Goal: Task Accomplishment & Management: Use online tool/utility

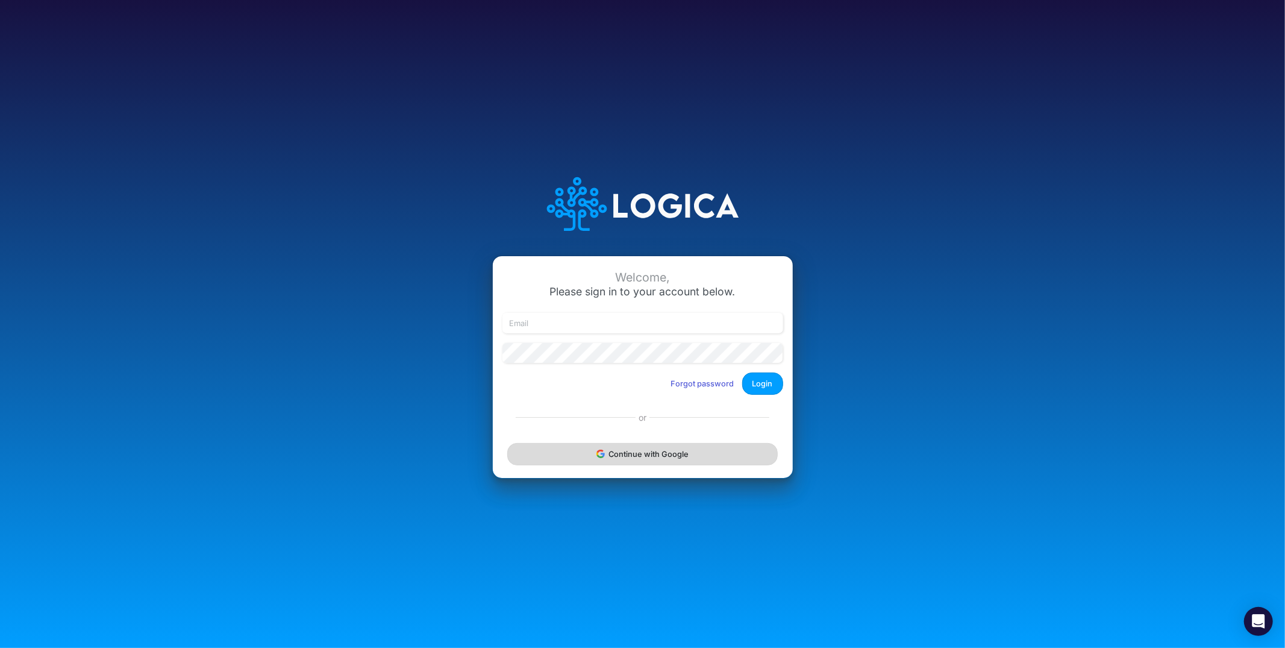
click at [591, 450] on button "Continue with Google" at bounding box center [642, 454] width 270 height 22
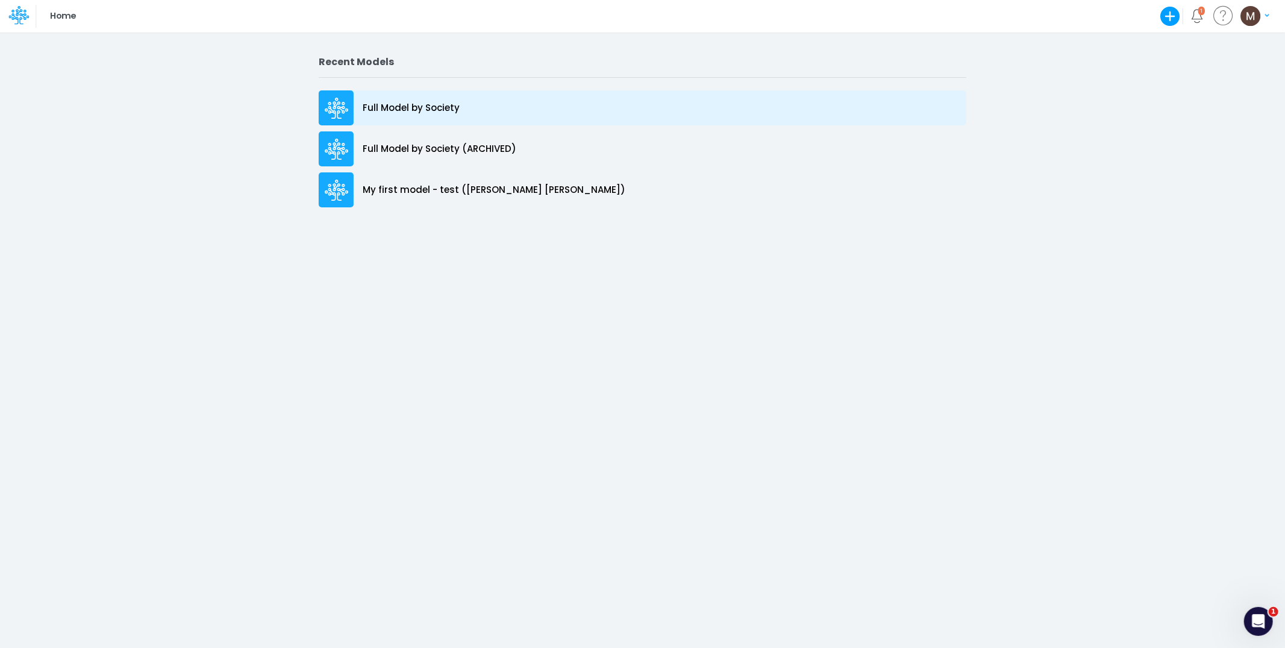
click at [407, 111] on p "Full Model by Society" at bounding box center [411, 108] width 97 height 14
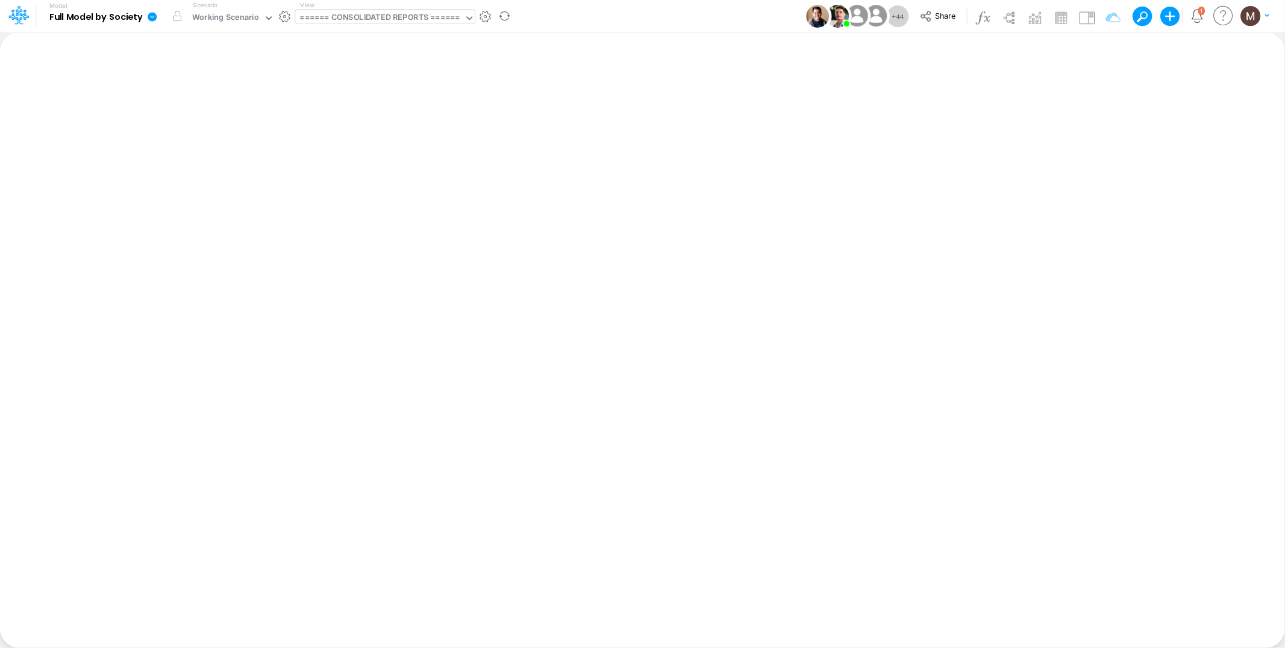
click at [393, 14] on div "====== CONSOLIDATED REPORTS ======" at bounding box center [380, 18] width 160 height 14
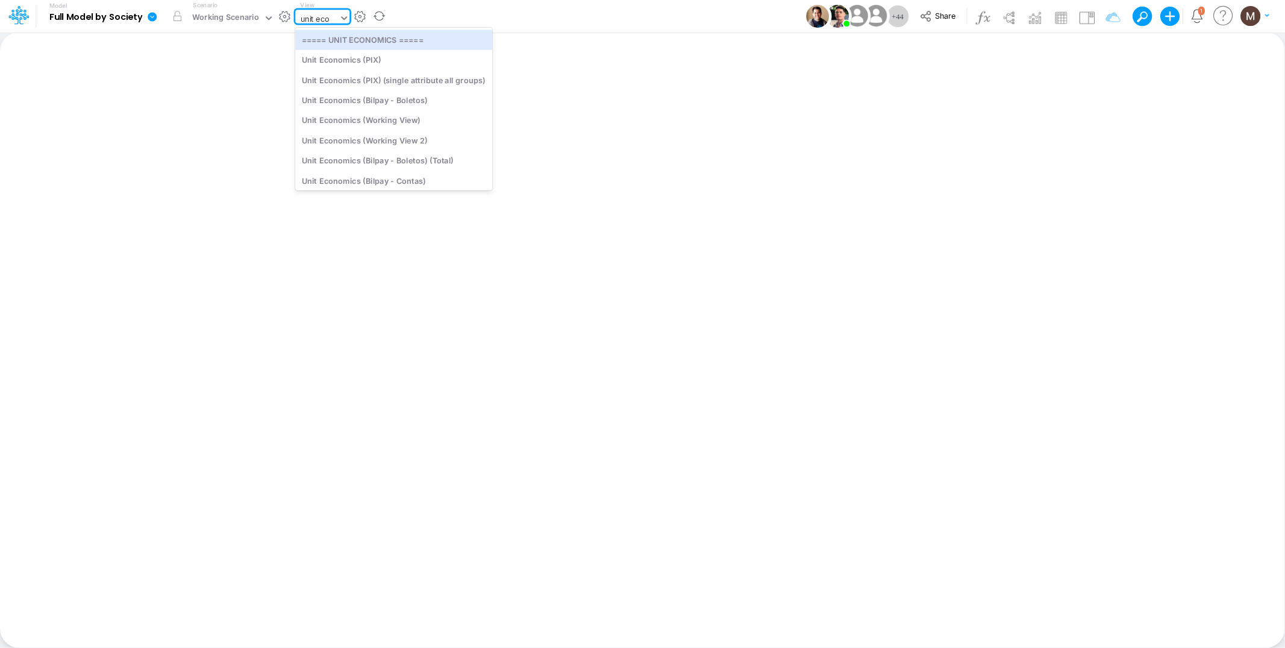
type input "unit econ"
click at [384, 122] on div "Unit Economics (Working View)" at bounding box center [393, 120] width 197 height 20
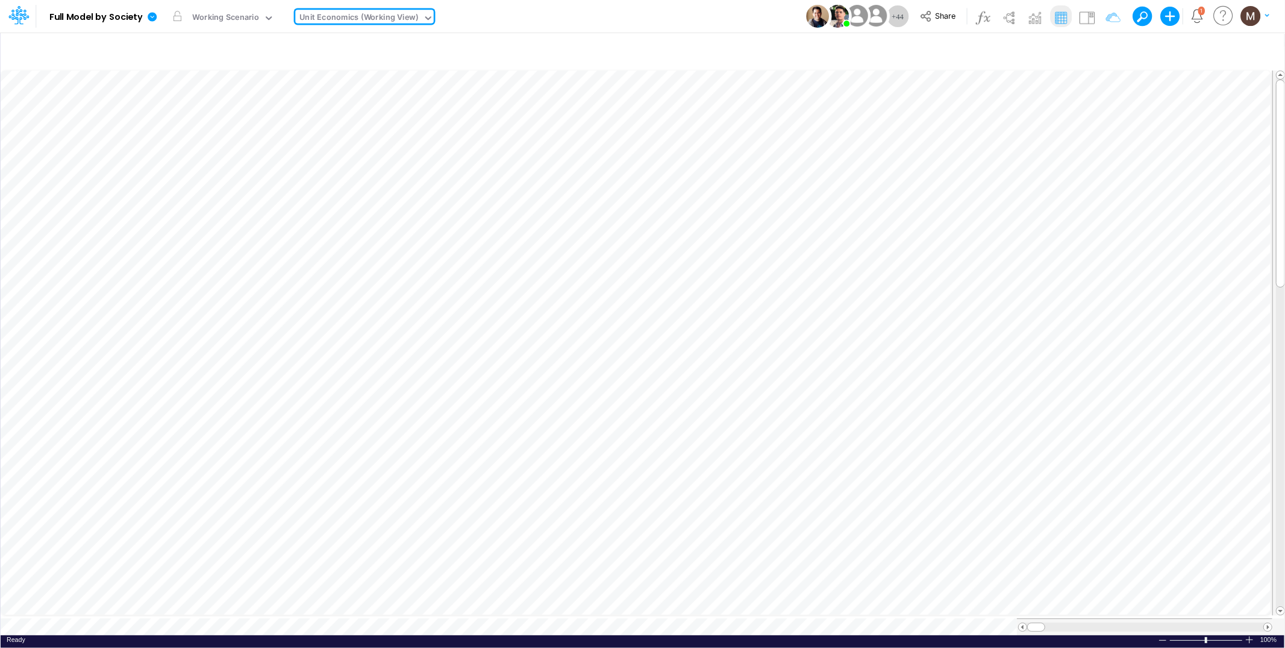
click at [345, 13] on div "Unit Economics (Working View)" at bounding box center [359, 18] width 119 height 14
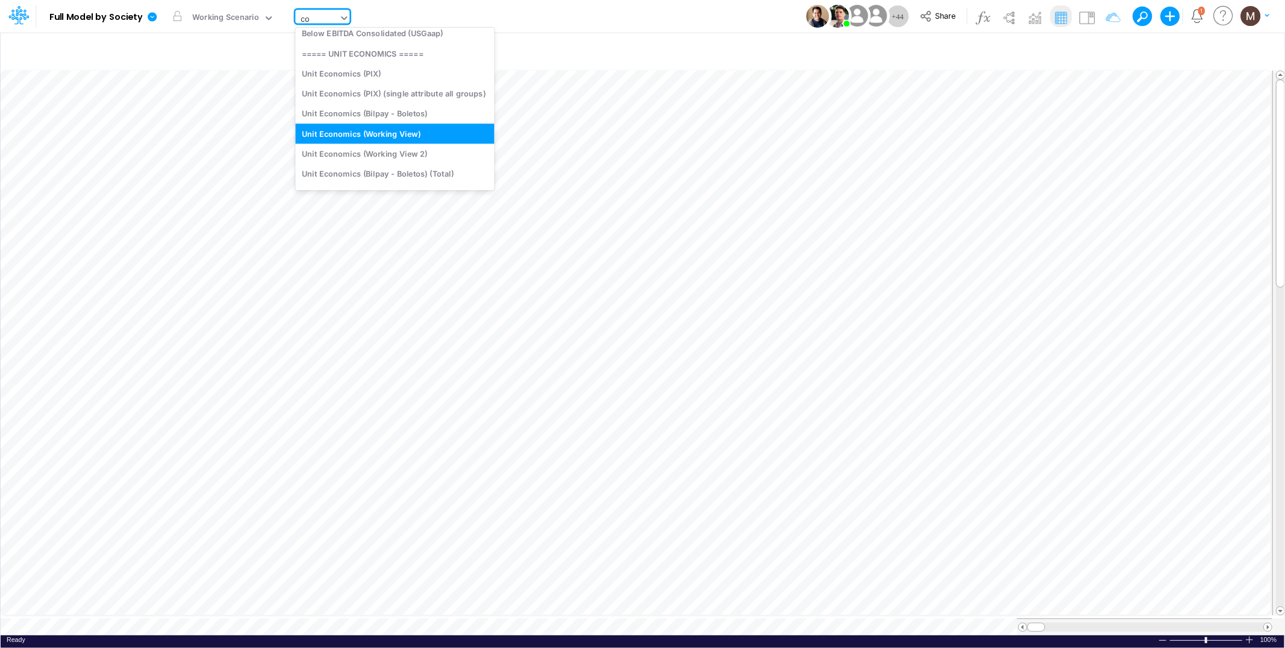
type input "cog"
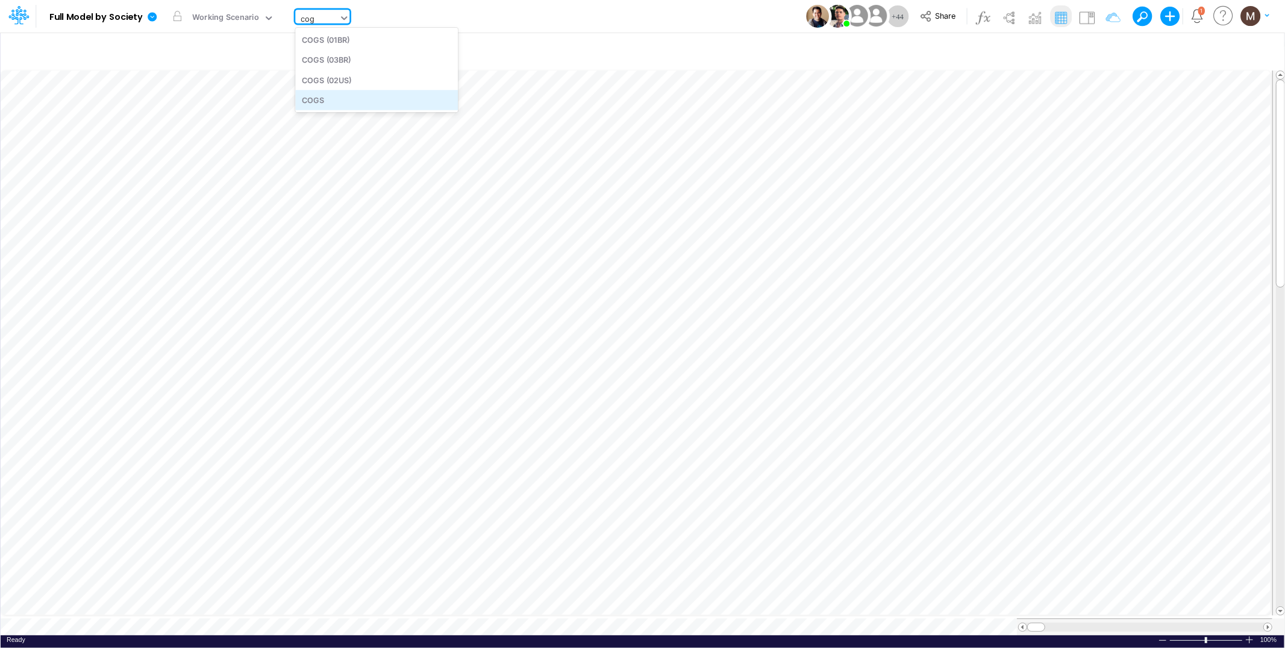
click at [336, 102] on div "COGS" at bounding box center [376, 100] width 163 height 20
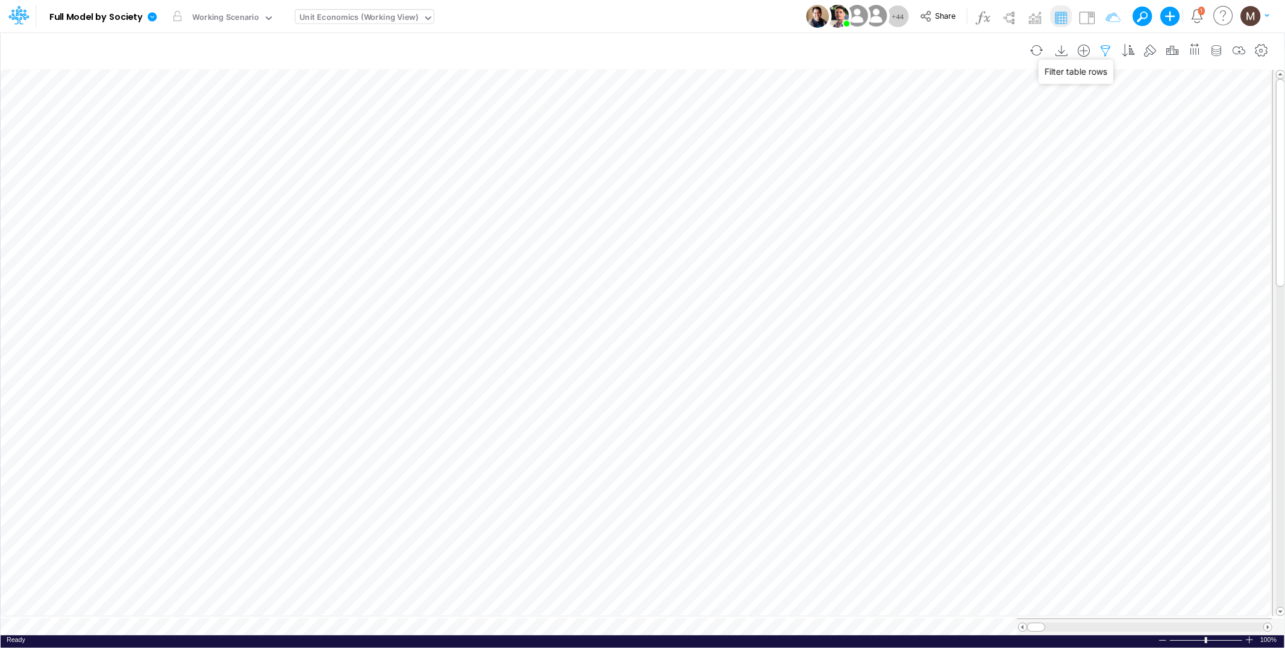
click at [1108, 45] on icon "button" at bounding box center [1106, 51] width 18 height 13
select select "contains"
select select "tableSearchOR"
select select "contains"
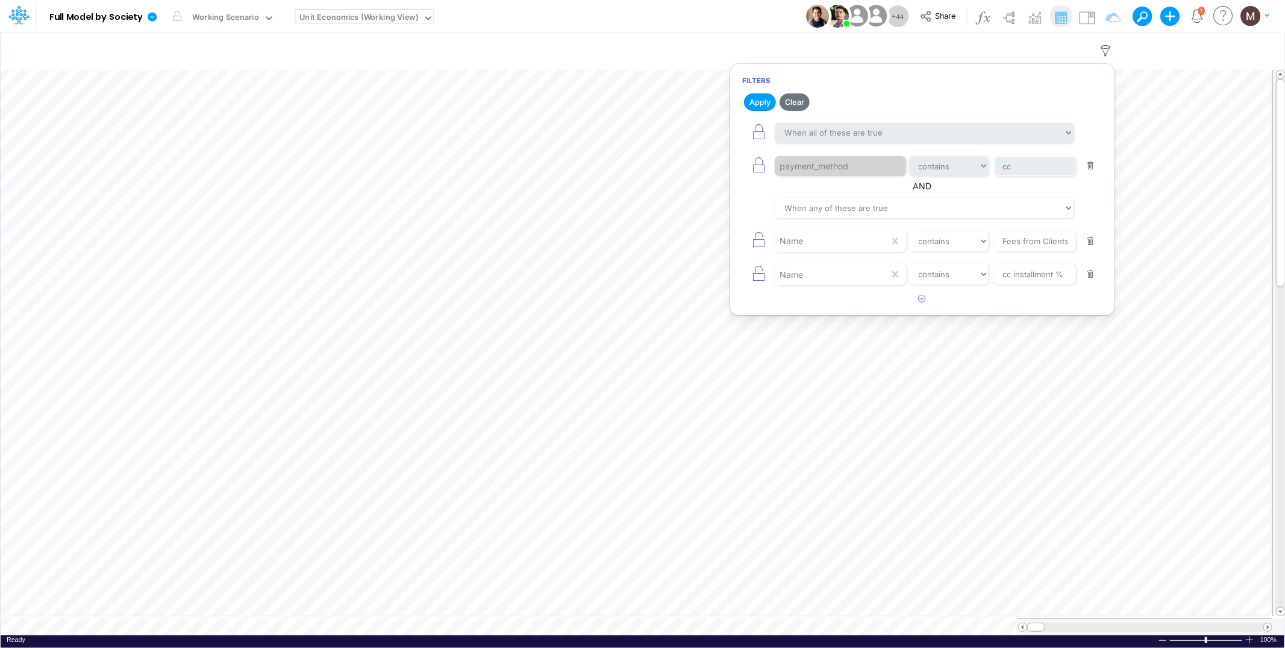
click at [1086, 168] on button "button" at bounding box center [1090, 166] width 23 height 16
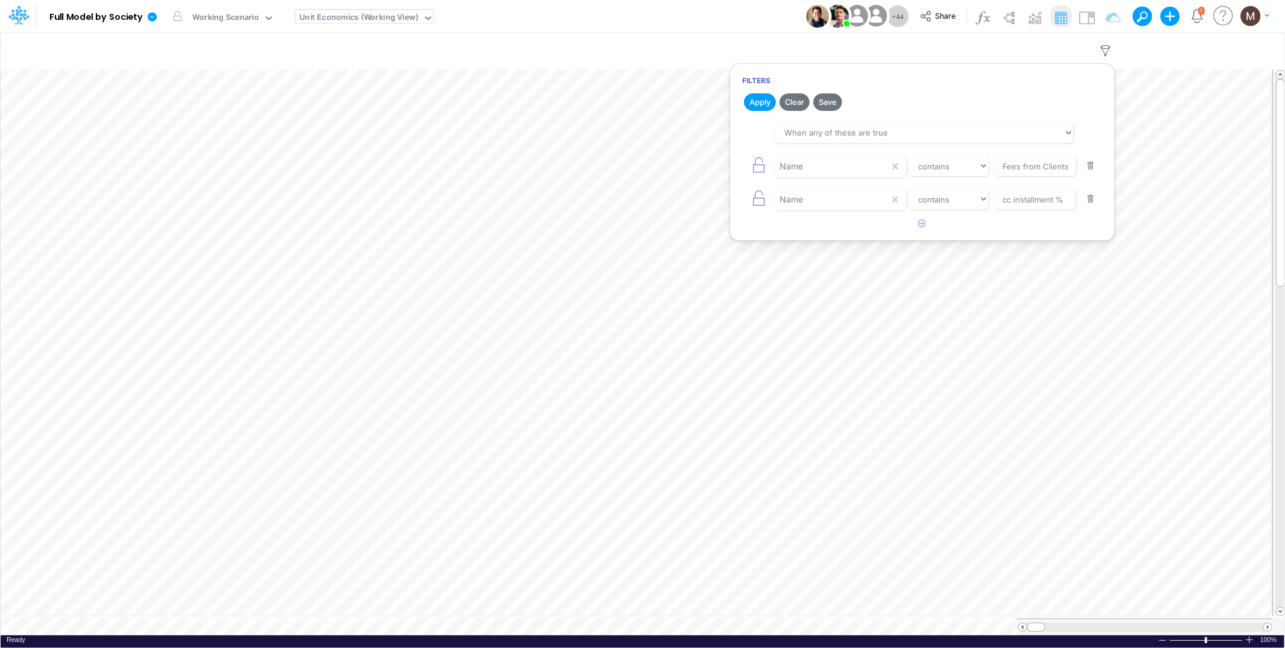
click at [1089, 168] on button "button" at bounding box center [1090, 166] width 23 height 16
type input "cc installment %"
click at [1089, 168] on button "button" at bounding box center [1090, 166] width 23 height 16
click at [750, 100] on button "Apply" at bounding box center [760, 101] width 32 height 17
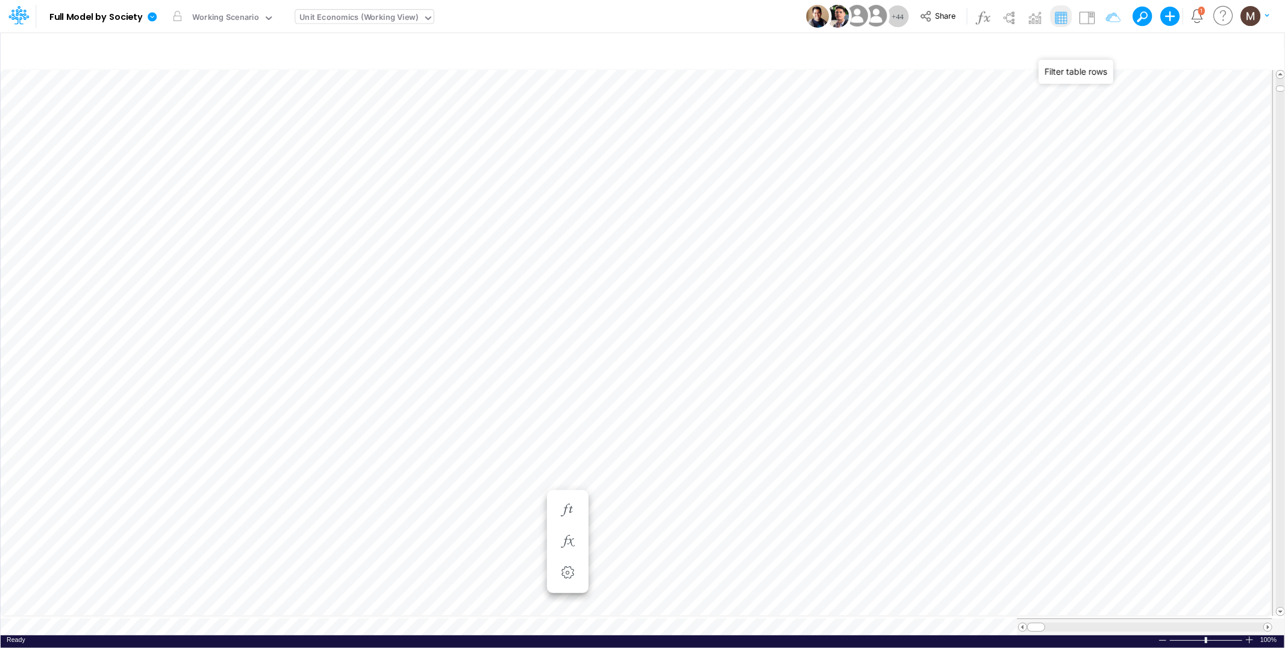
click at [1103, 50] on icon "button" at bounding box center [1106, 51] width 18 height 13
click at [925, 126] on icon "button" at bounding box center [923, 128] width 8 height 8
select select "tableSearchOR"
click at [853, 170] on div at bounding box center [832, 166] width 114 height 20
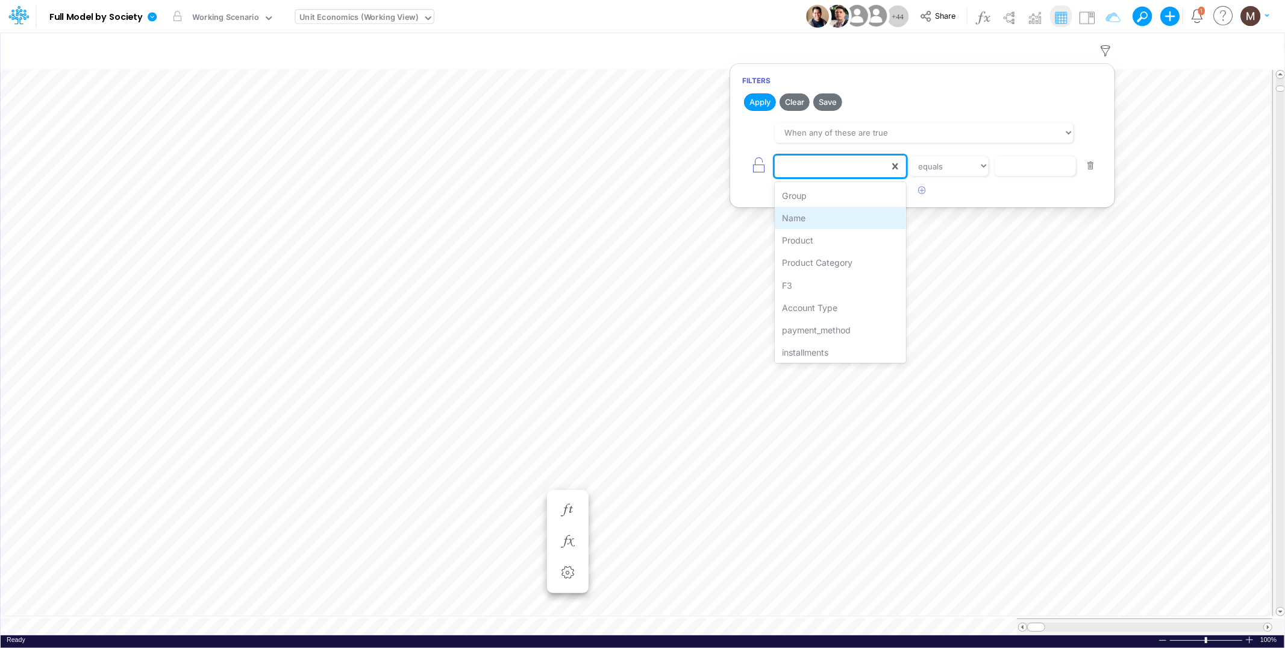
click at [838, 222] on div "Name" at bounding box center [840, 218] width 131 height 22
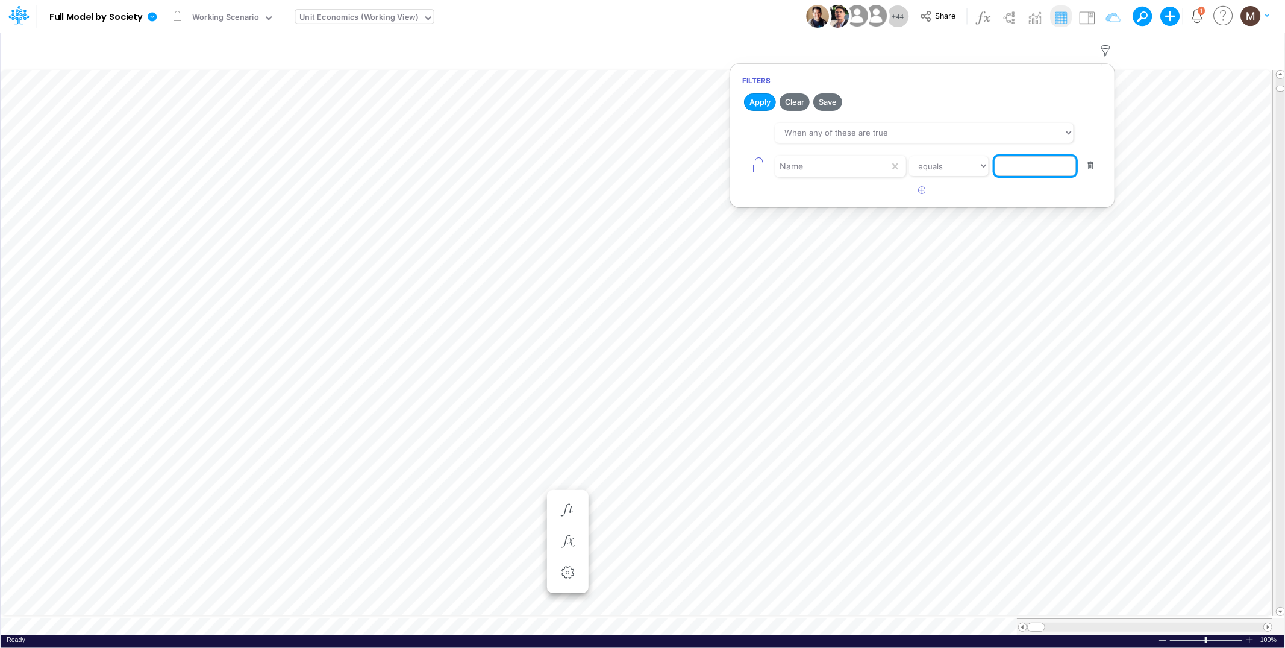
click at [1012, 170] on input "text" at bounding box center [1035, 166] width 81 height 20
type input "Other COGS %"
click at [762, 109] on button "Apply" at bounding box center [760, 101] width 32 height 17
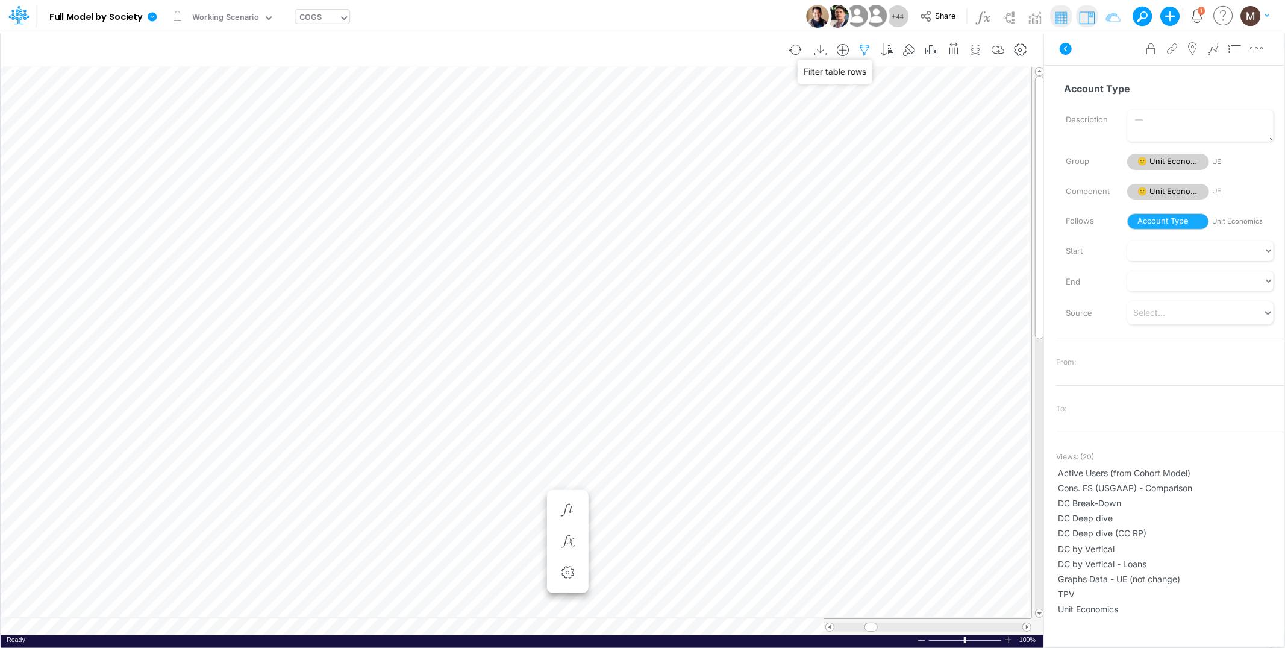
click at [863, 54] on icon "button" at bounding box center [865, 50] width 18 height 13
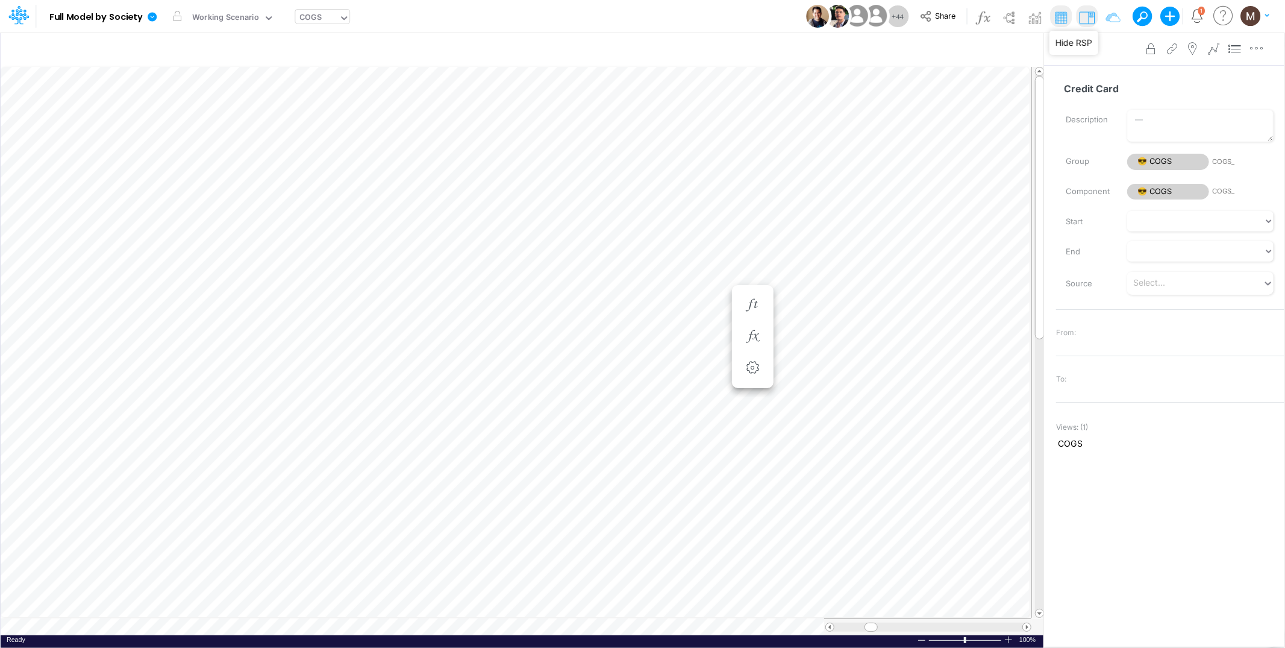
click at [1085, 15] on img at bounding box center [1086, 17] width 19 height 19
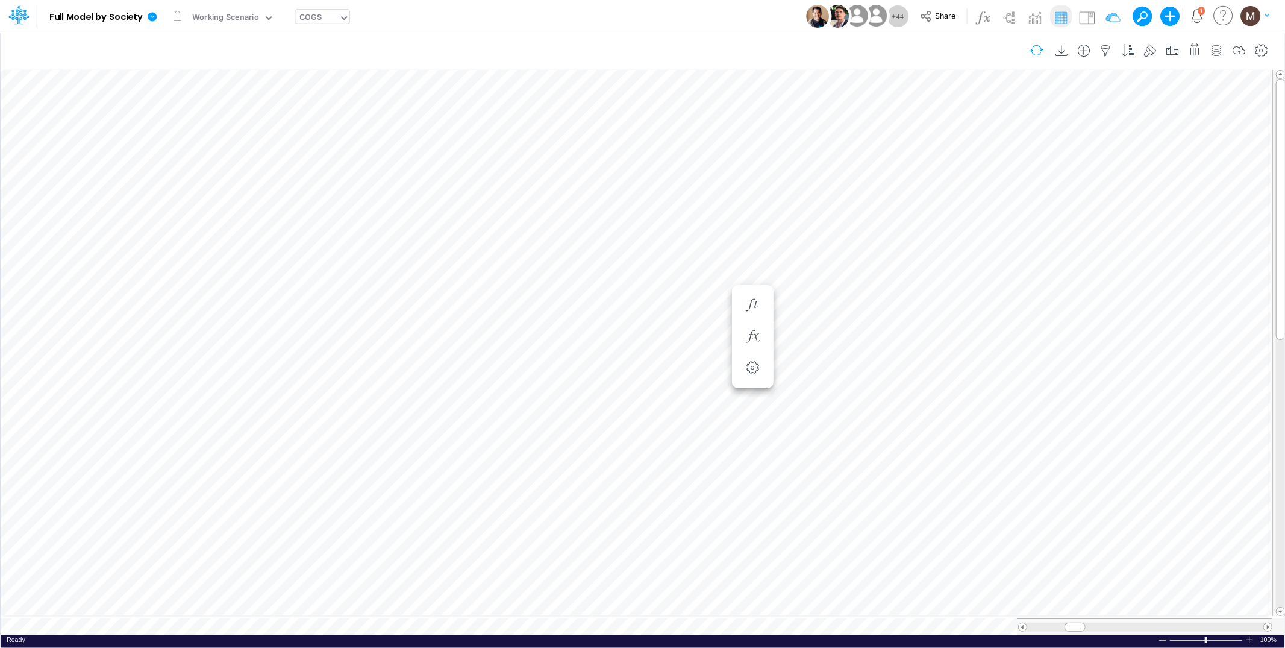
scroll to position [0, 1]
click at [1061, 609] on table at bounding box center [643, 351] width 1285 height 568
click at [154, 17] on icon at bounding box center [152, 16] width 9 height 9
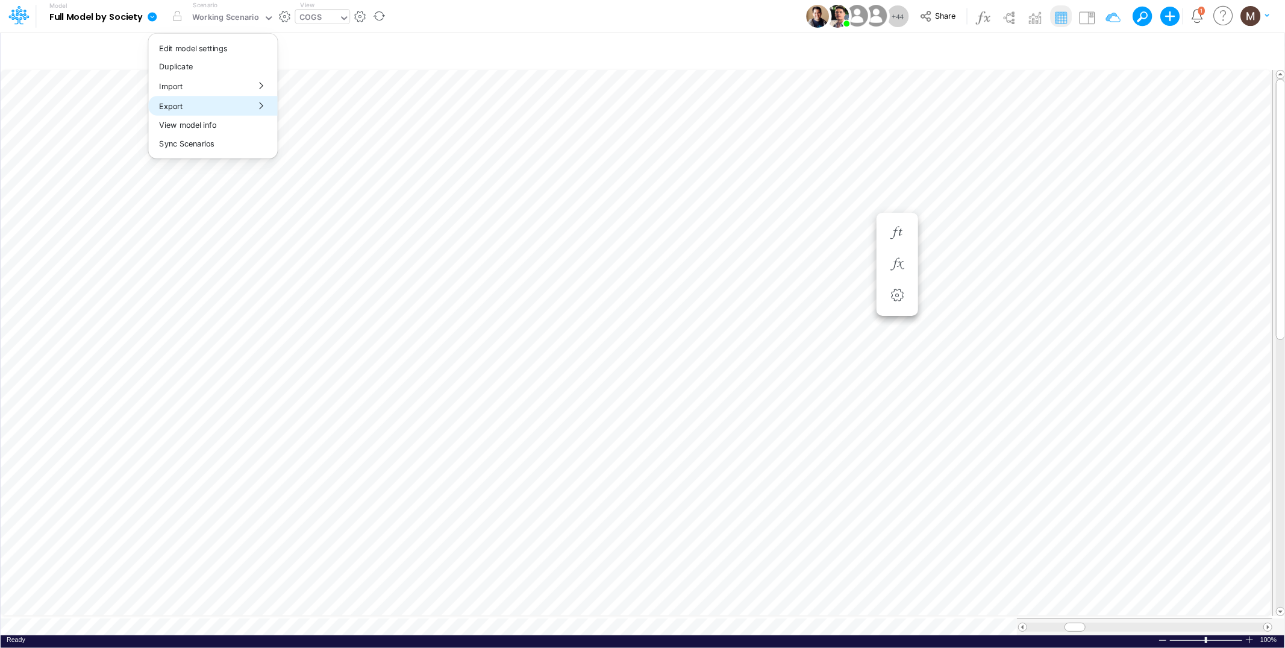
click at [195, 105] on button "Export" at bounding box center [212, 106] width 129 height 20
click at [343, 110] on button "Excel" at bounding box center [342, 112] width 129 height 19
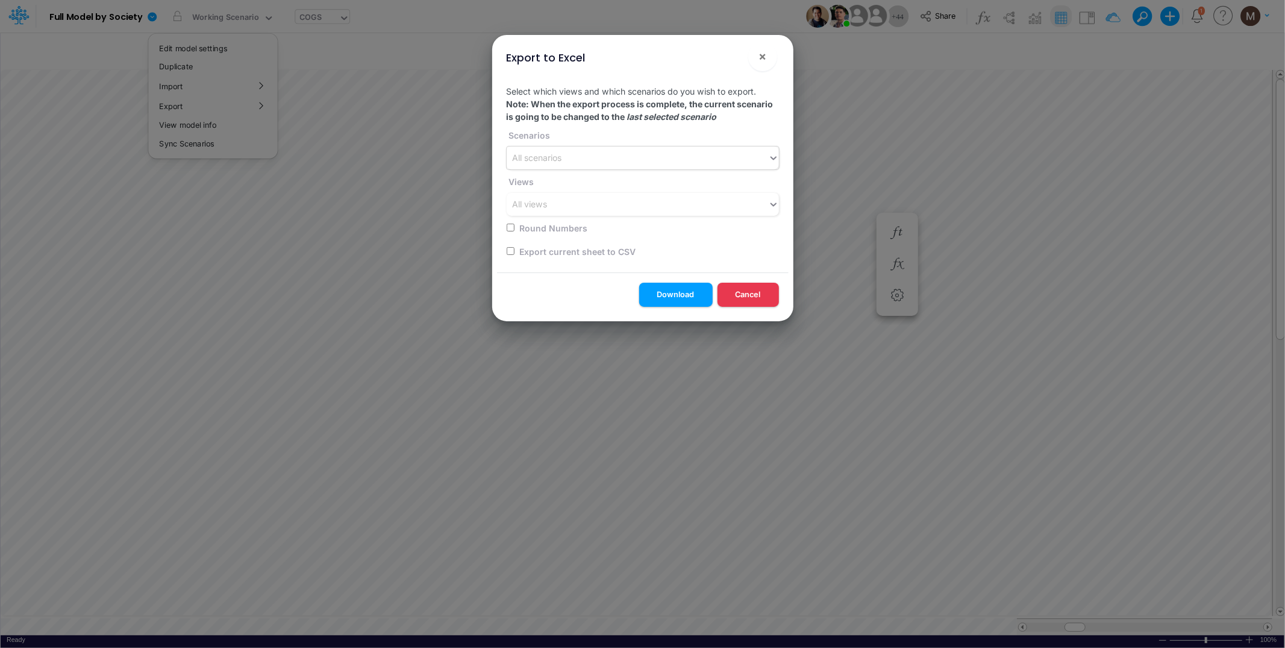
click at [577, 160] on div "All scenarios" at bounding box center [637, 158] width 261 height 20
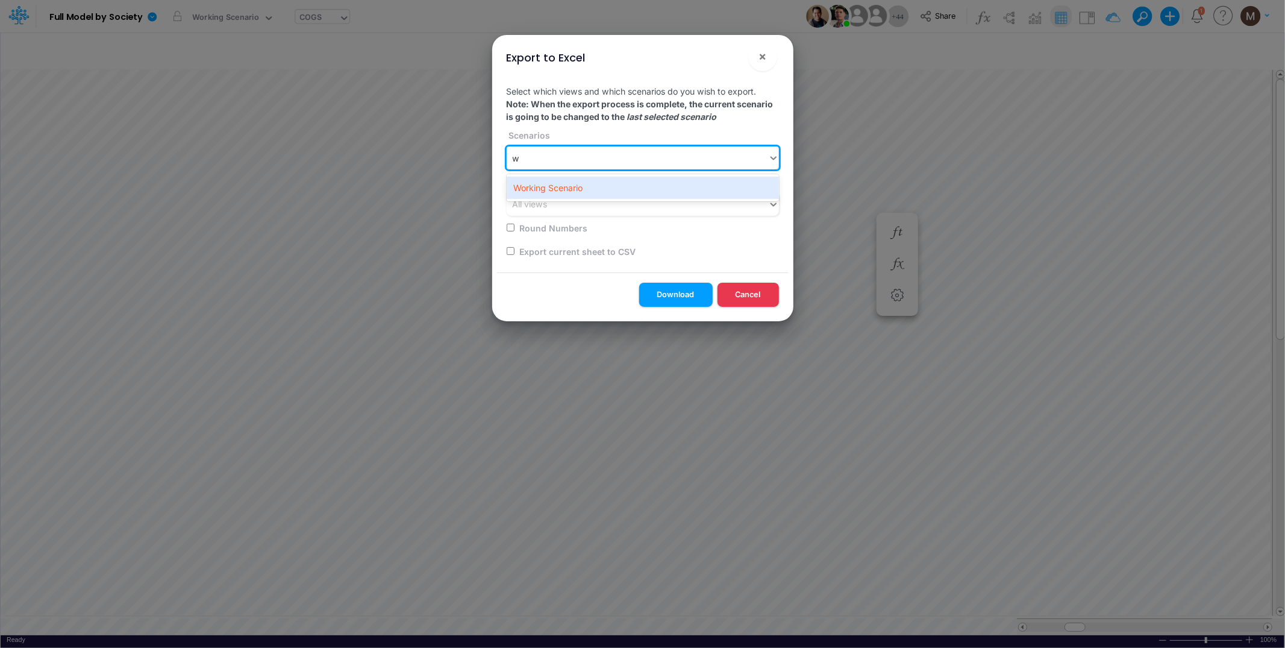
type input "wo"
click at [569, 181] on div "Working Scenario" at bounding box center [643, 188] width 272 height 22
click at [562, 203] on div "All views" at bounding box center [637, 205] width 261 height 20
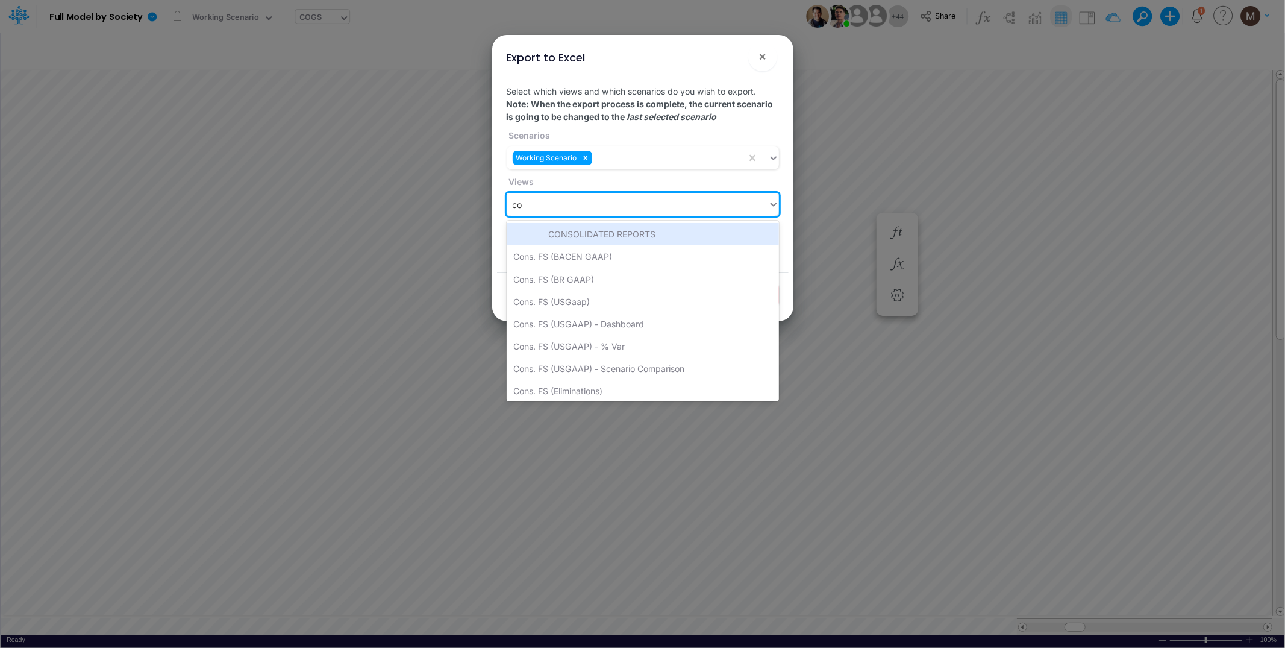
type input "cog"
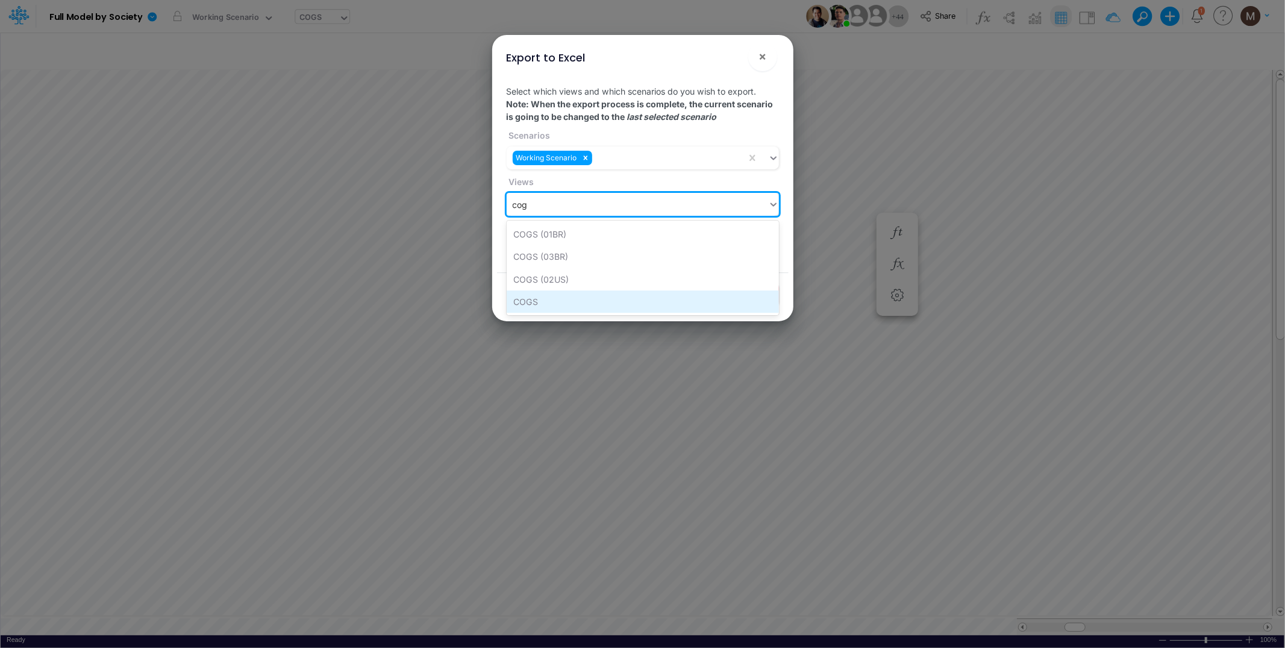
click at [559, 295] on div "COGS" at bounding box center [643, 301] width 272 height 22
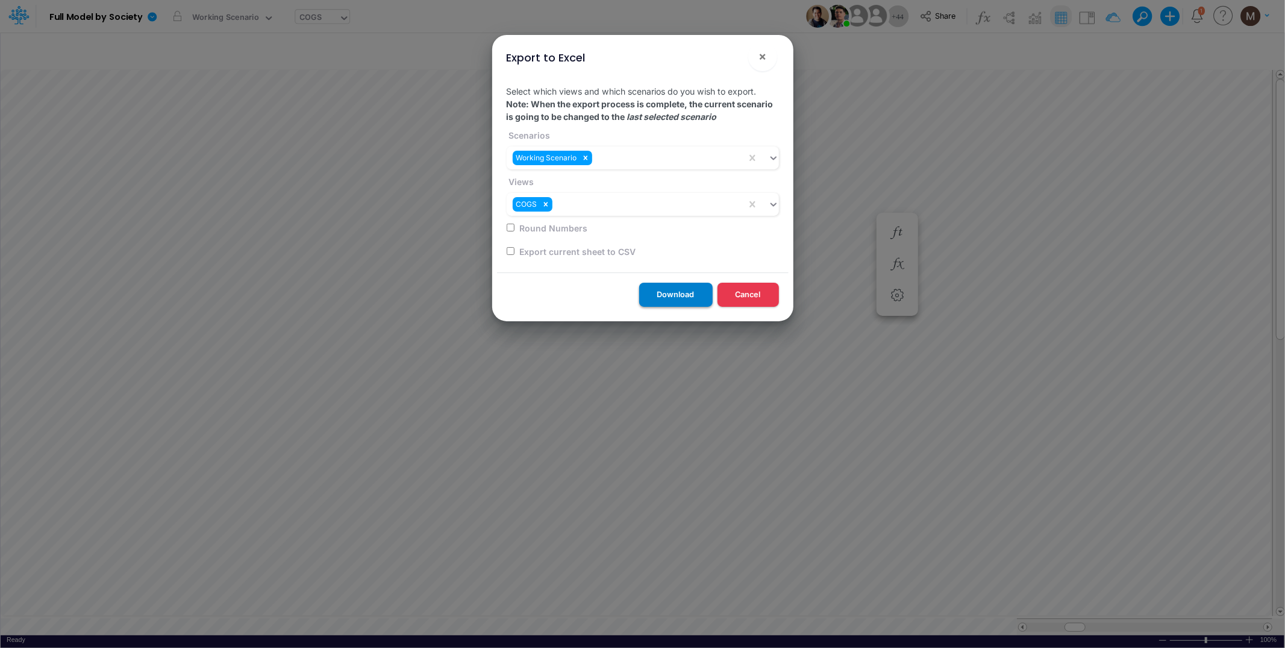
click at [665, 292] on button "Download" at bounding box center [676, 294] width 74 height 23
click at [737, 402] on div "Export to Excel × Select which views and which scenarios do you wish to export.…" at bounding box center [642, 324] width 1285 height 648
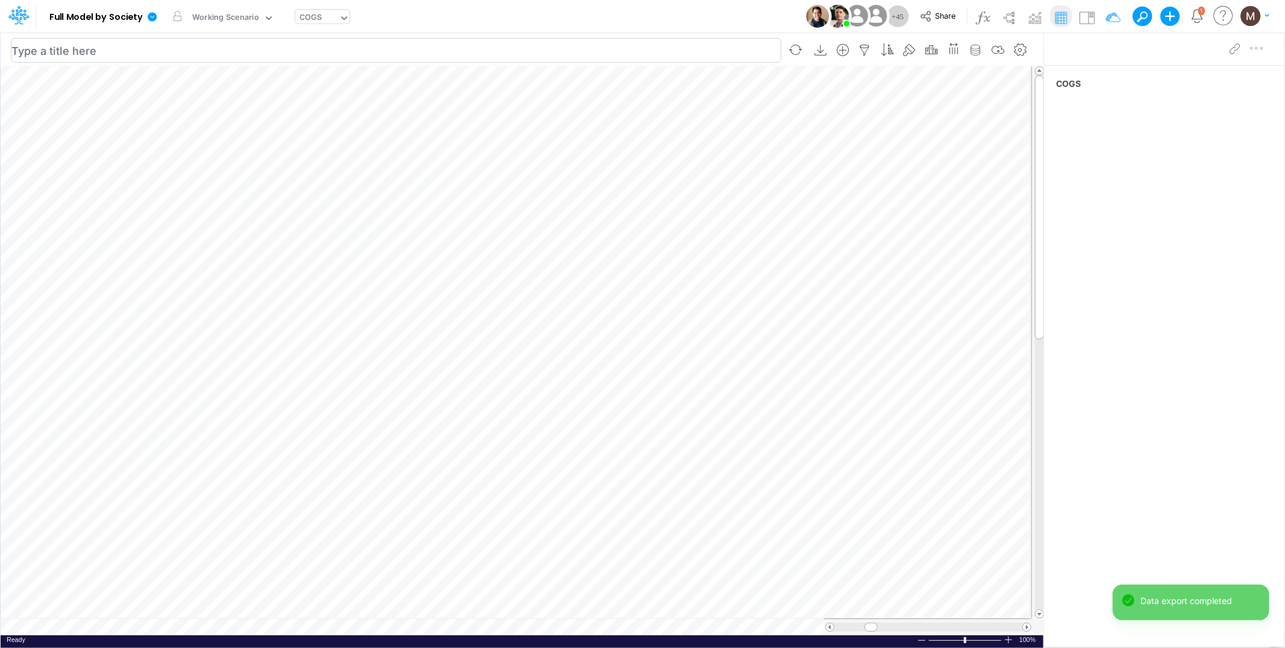
scroll to position [0, 1]
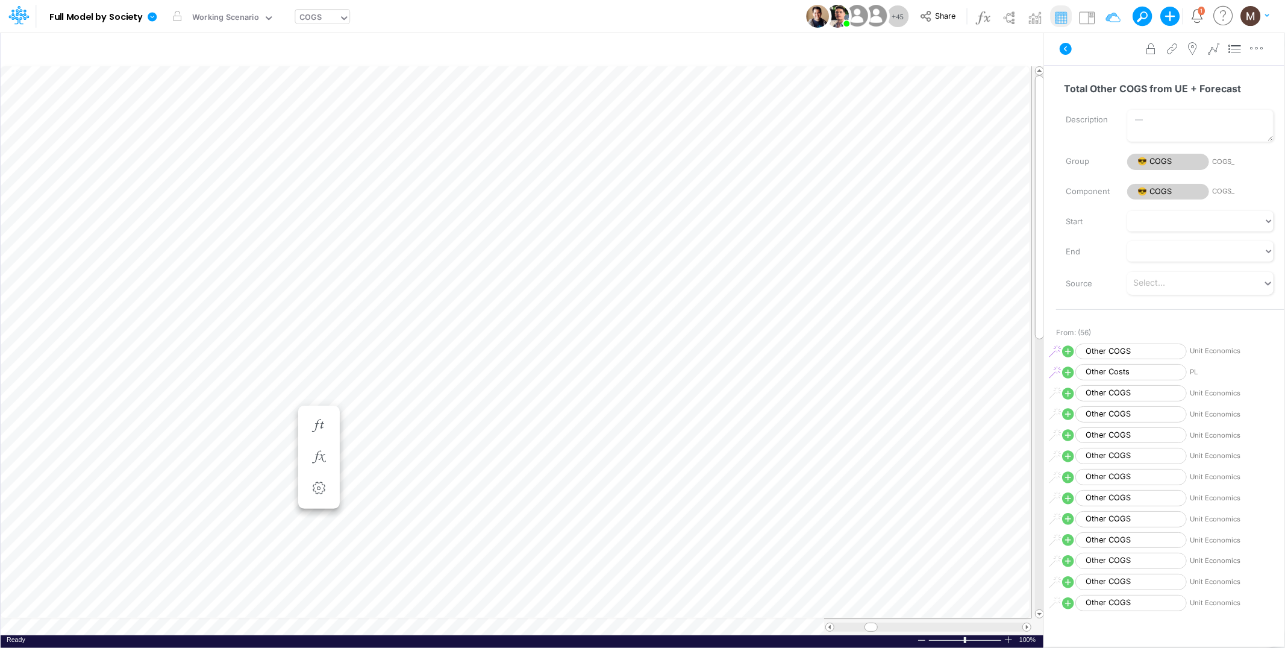
scroll to position [0, 1]
click at [864, 51] on icon "button" at bounding box center [865, 50] width 18 height 13
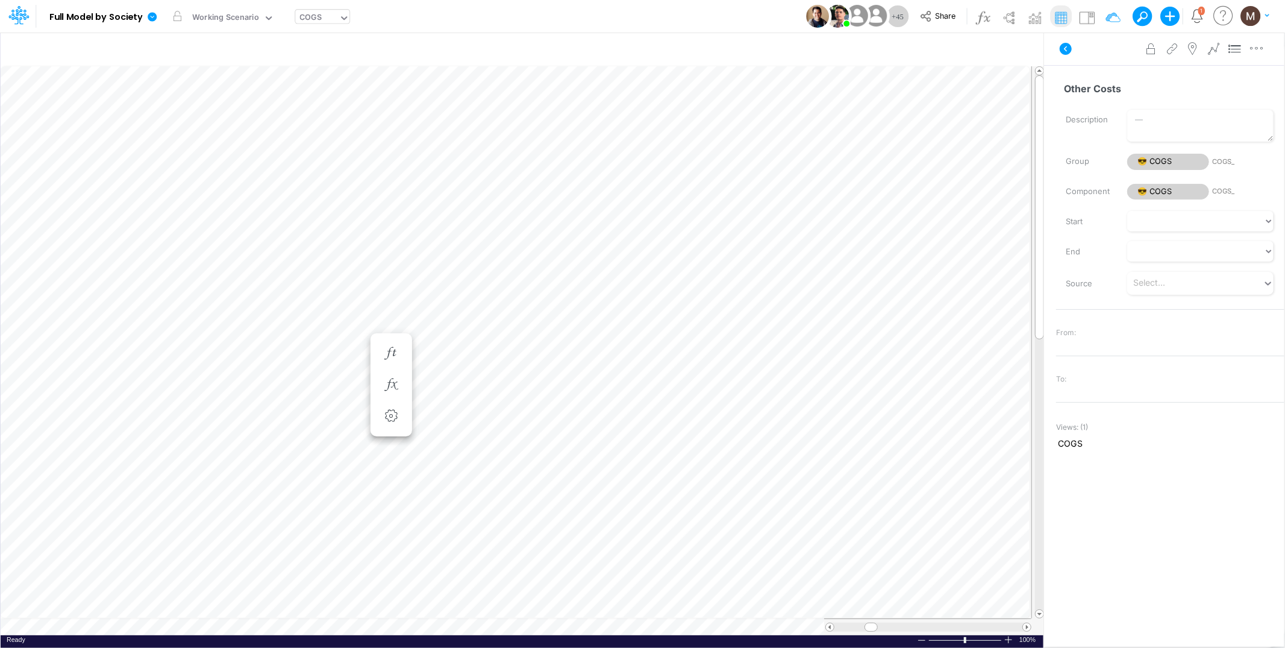
scroll to position [0, 1]
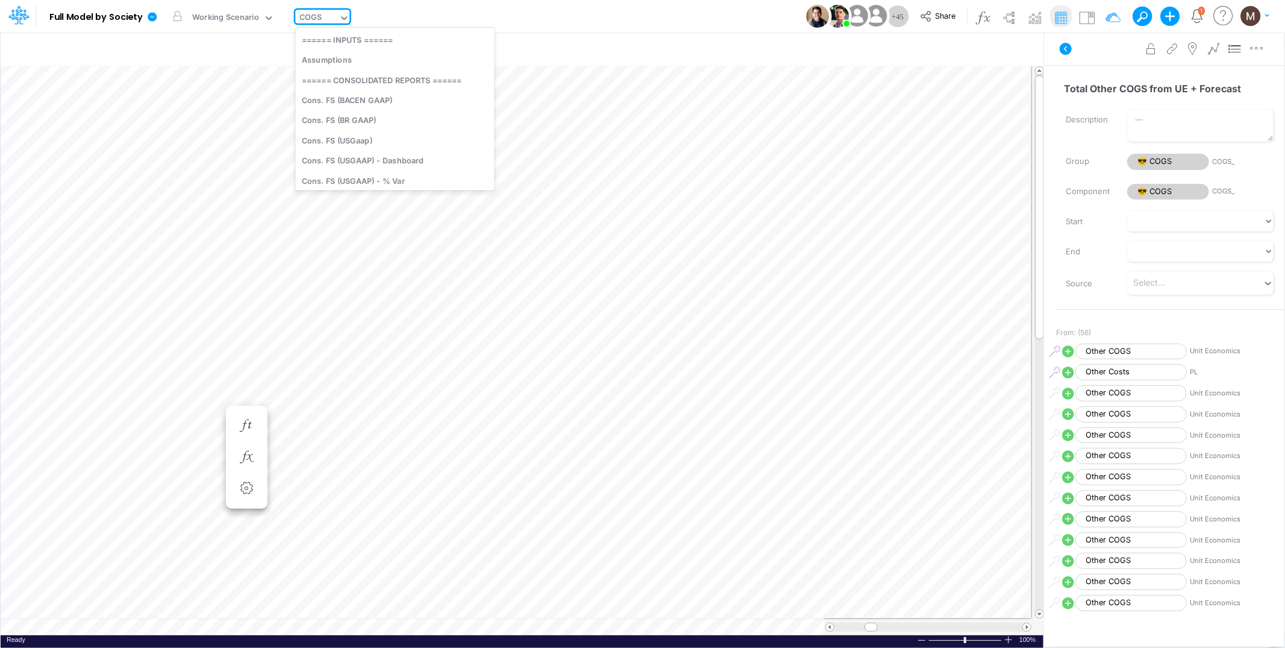
click at [305, 17] on div "COGS" at bounding box center [311, 18] width 22 height 14
type input "dc by"
click at [351, 41] on div "DC by Vertical" at bounding box center [376, 40] width 163 height 20
type input "DC by Vertical"
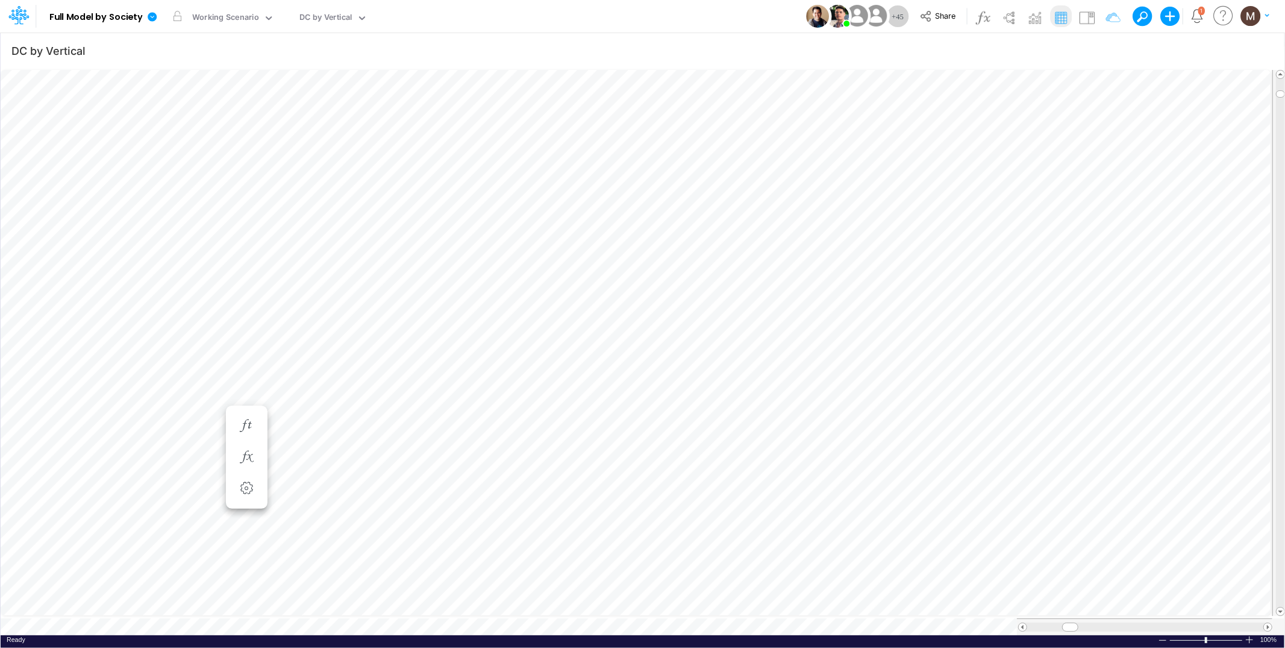
scroll to position [0, 1]
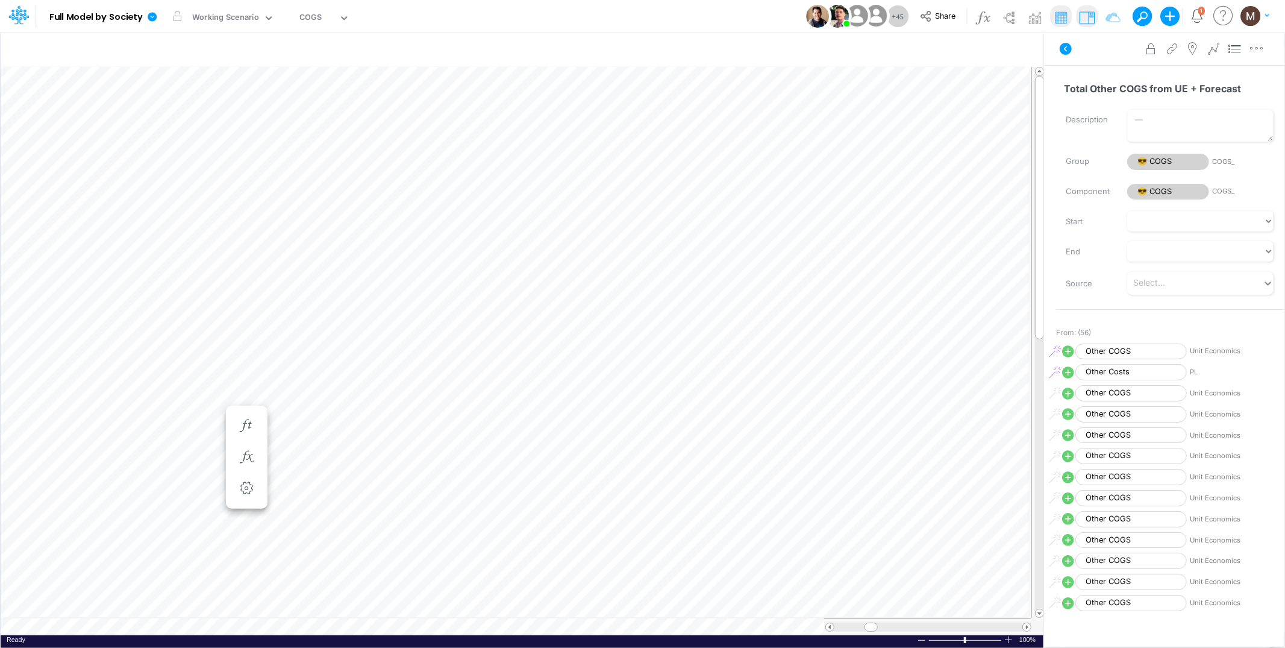
scroll to position [0, 1]
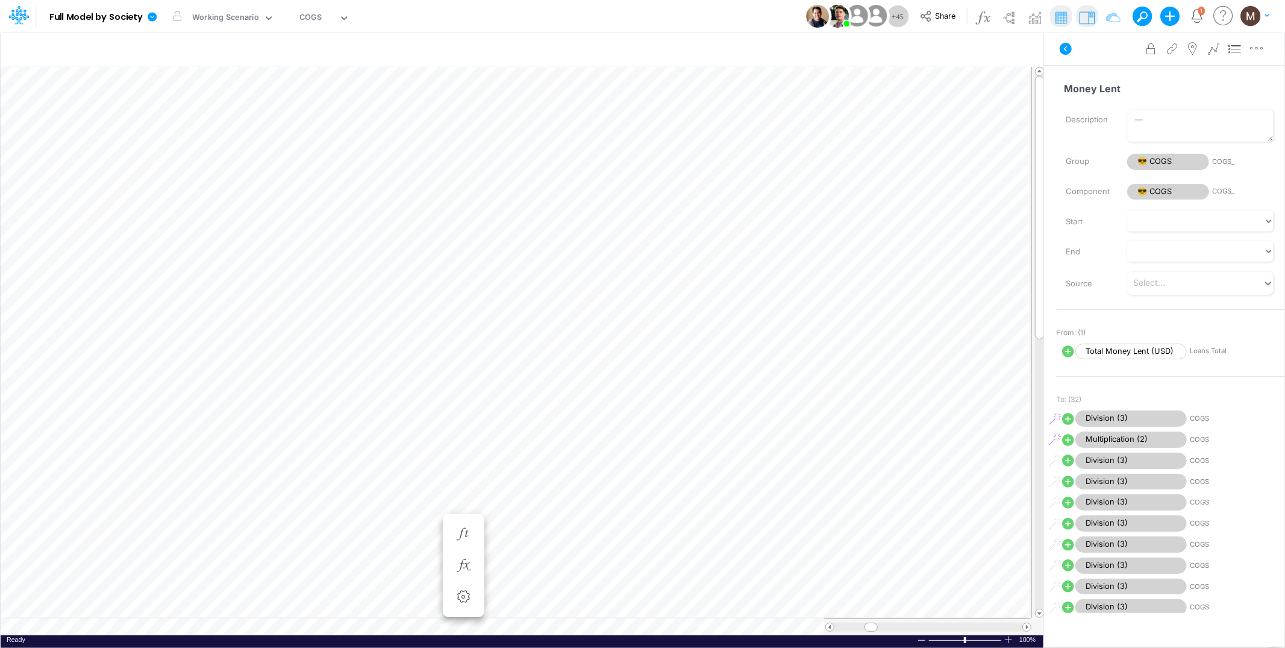
scroll to position [0, 1]
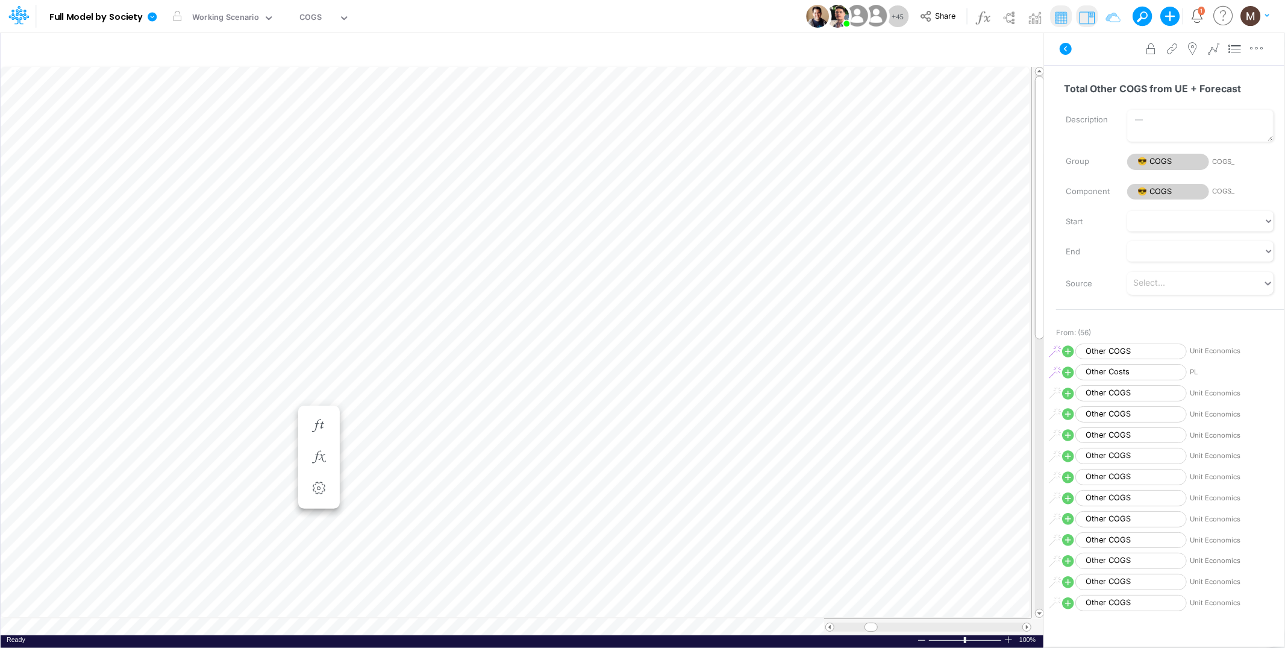
scroll to position [0, 1]
drag, startPoint x: 1005, startPoint y: 630, endPoint x: 827, endPoint y: 630, distance: 177.7
click at [827, 630] on div at bounding box center [928, 626] width 206 height 9
type input "DC by Vertical"
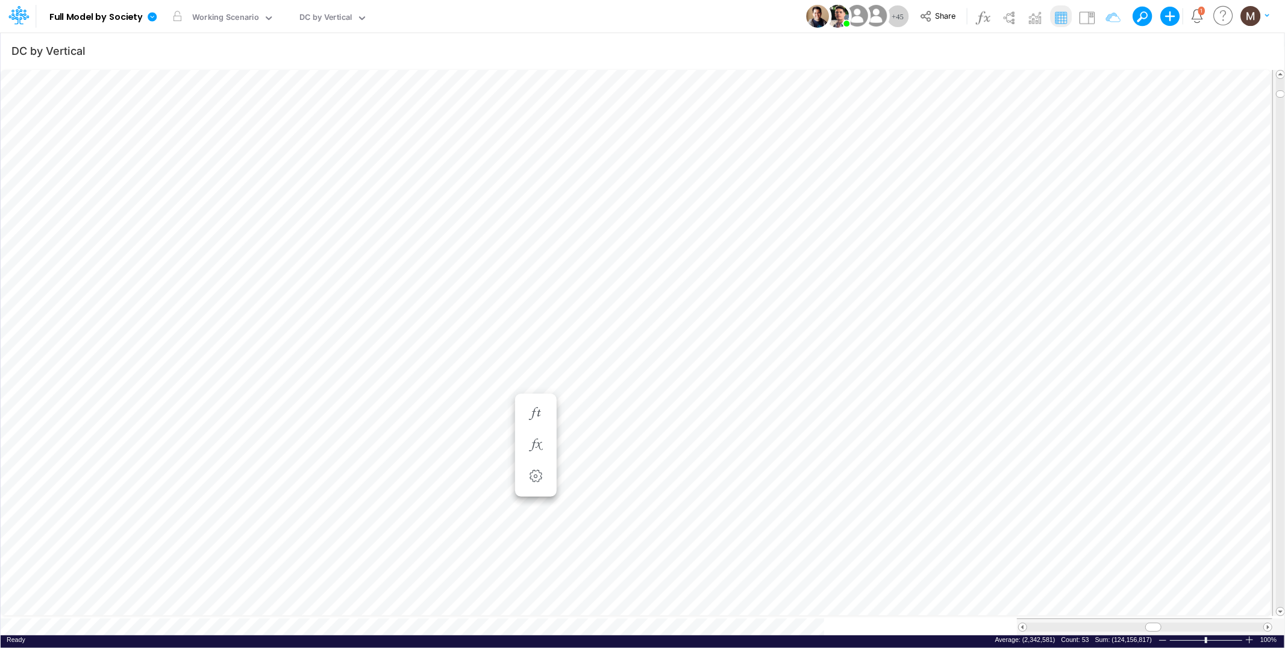
scroll to position [0, 1]
click at [1104, 48] on icon "button" at bounding box center [1106, 51] width 18 height 13
select select "tableSearchOR"
select select "contains"
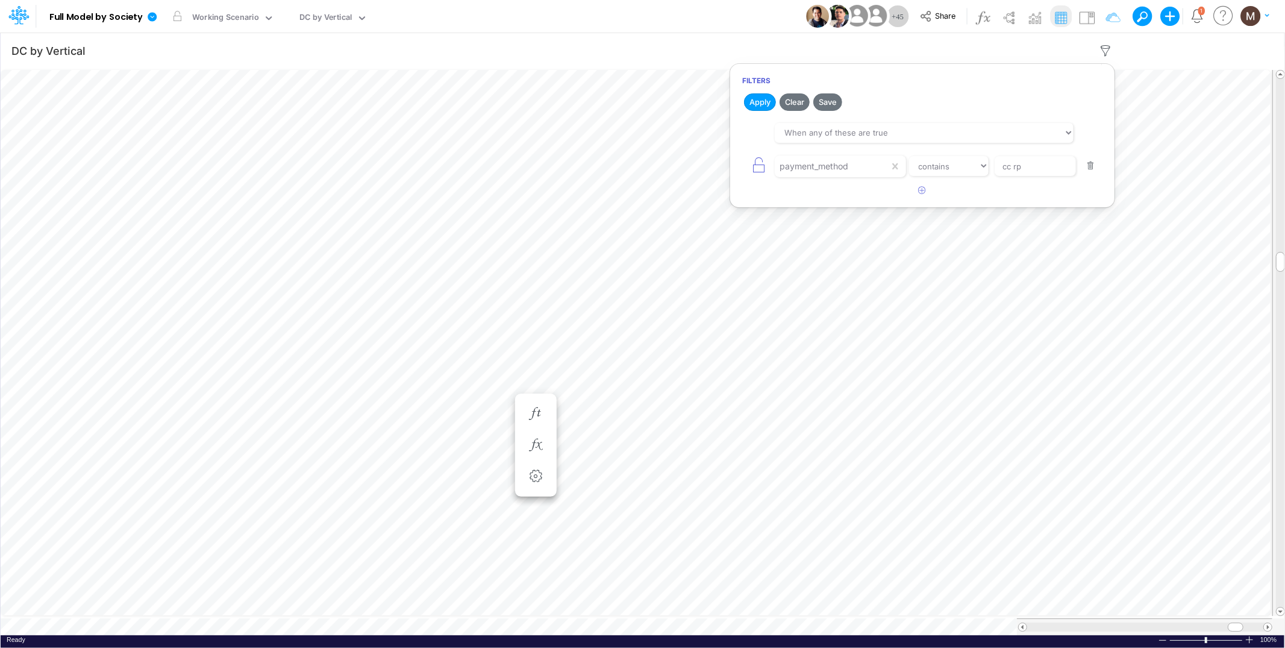
click at [1092, 164] on button "button" at bounding box center [1090, 166] width 23 height 16
click at [757, 98] on button "Apply" at bounding box center [760, 101] width 32 height 17
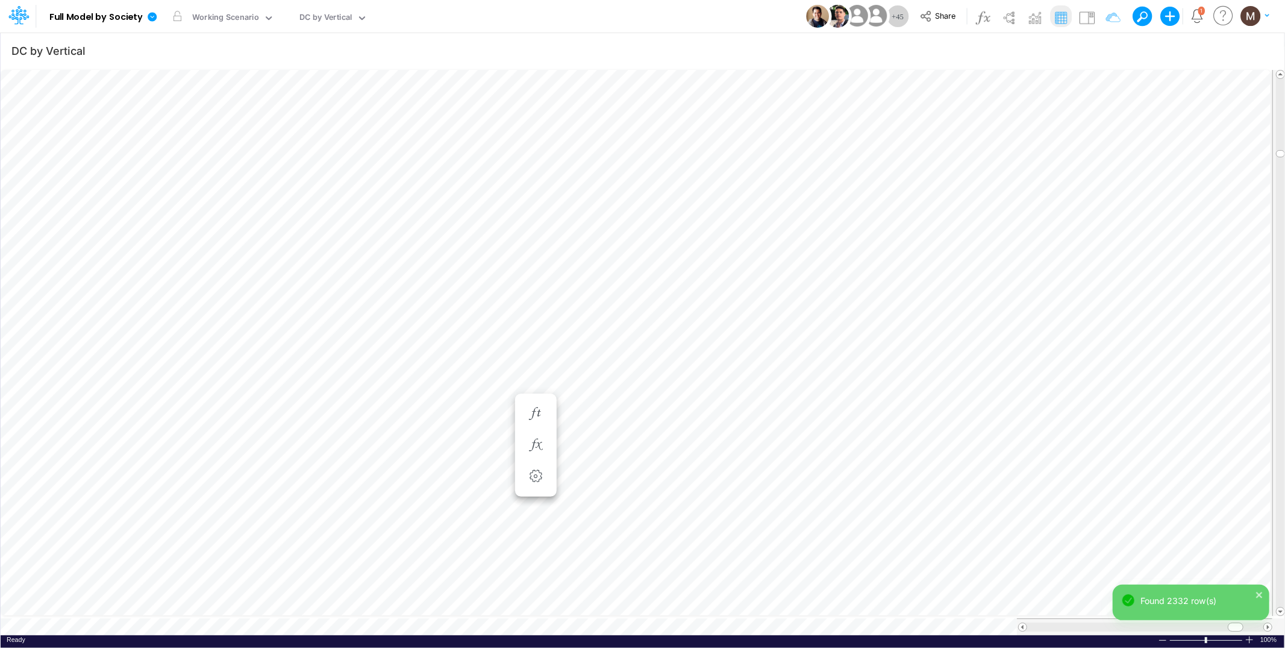
scroll to position [0, 1]
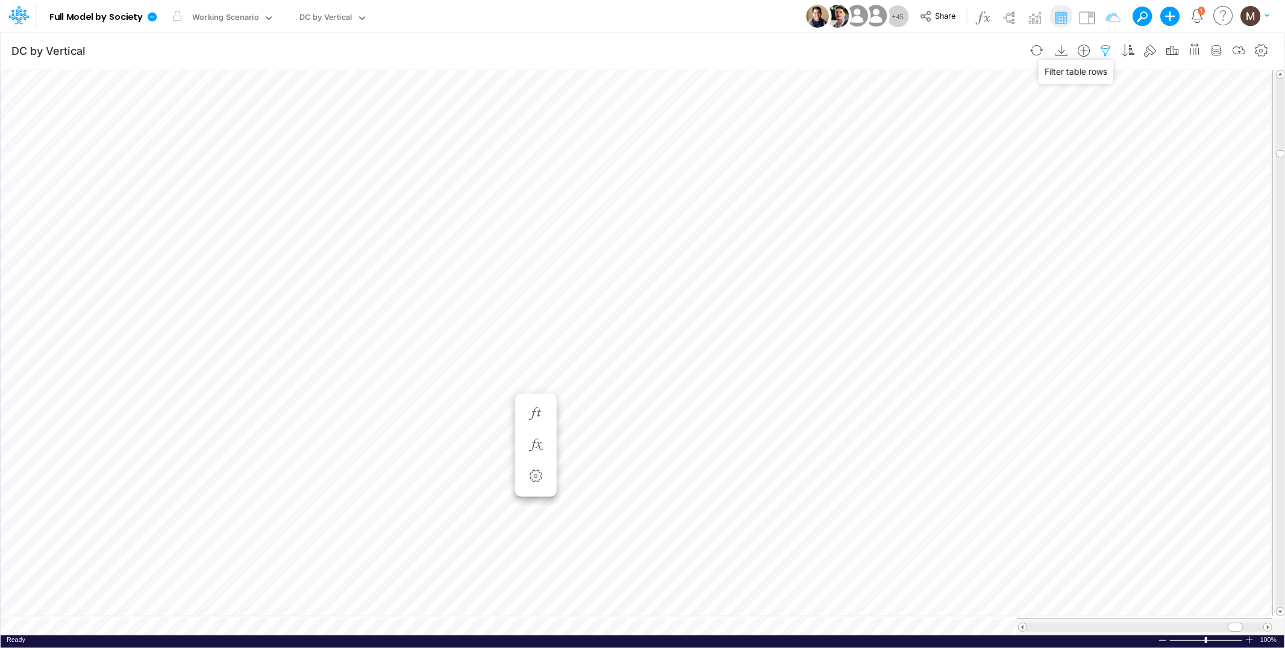
click at [1106, 45] on icon "button" at bounding box center [1106, 51] width 18 height 13
click at [921, 125] on icon "button" at bounding box center [923, 128] width 8 height 8
select select "tableSearchOR"
click at [883, 169] on div at bounding box center [832, 166] width 114 height 20
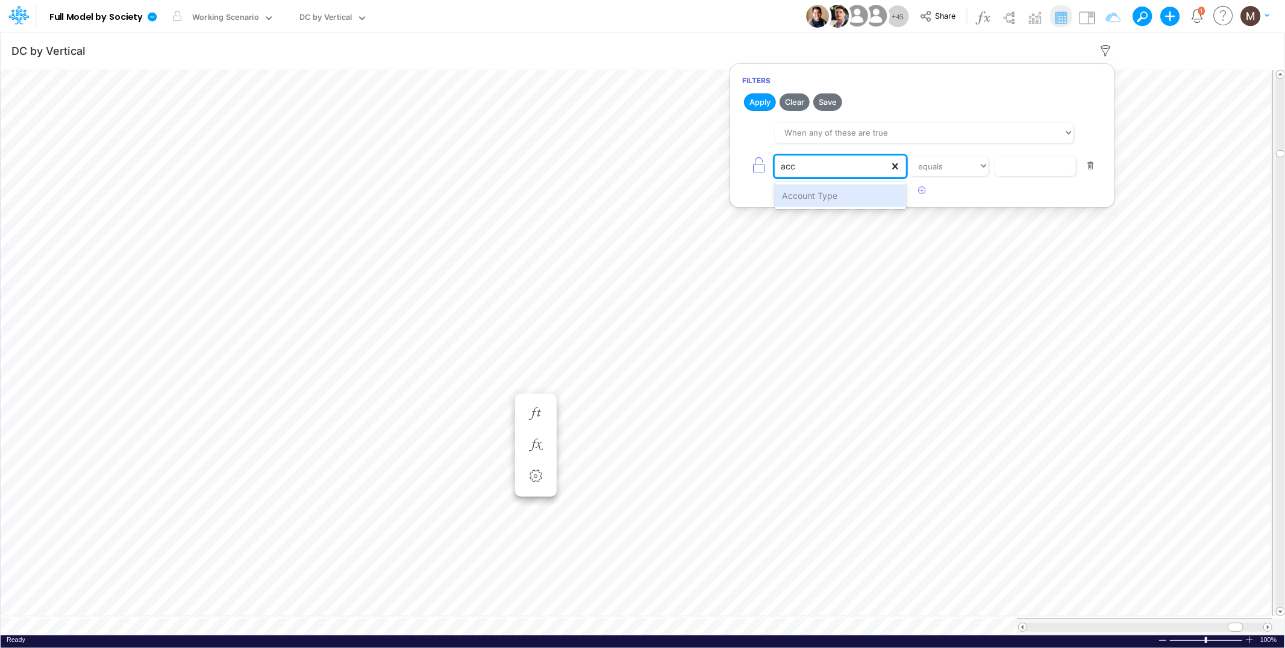
type input "acco"
click at [866, 198] on div "Account Type" at bounding box center [840, 195] width 131 height 22
click at [1008, 172] on input "text" at bounding box center [1035, 166] width 81 height 20
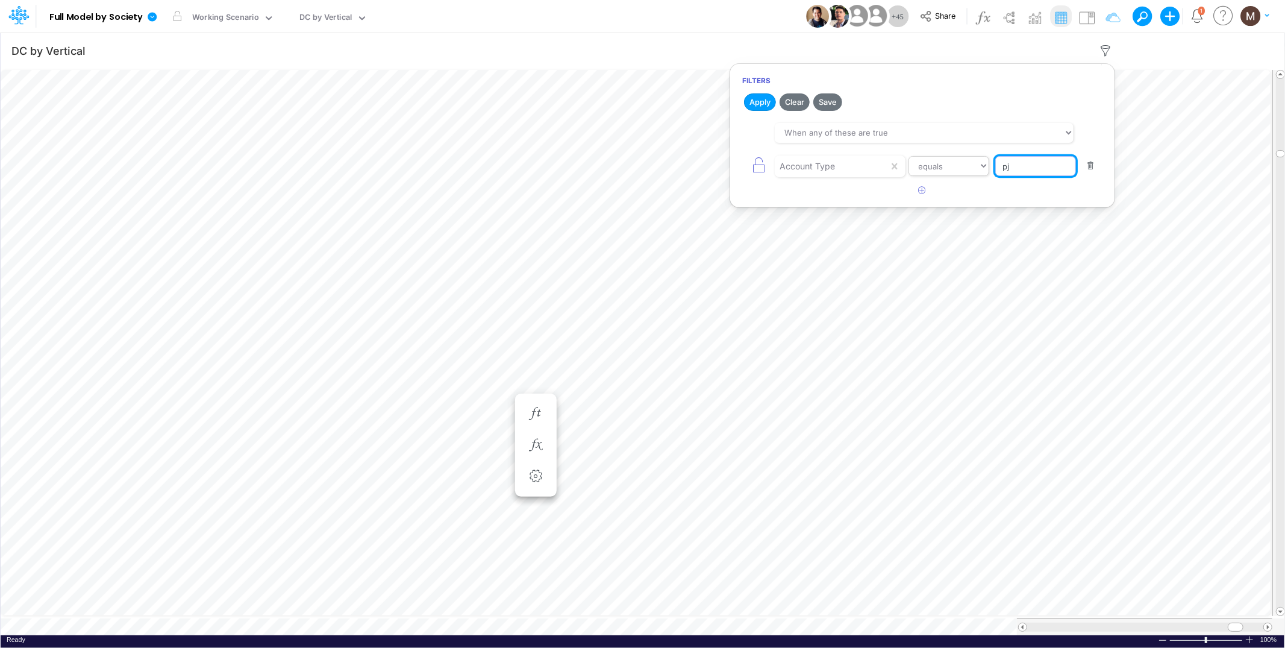
type input "pj"
click at [948, 169] on select "equals not equal starts with ends with contains" at bounding box center [949, 166] width 81 height 20
select select "contains"
click at [909, 156] on select "equals not equal starts with ends with contains" at bounding box center [949, 166] width 81 height 20
click at [920, 189] on icon "button" at bounding box center [923, 190] width 8 height 8
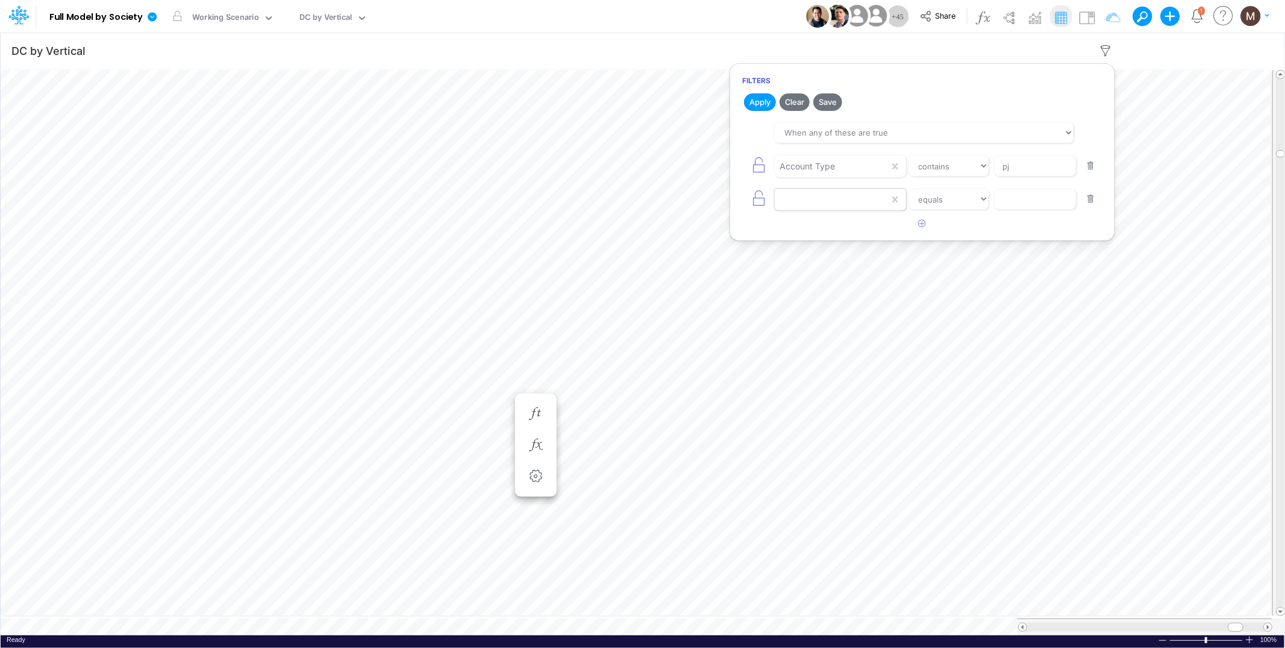
click at [833, 177] on div at bounding box center [832, 166] width 114 height 20
type input "verti"
click at [797, 228] on div "Vertical_FP" at bounding box center [840, 229] width 131 height 22
click at [954, 206] on select "equals not equal starts with ends with contains" at bounding box center [949, 199] width 81 height 20
select select "contains"
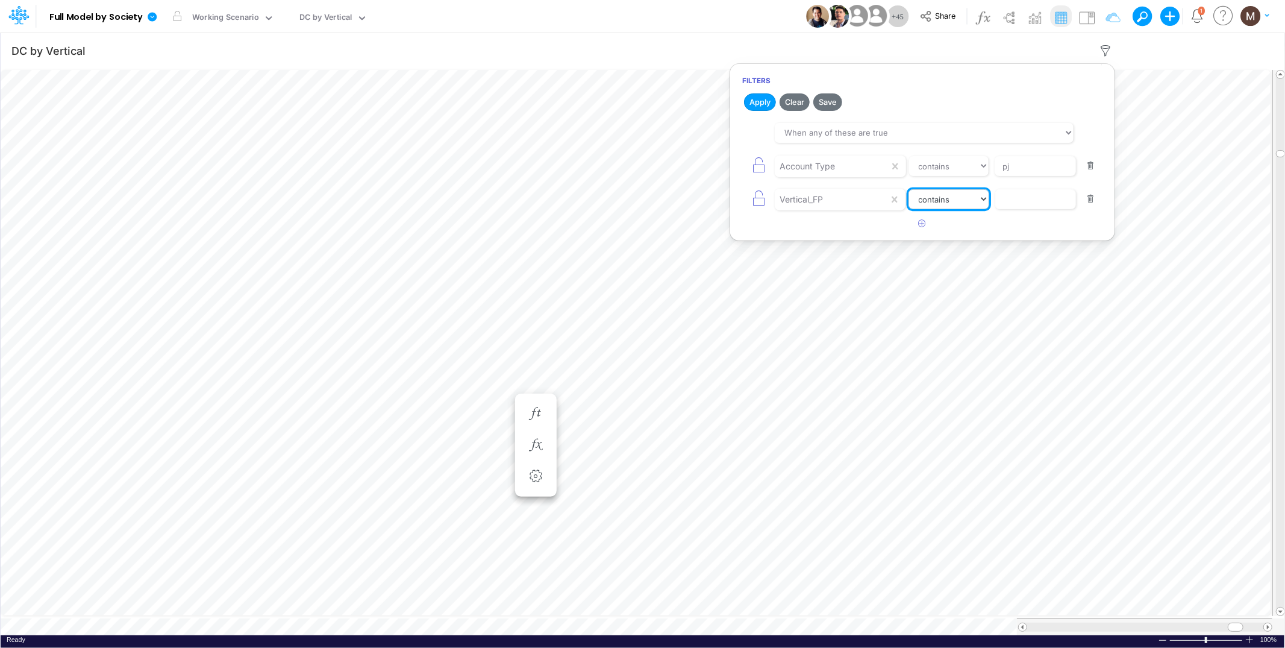
click at [909, 189] on select "equals not equal starts with ends with contains" at bounding box center [949, 199] width 81 height 20
click at [1022, 177] on input "text" at bounding box center [1035, 166] width 81 height 20
type input "others"
click at [762, 105] on button "Apply" at bounding box center [760, 101] width 32 height 17
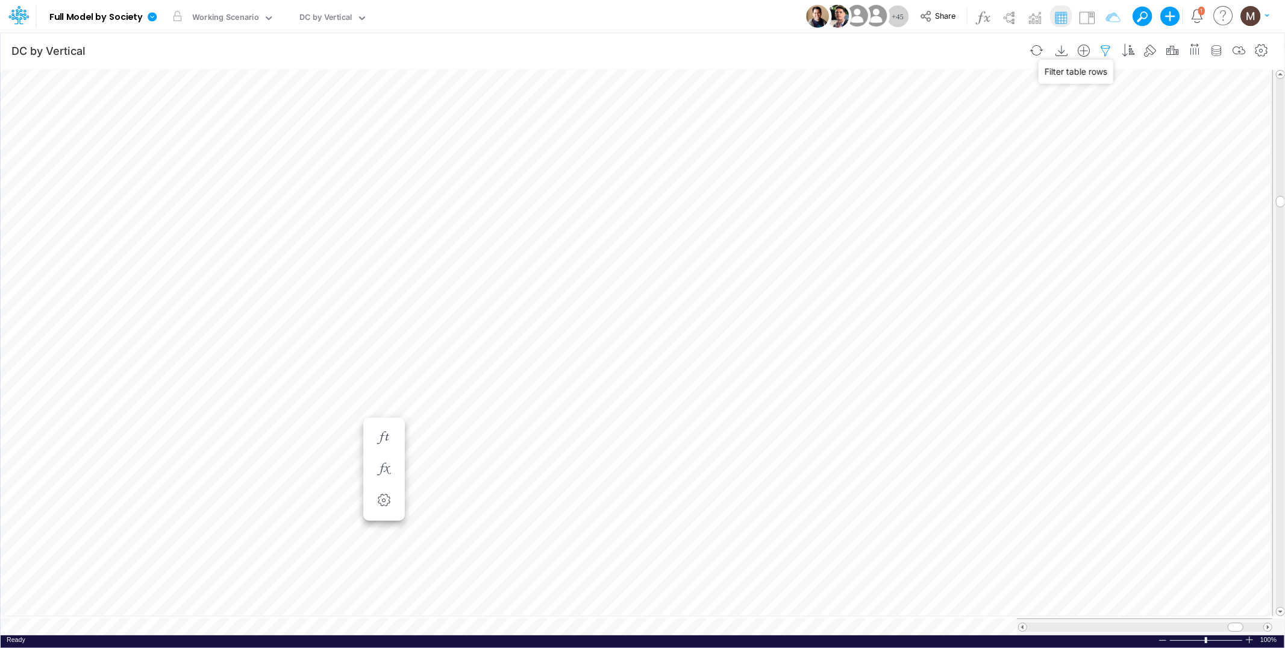
click at [1100, 47] on icon "button" at bounding box center [1106, 51] width 18 height 13
select select "tableSearchOR"
select select "contains"
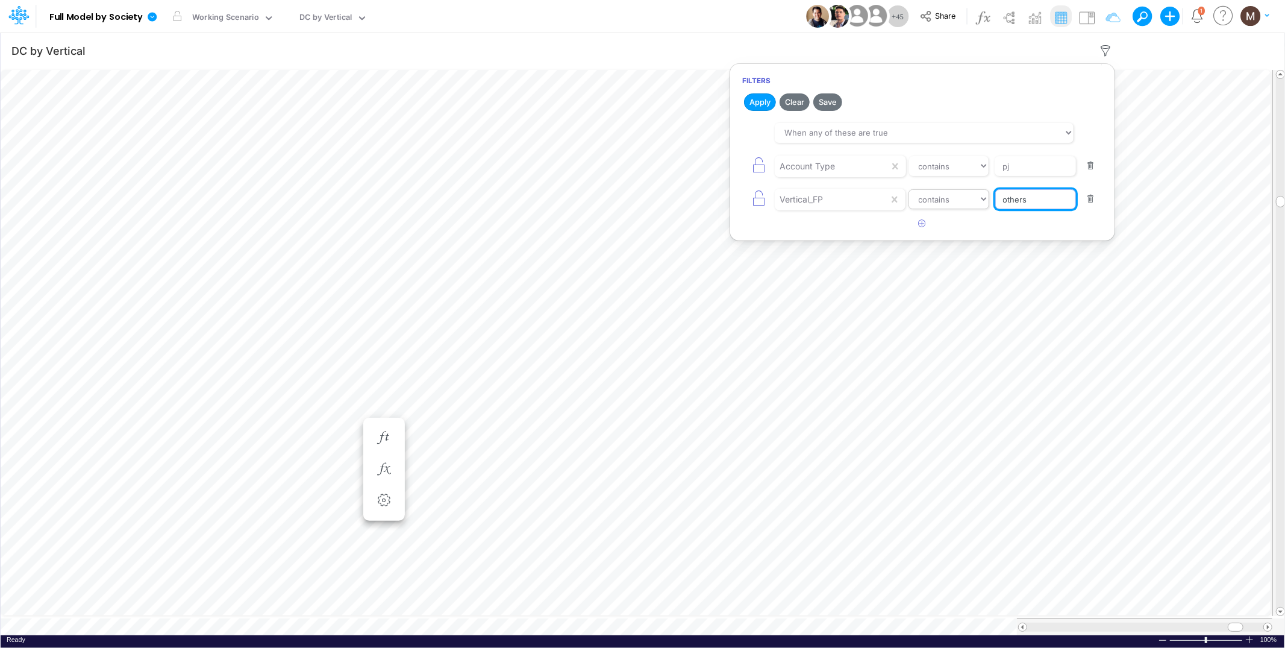
drag, startPoint x: 1036, startPoint y: 201, endPoint x: 972, endPoint y: 198, distance: 63.9
click at [974, 199] on div "Vertical_FP equals not equal starts with ends with contains others" at bounding box center [922, 199] width 360 height 27
paste input "O"
type input "Others"
click at [949, 198] on select "equals not equal starts with ends with contains" at bounding box center [949, 199] width 81 height 20
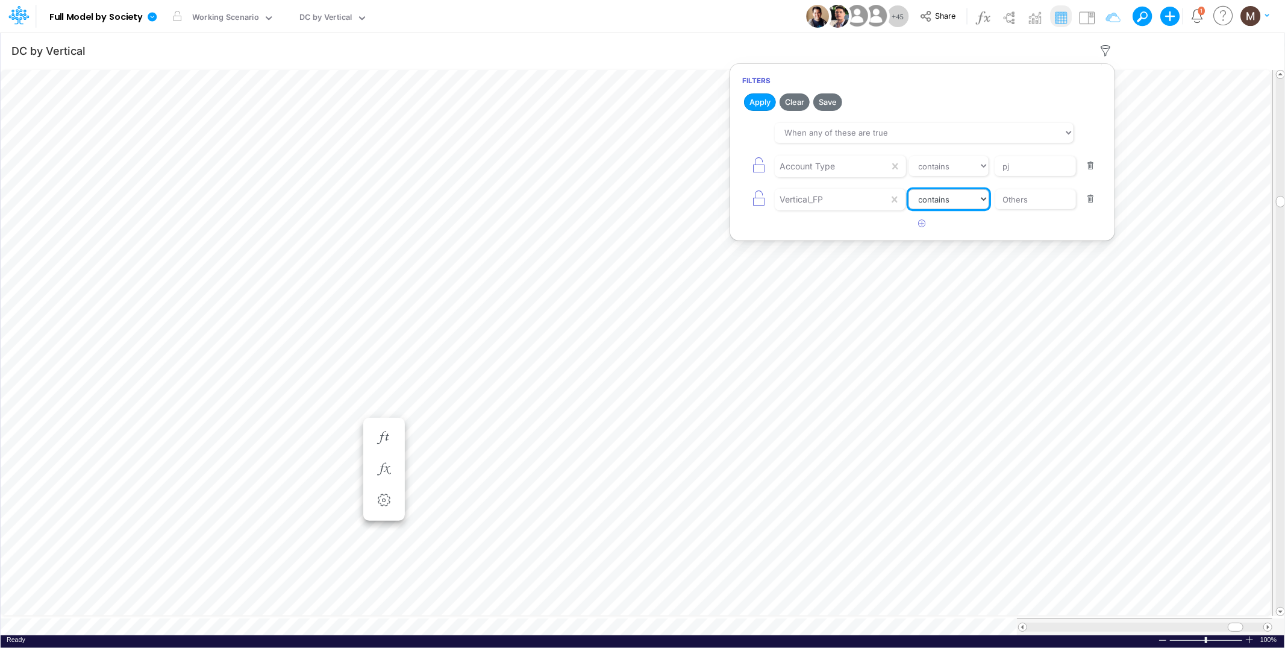
select select "equals"
click at [909, 189] on select "equals not equal starts with ends with contains" at bounding box center [949, 199] width 81 height 20
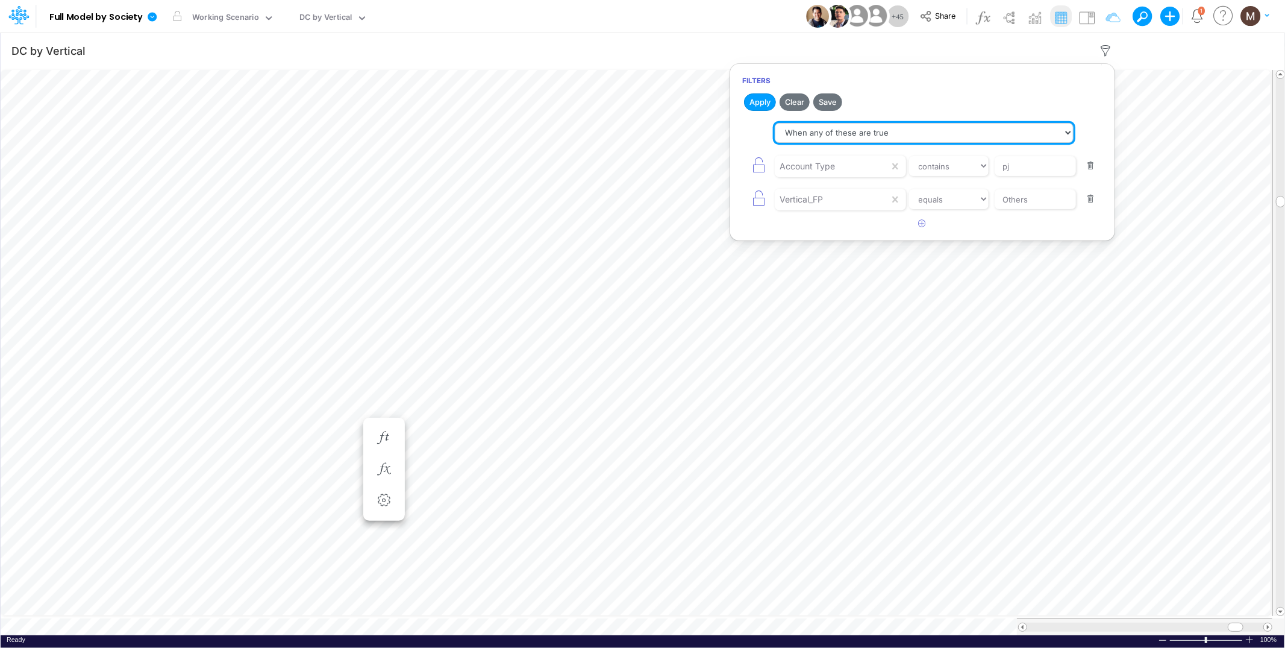
click at [875, 136] on select "When all of these are true When any of these are true" at bounding box center [924, 133] width 299 height 20
select select "tableSearchAND"
click at [775, 123] on select "When all of these are true When any of these are true" at bounding box center [924, 133] width 299 height 20
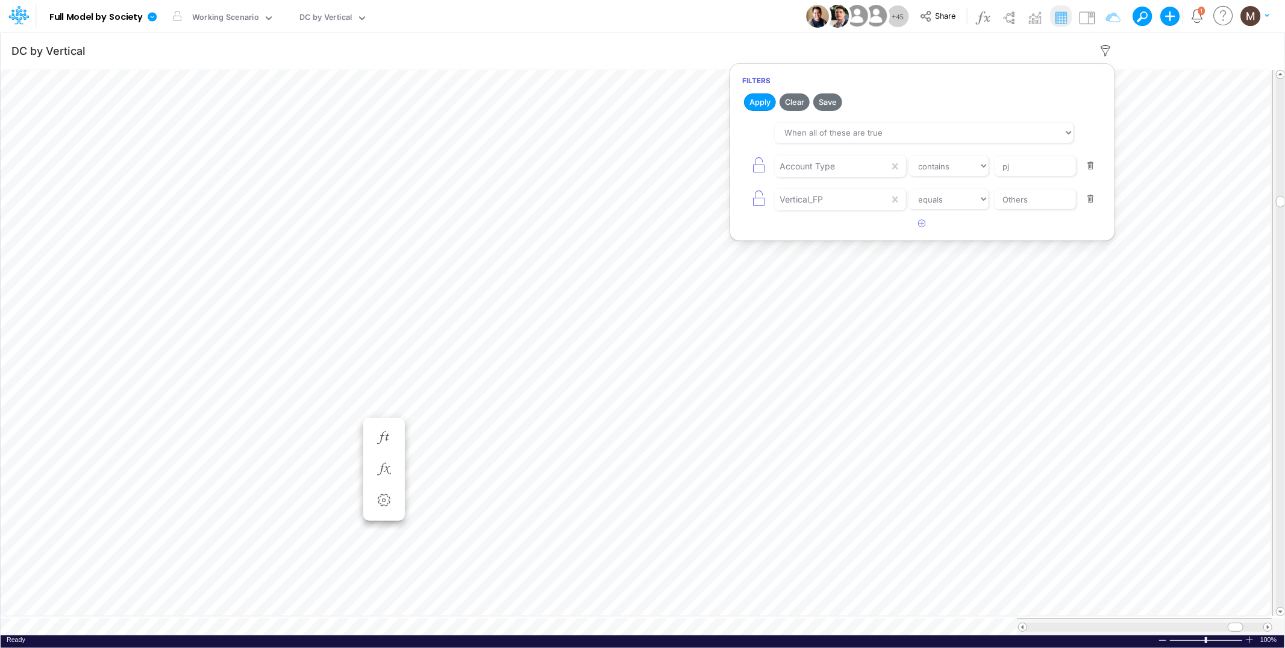
drag, startPoint x: 761, startPoint y: 100, endPoint x: 771, endPoint y: 111, distance: 14.5
click at [761, 100] on button "Apply" at bounding box center [760, 101] width 32 height 17
click at [1109, 52] on icon "button" at bounding box center [1106, 51] width 18 height 13
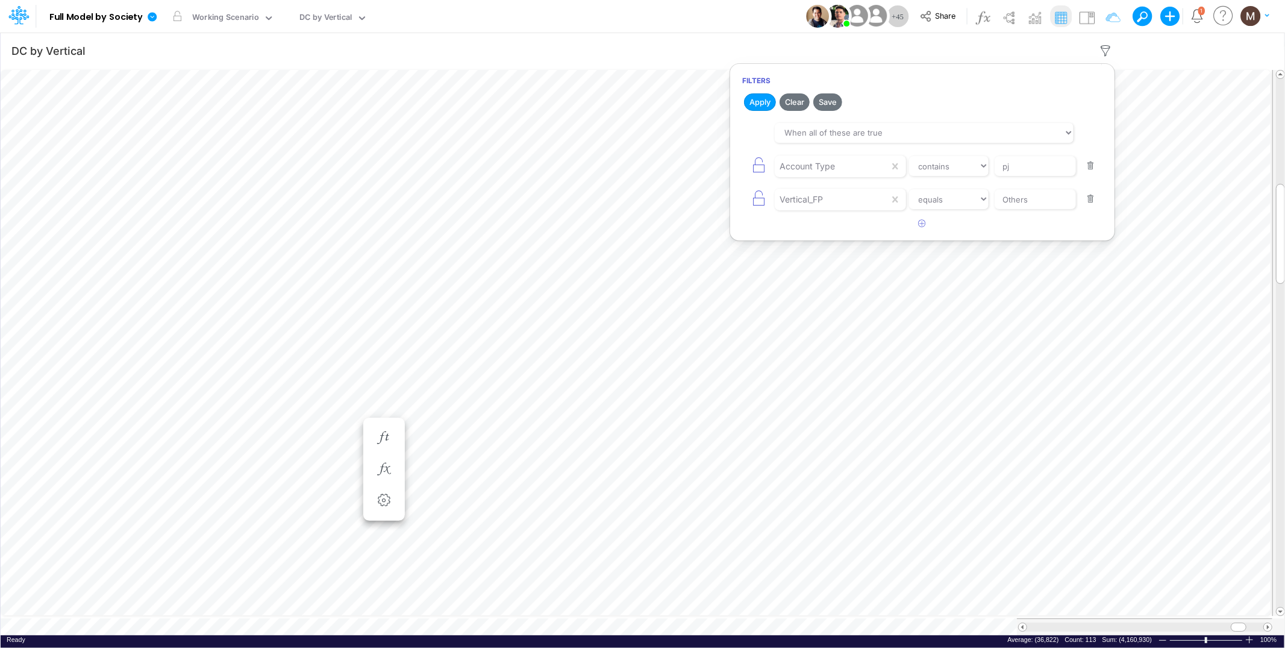
click at [1094, 164] on button "button" at bounding box center [1090, 166] width 23 height 16
select select "equals"
type input "Others"
click at [1094, 164] on button "button" at bounding box center [1090, 166] width 23 height 16
click at [759, 105] on button "Apply" at bounding box center [760, 101] width 32 height 17
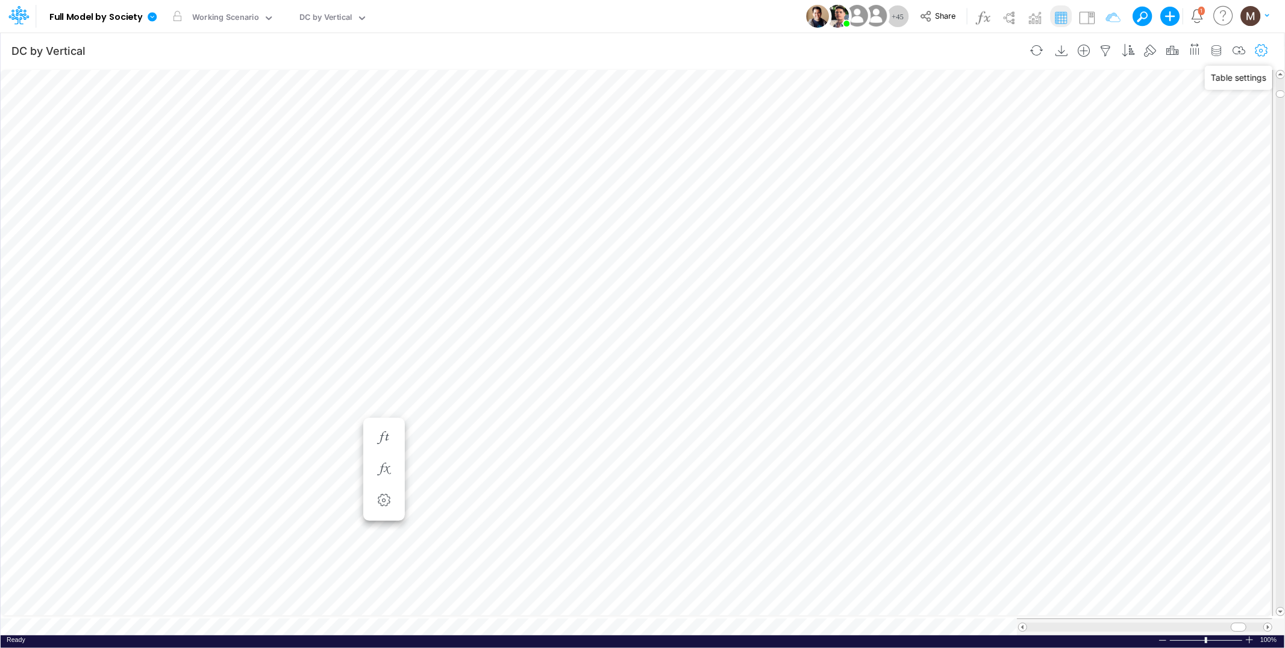
click at [1257, 49] on icon "button" at bounding box center [1262, 51] width 18 height 13
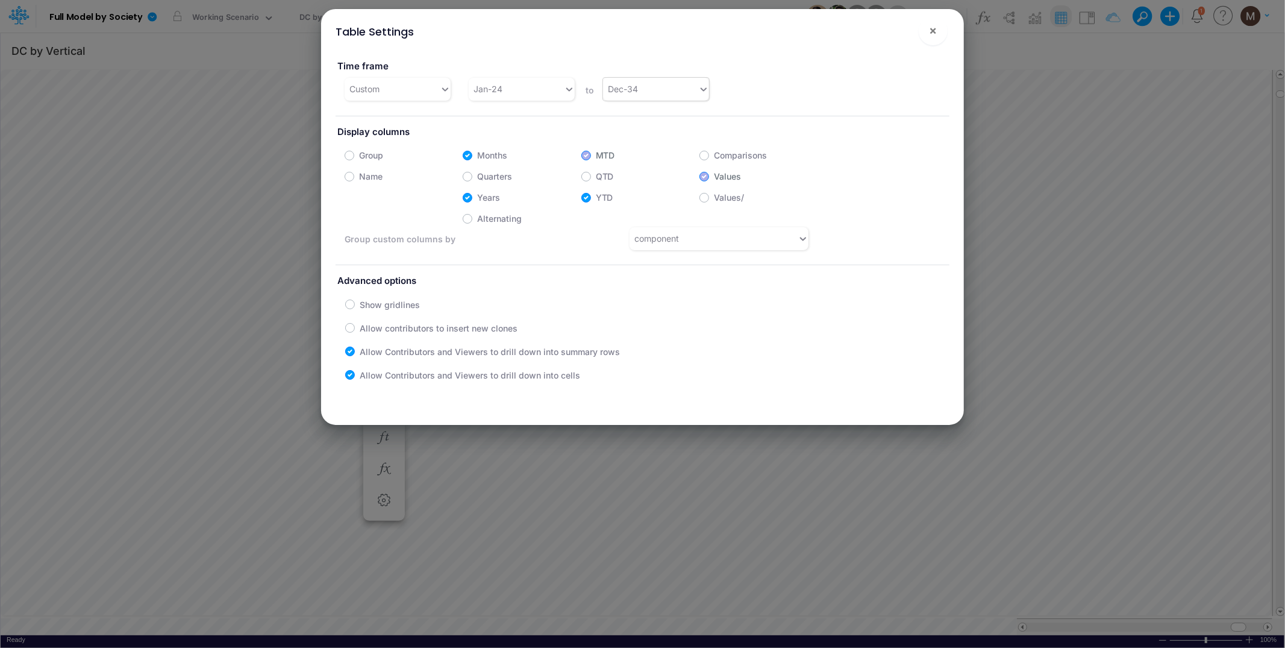
click at [648, 89] on div "Dec-34" at bounding box center [650, 89] width 95 height 20
click at [639, 257] on div "Dec-29" at bounding box center [653, 255] width 105 height 22
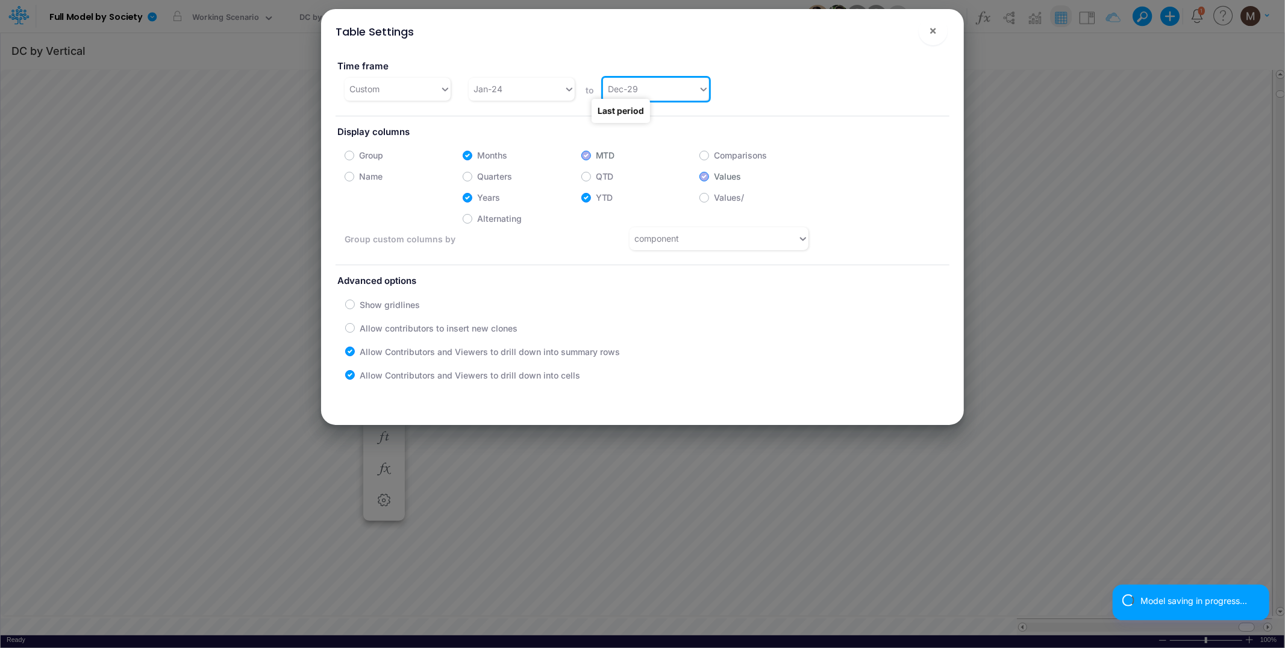
scroll to position [0, 1]
click at [932, 28] on span "×" at bounding box center [933, 30] width 8 height 14
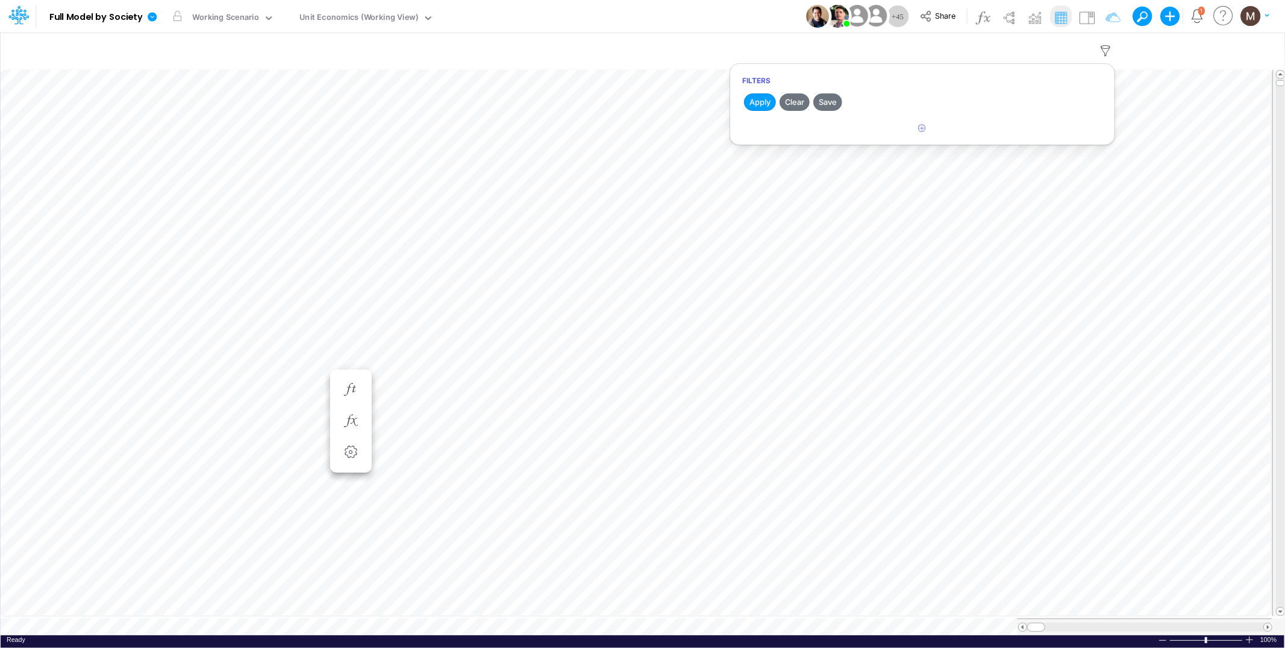
scroll to position [0, 1]
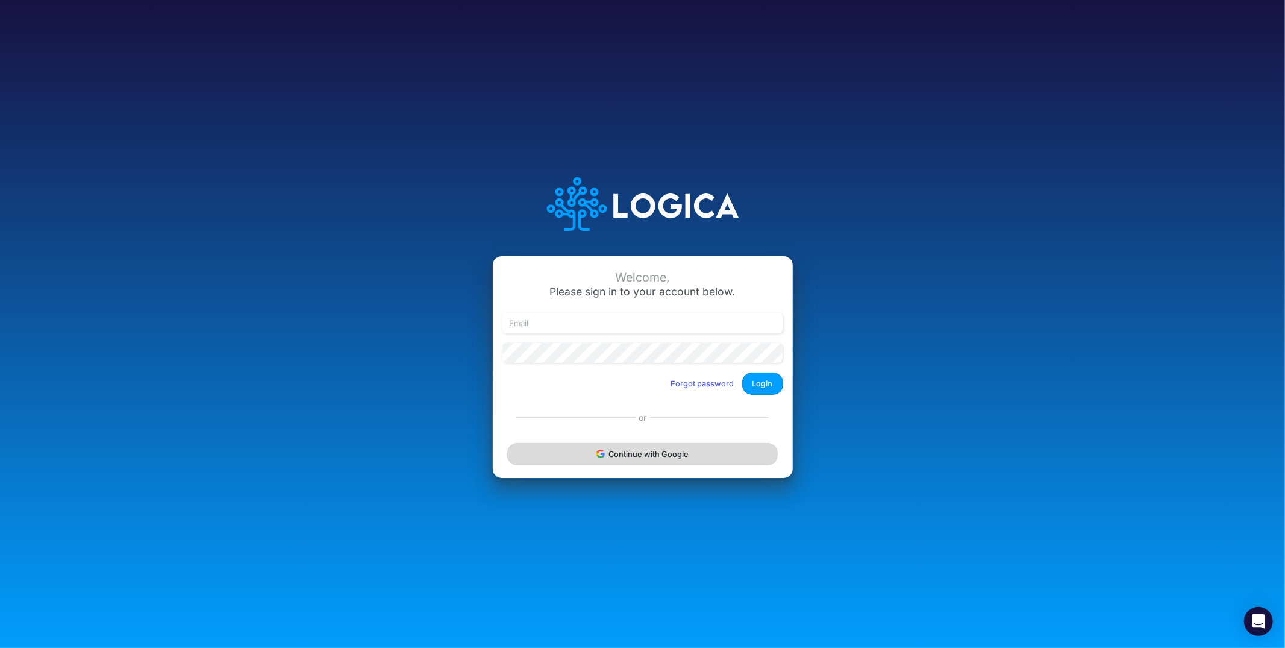
click at [650, 456] on button "Continue with Google" at bounding box center [642, 454] width 270 height 22
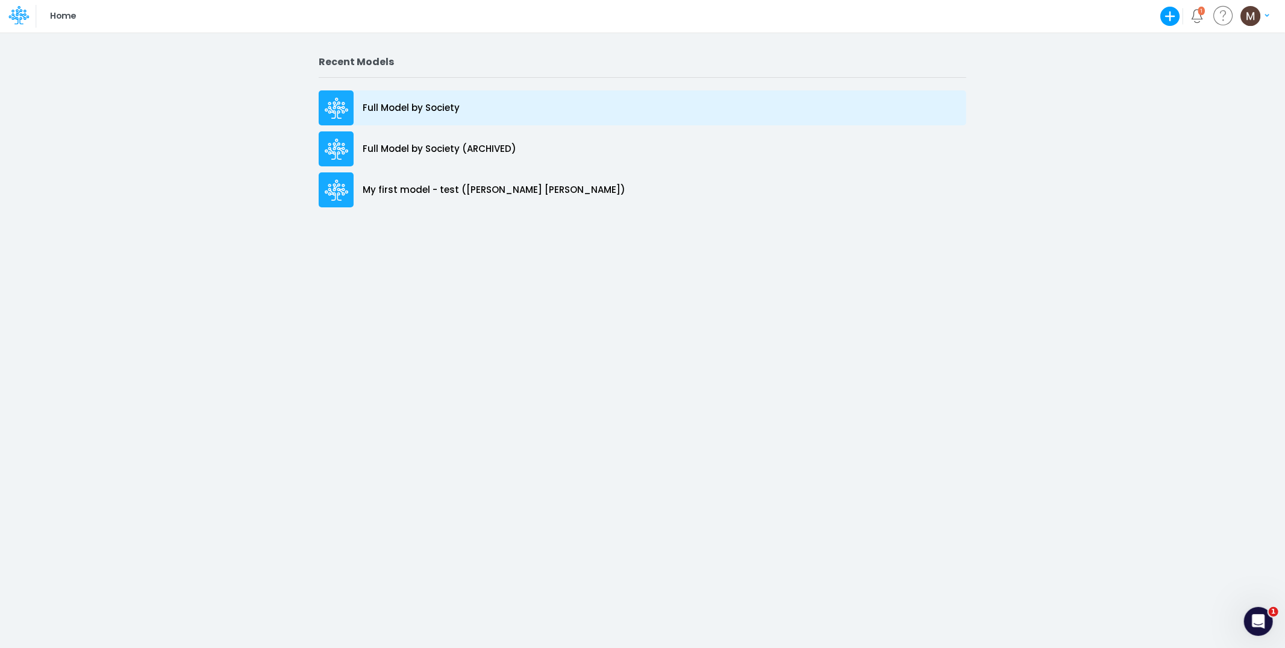
click at [415, 108] on p "Full Model by Society" at bounding box center [411, 108] width 97 height 14
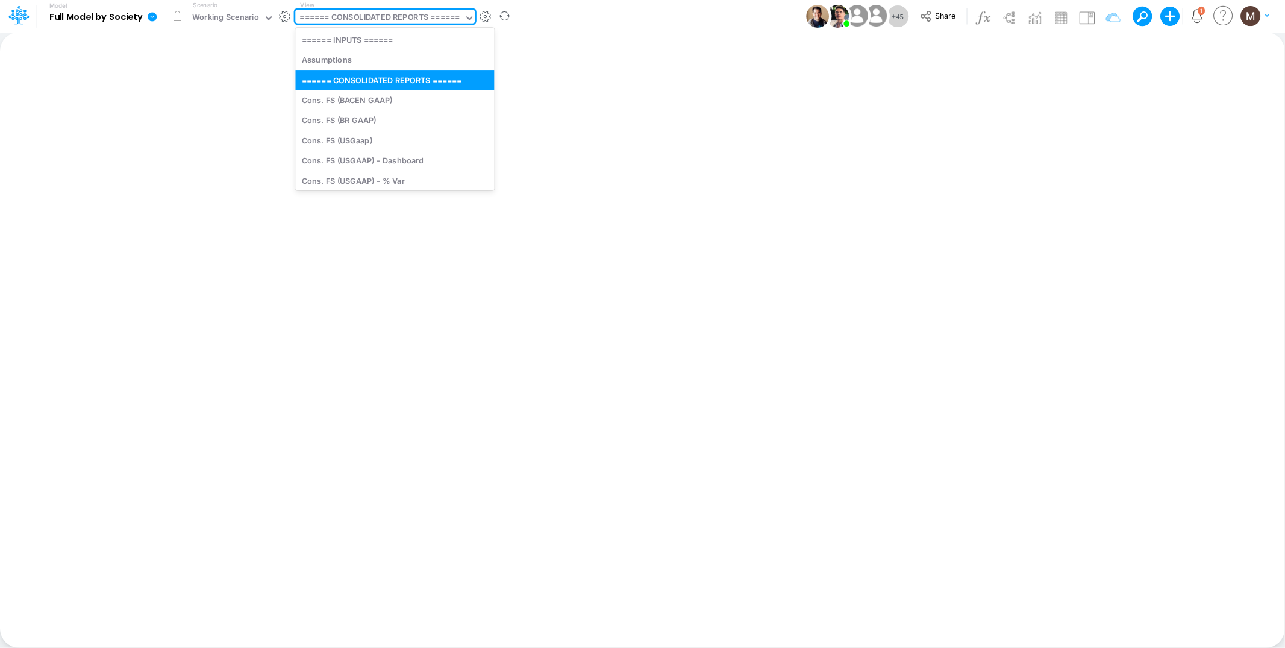
click at [322, 16] on div "====== CONSOLIDATED REPORTS ======" at bounding box center [380, 18] width 160 height 14
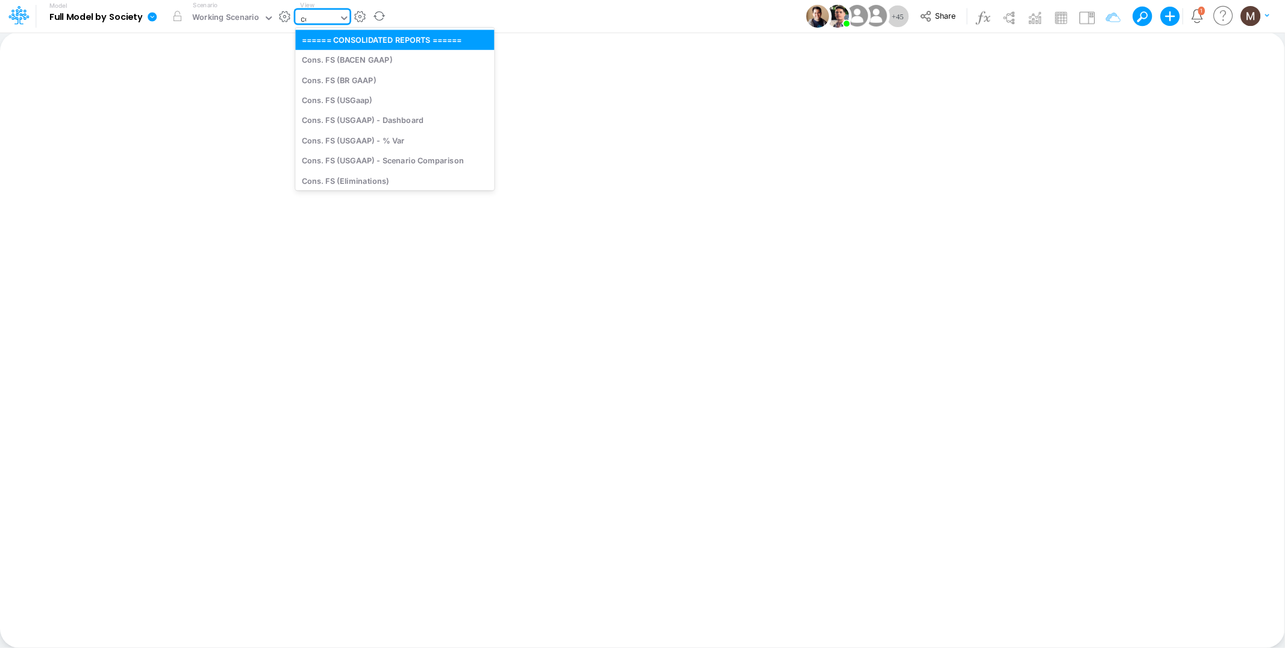
type input "cog"
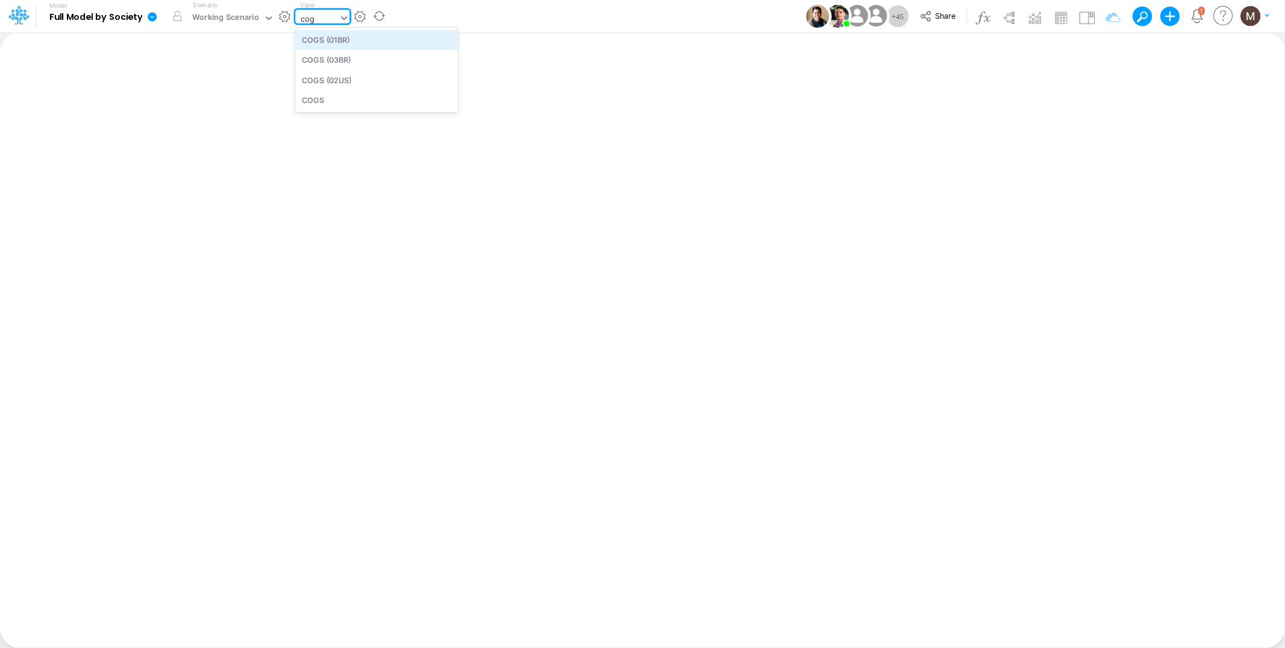
click at [312, 36] on div "COGS (01BR)" at bounding box center [376, 40] width 163 height 20
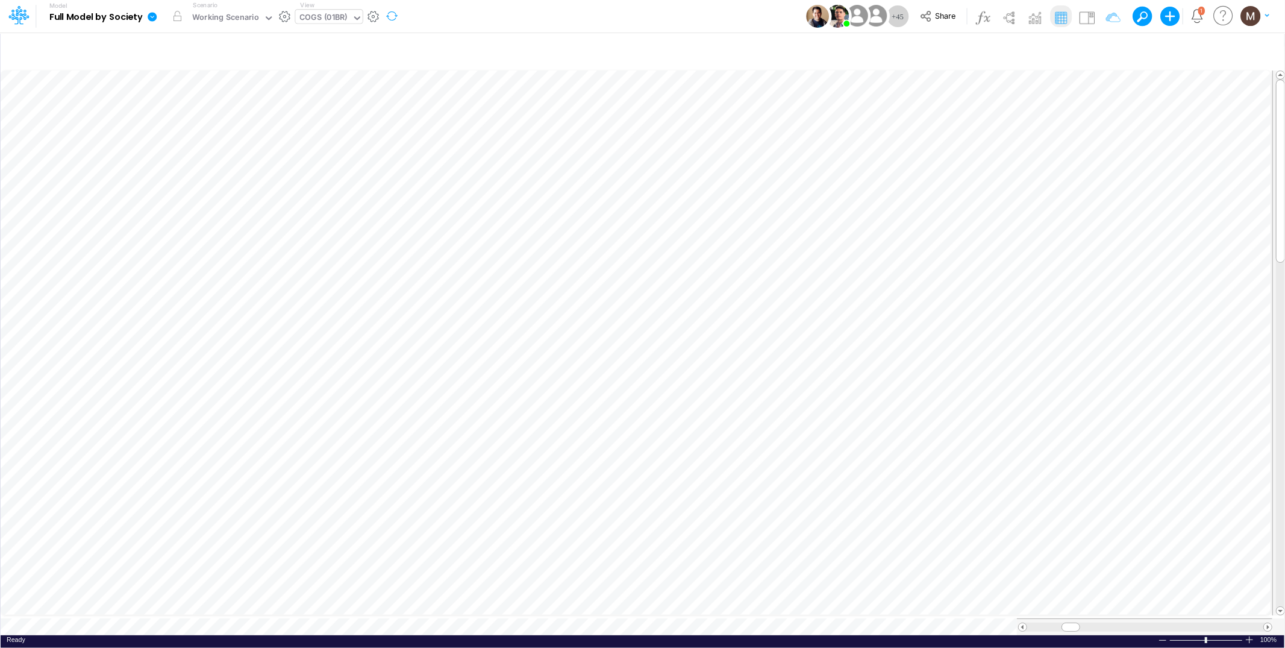
scroll to position [0, 1]
click at [310, 14] on div "COGS (01BR)" at bounding box center [324, 18] width 48 height 14
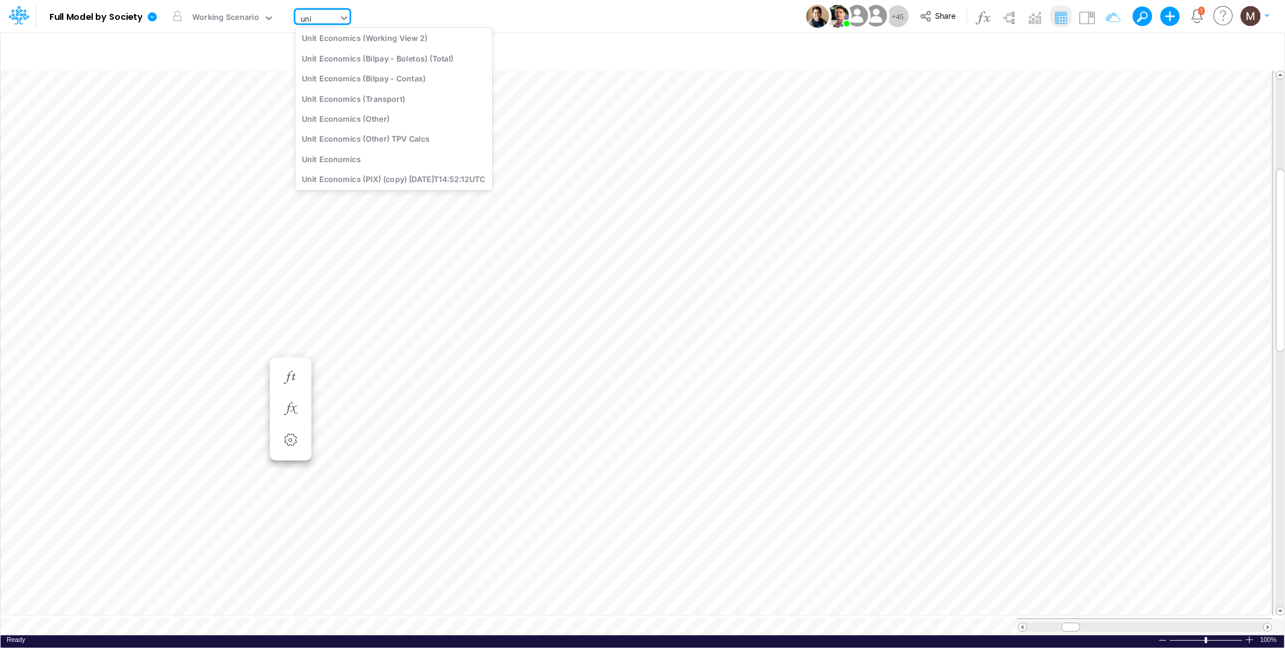
scroll to position [114, 0]
type input "unit ec"
click at [427, 111] on div "Unit Economics (Working View)" at bounding box center [393, 120] width 197 height 20
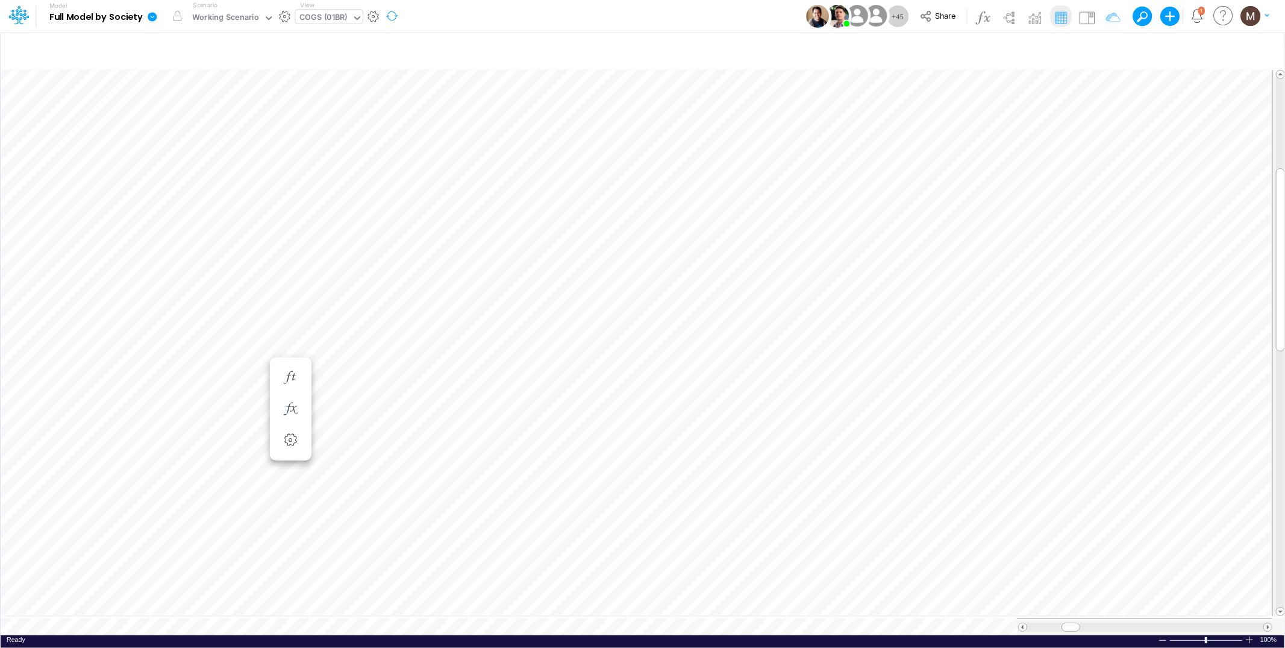
scroll to position [0, 1]
click at [387, 635] on div "Ready 100% Sum: null Max: null Min: null Numerical Count: null Count: null Aver…" at bounding box center [643, 642] width 1284 height 15
click at [1105, 52] on icon "button" at bounding box center [1106, 51] width 18 height 13
select select "contains"
select select "tableSearchOR"
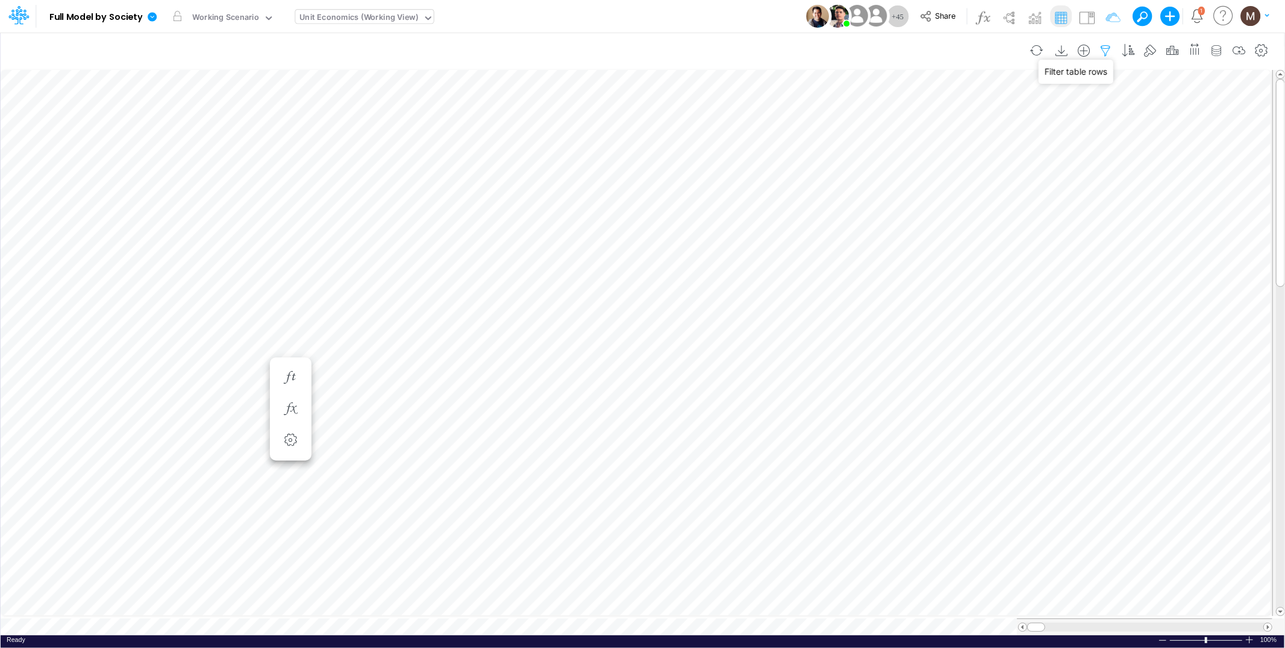
select select "contains"
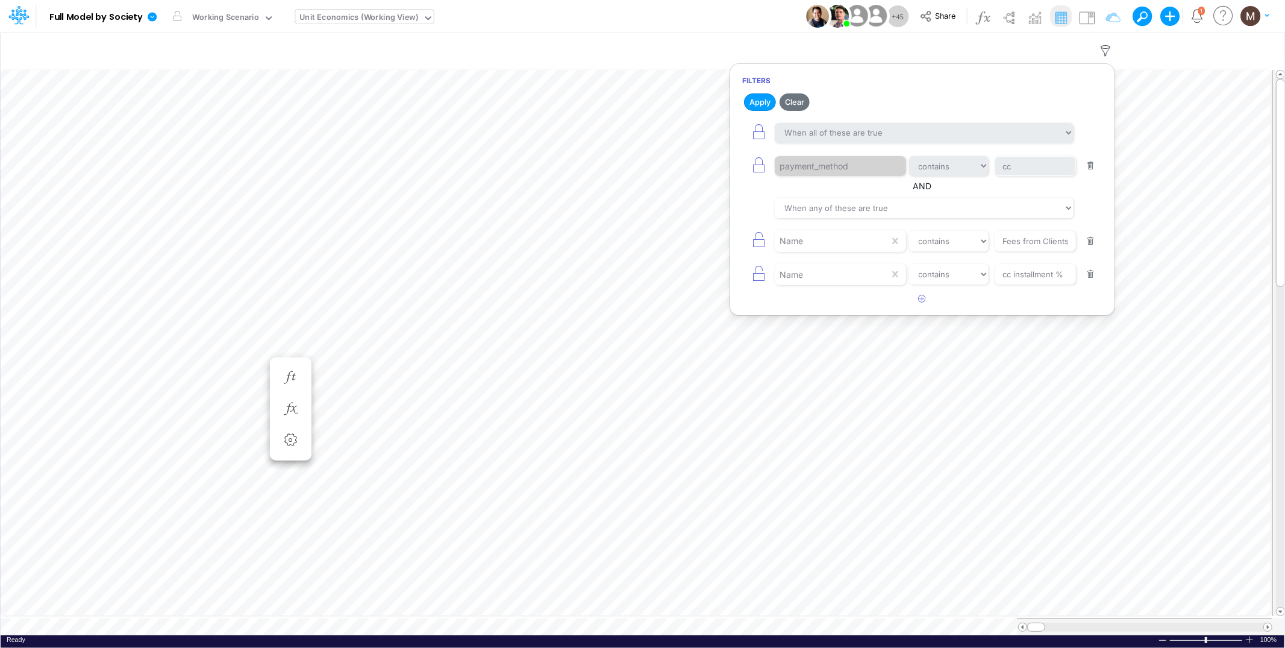
click at [1094, 161] on button "button" at bounding box center [1090, 166] width 23 height 16
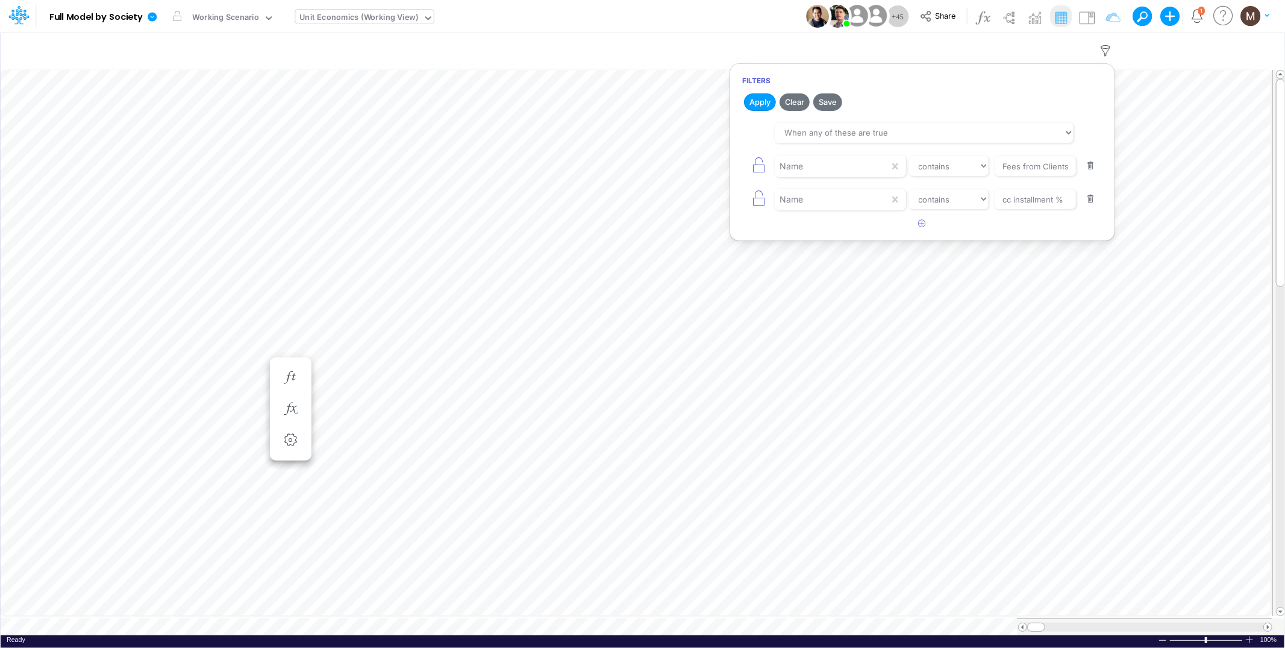
click at [1092, 164] on button "button" at bounding box center [1090, 166] width 23 height 16
type input "cc installment %"
click at [1092, 164] on button "button" at bounding box center [1090, 166] width 23 height 16
click at [927, 131] on button "button" at bounding box center [922, 129] width 23 height 20
select select "tableSearchOR"
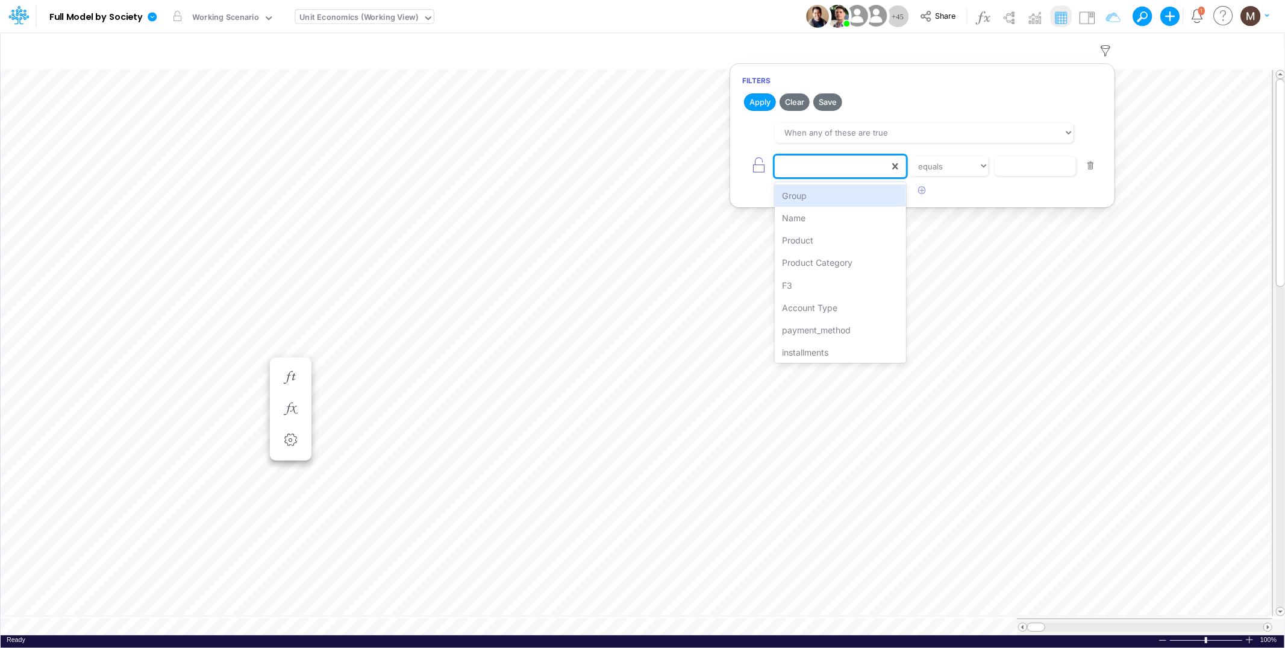
click at [871, 171] on div at bounding box center [832, 166] width 114 height 20
click at [856, 210] on div "Name" at bounding box center [840, 218] width 131 height 22
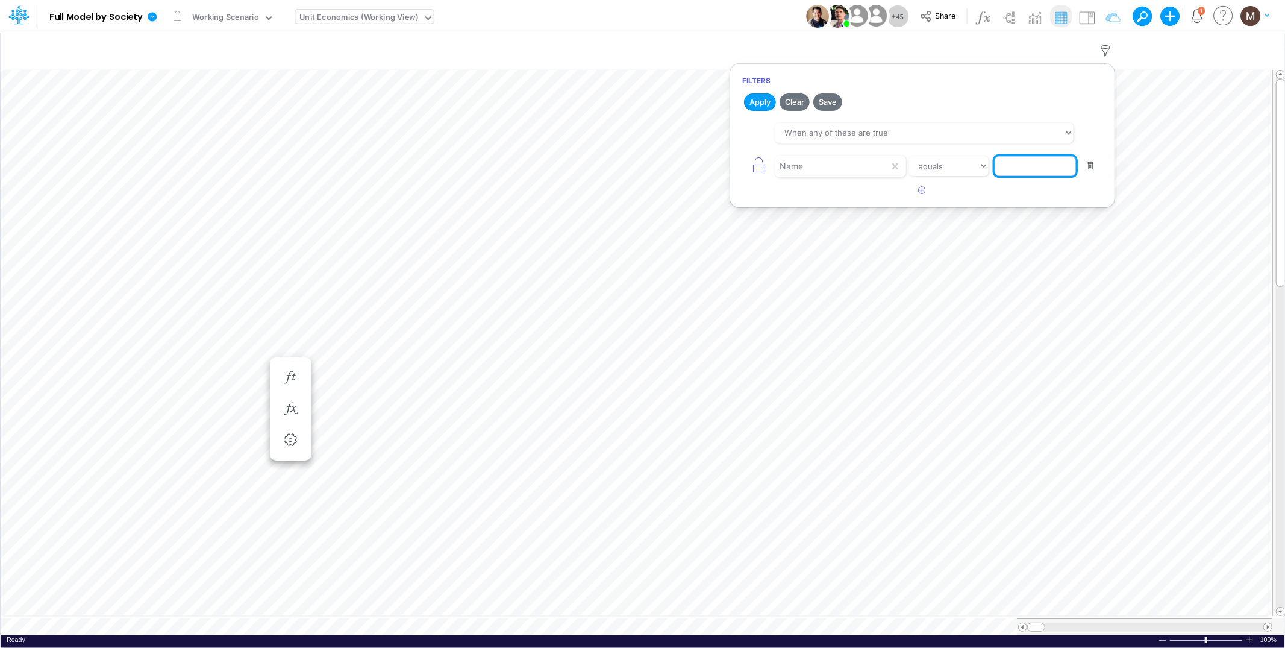
click at [1010, 169] on input "text" at bounding box center [1035, 166] width 81 height 20
type input "Other COGS %"
click at [754, 103] on button "Apply" at bounding box center [760, 101] width 32 height 17
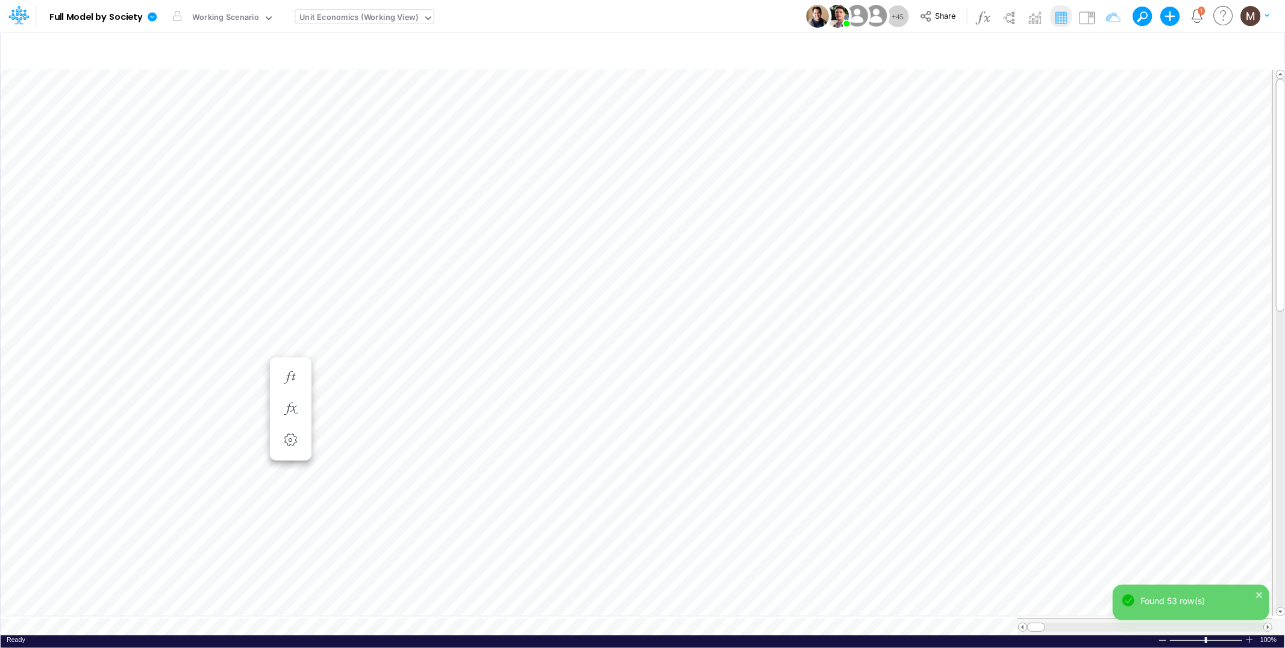
scroll to position [0, 1]
click at [934, 205] on icon "button" at bounding box center [929, 208] width 18 height 13
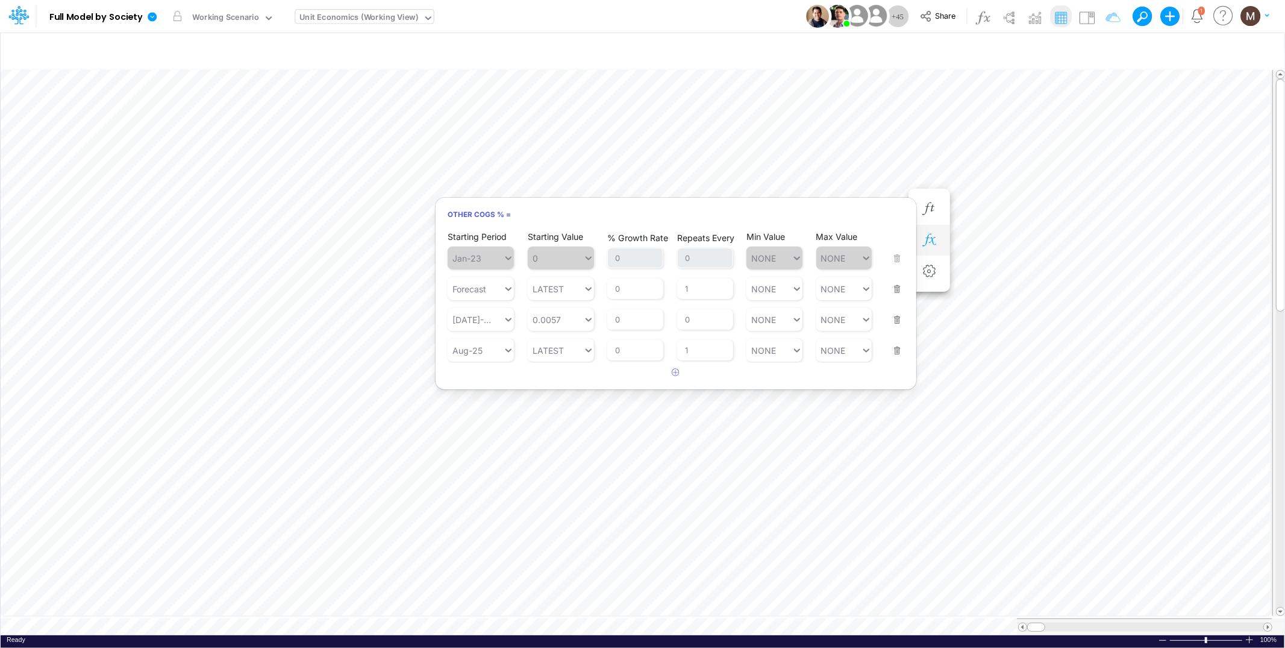
click at [929, 246] on button "button" at bounding box center [929, 240] width 22 height 24
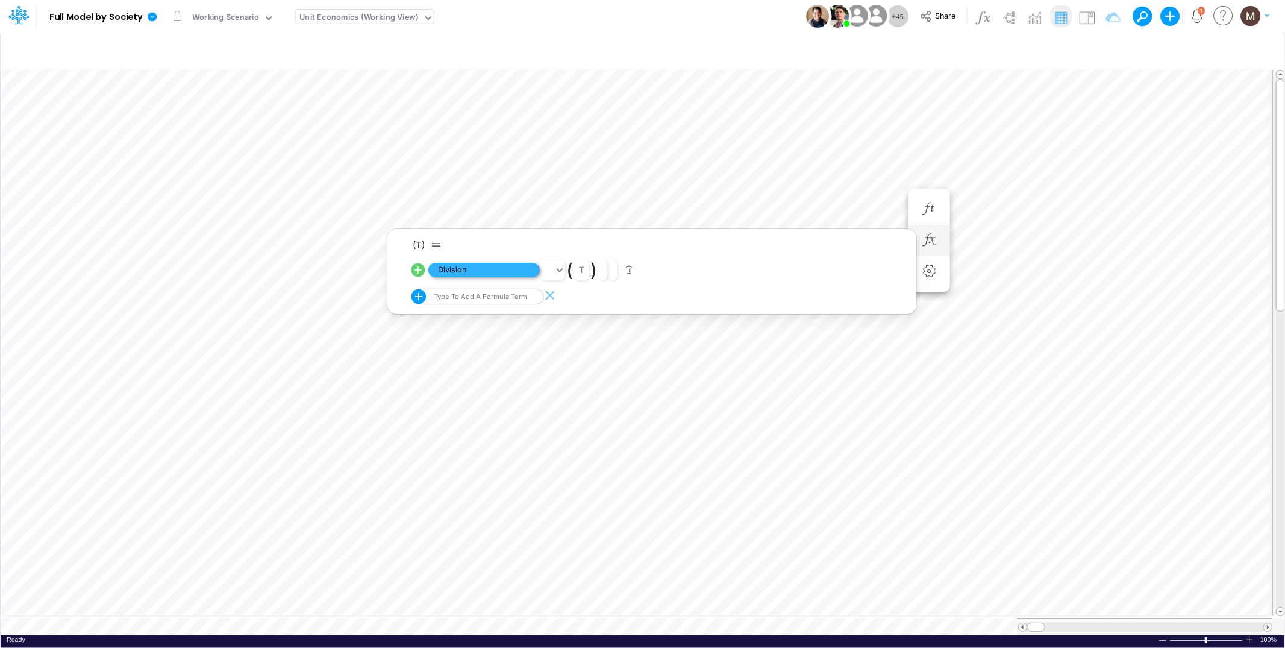
click at [502, 268] on span "Division" at bounding box center [483, 270] width 111 height 15
click at [512, 413] on icon "button" at bounding box center [512, 408] width 18 height 13
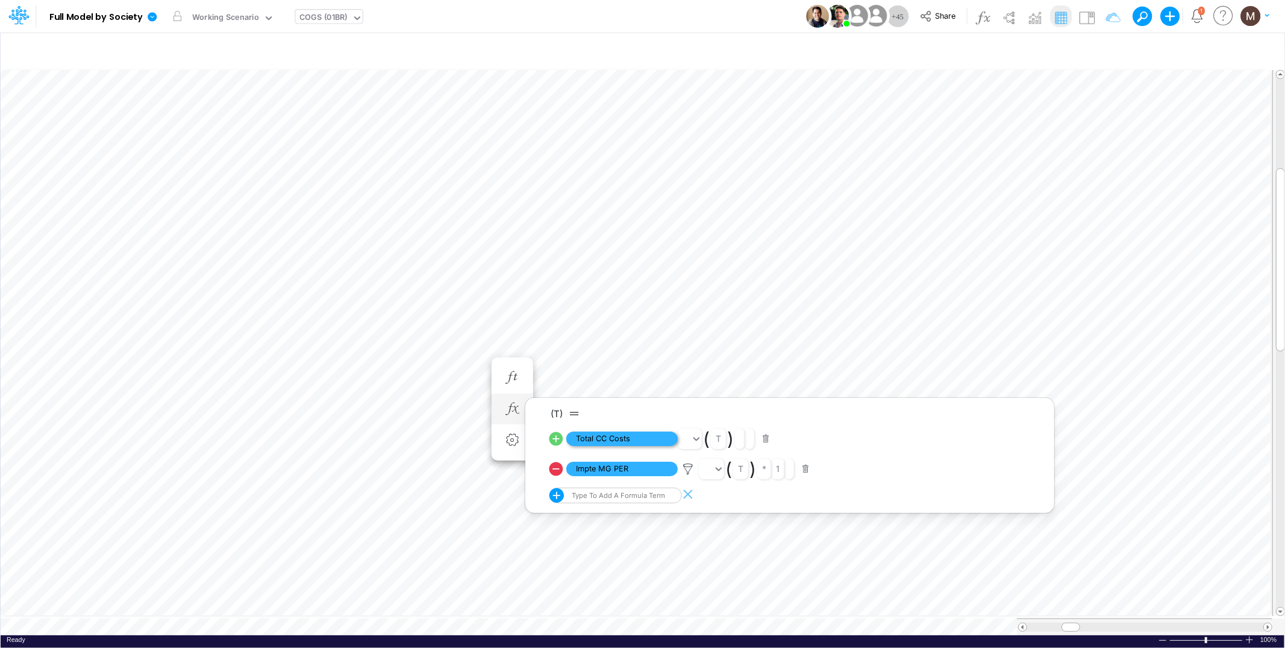
click at [613, 441] on span "Total CC Costs" at bounding box center [621, 438] width 111 height 15
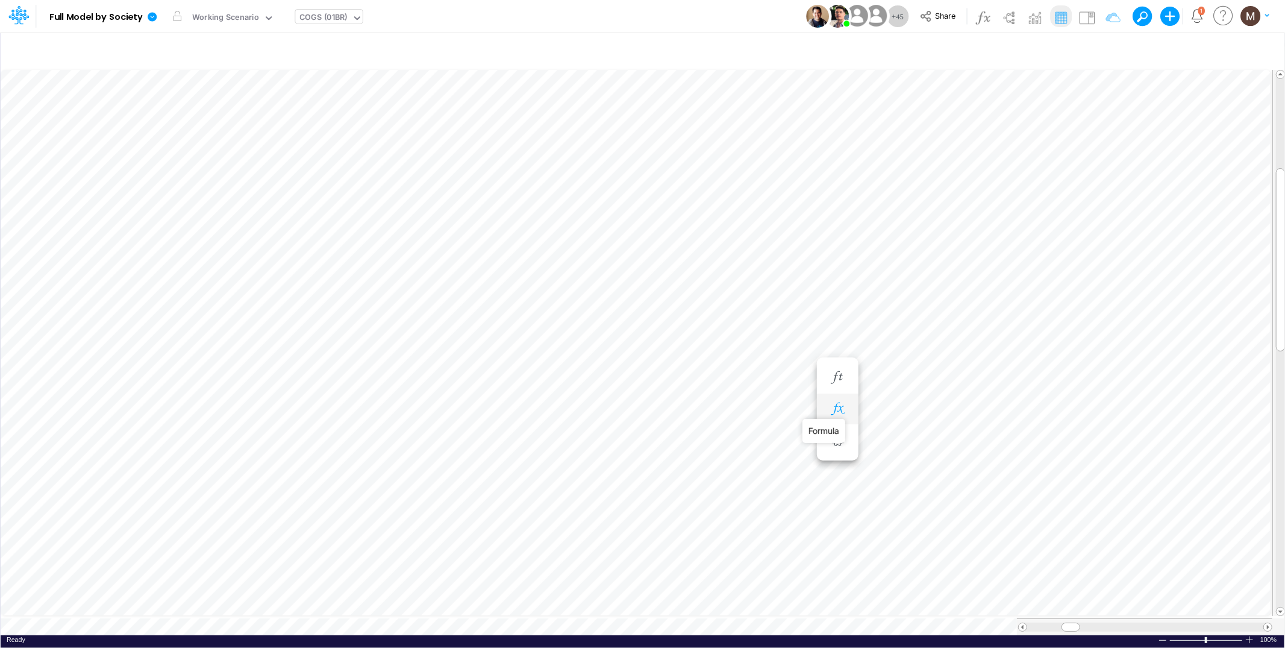
click at [834, 408] on icon "button" at bounding box center [837, 408] width 18 height 13
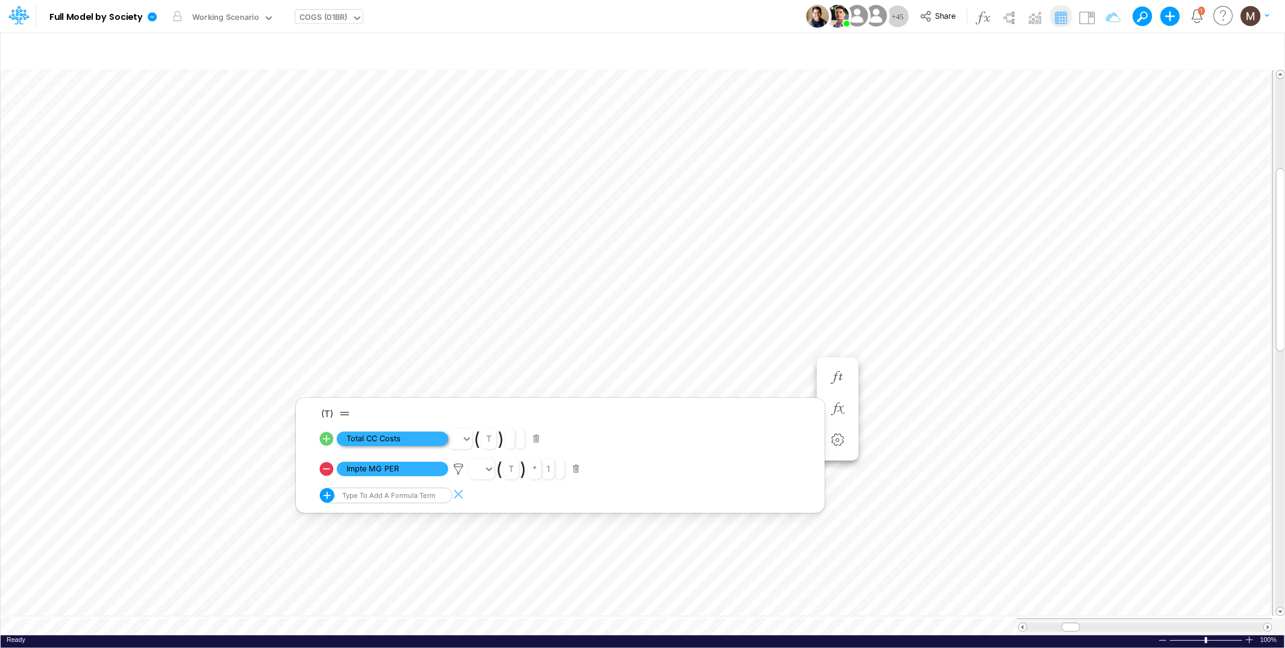
click at [423, 440] on span "Total CC Costs" at bounding box center [392, 438] width 111 height 15
click at [1082, 11] on img at bounding box center [1086, 17] width 19 height 19
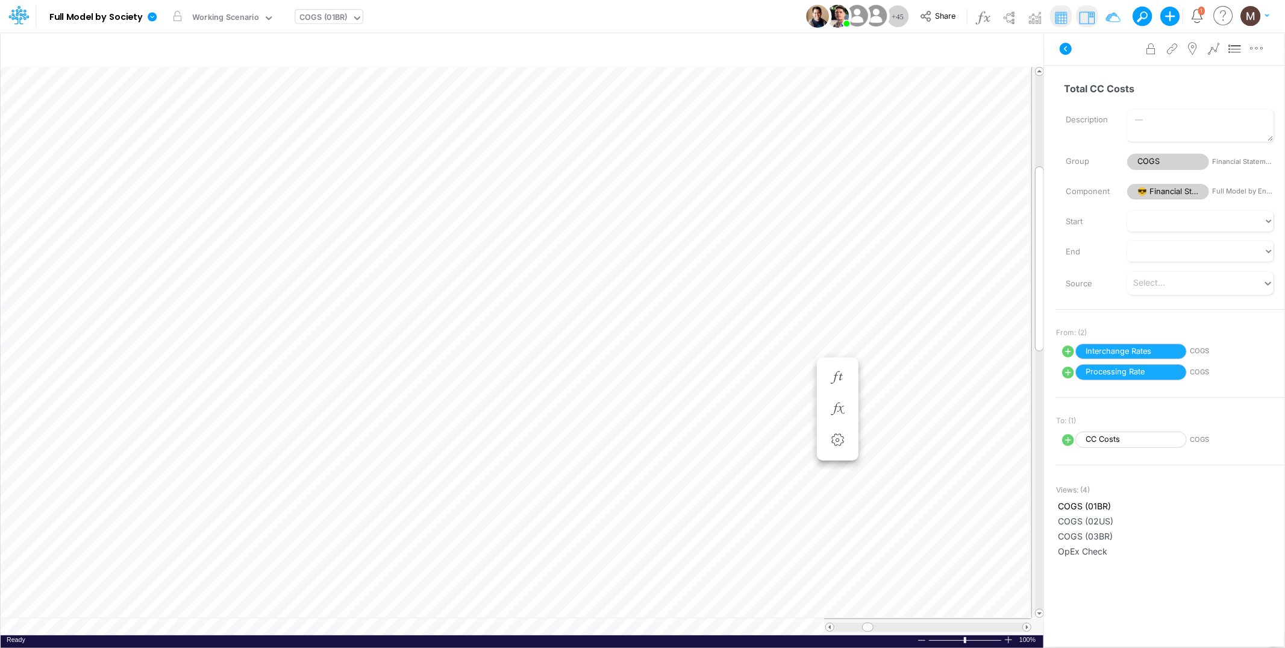
click at [348, 19] on div "COGS (01BR)" at bounding box center [323, 19] width 57 height 18
type input "c"
type input "cogs"
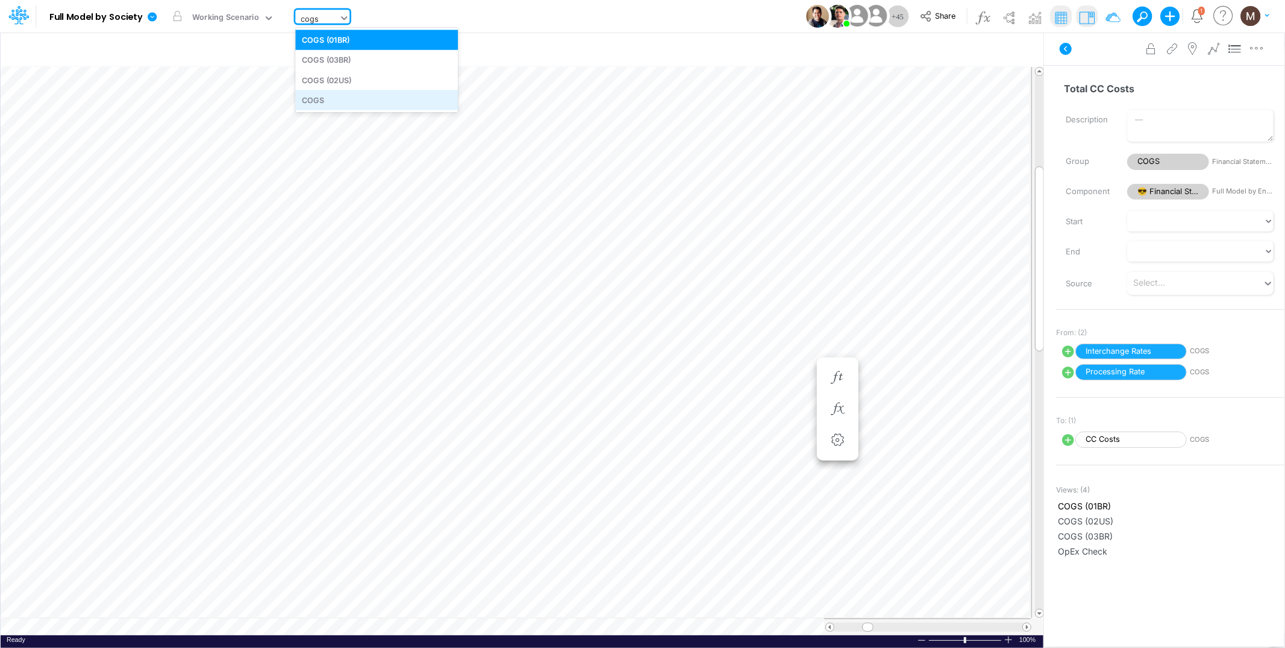
click at [342, 102] on div "COGS" at bounding box center [376, 100] width 163 height 20
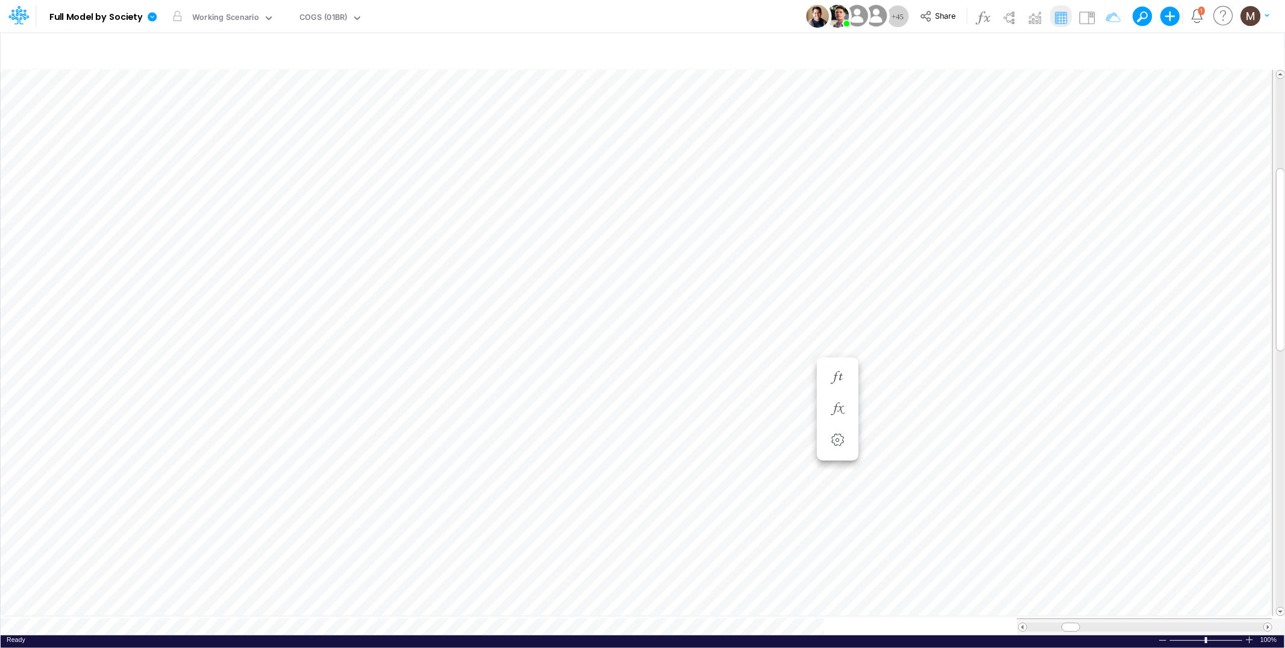
scroll to position [0, 1]
click at [1083, 14] on img at bounding box center [1086, 17] width 19 height 19
click at [1069, 612] on table at bounding box center [643, 351] width 1285 height 568
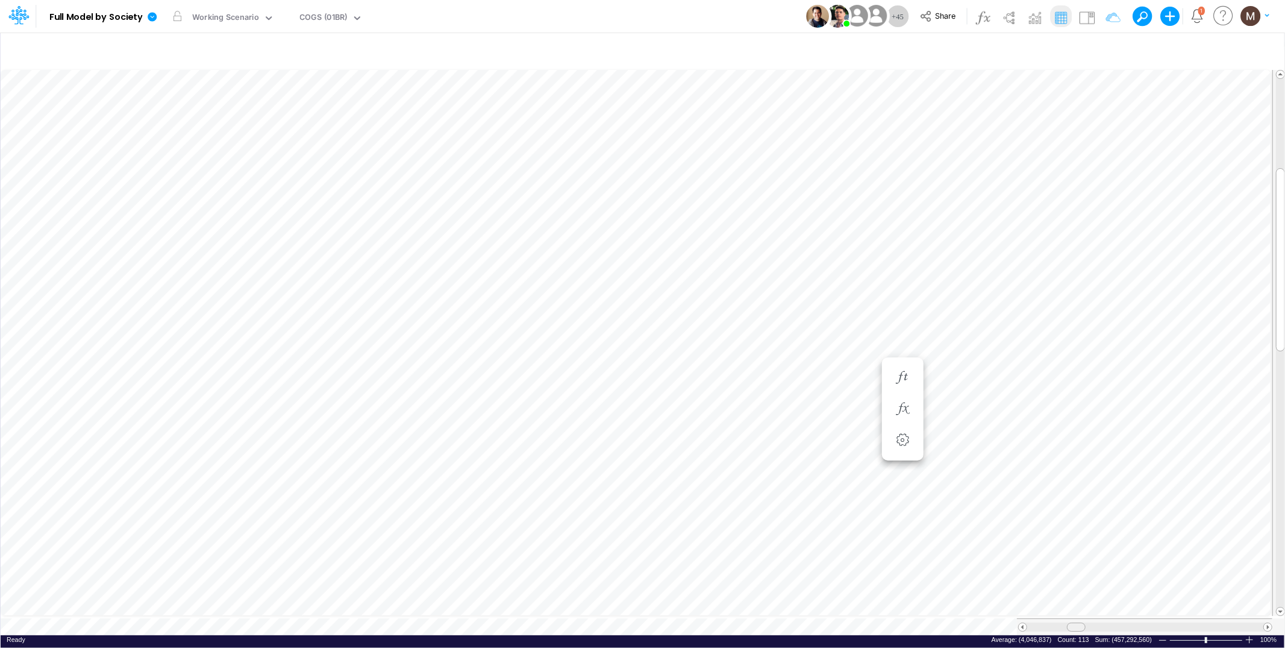
click at [1074, 623] on span at bounding box center [1076, 627] width 8 height 8
click at [1104, 52] on icon "button" at bounding box center [1106, 51] width 18 height 13
select select "tableSearchOR"
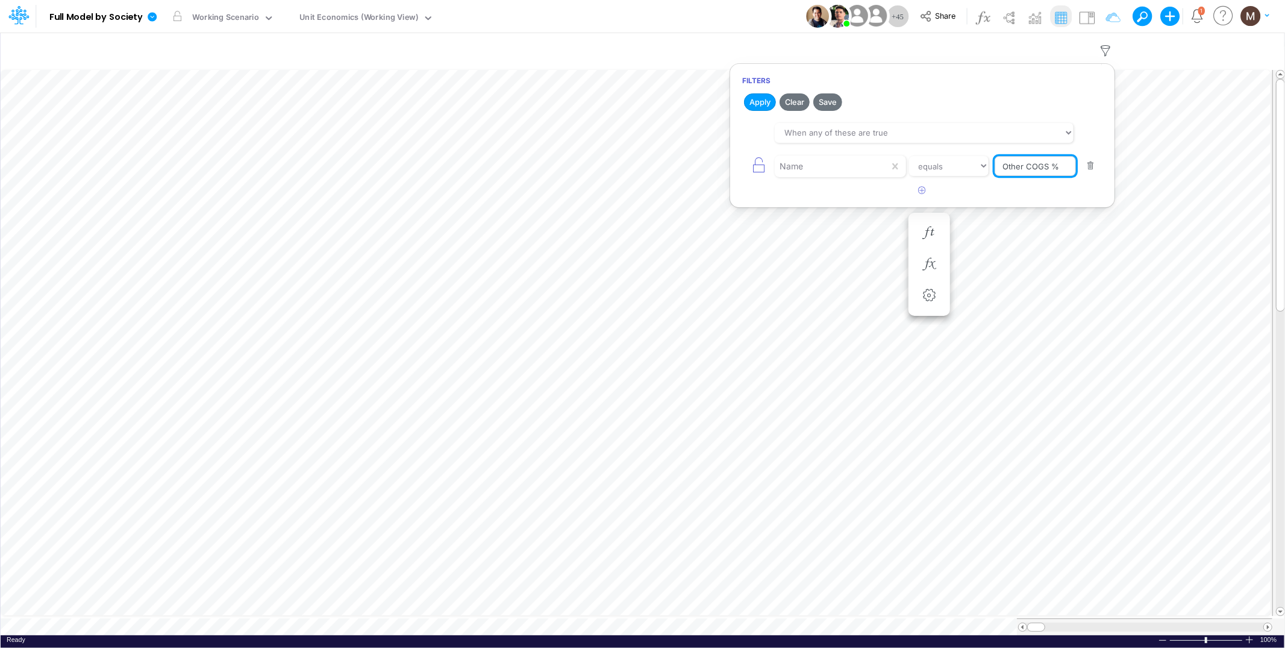
click at [1034, 166] on input "Other COGS %" at bounding box center [1035, 166] width 81 height 20
type input "Other COGS"
click at [766, 96] on button "Apply" at bounding box center [760, 101] width 32 height 17
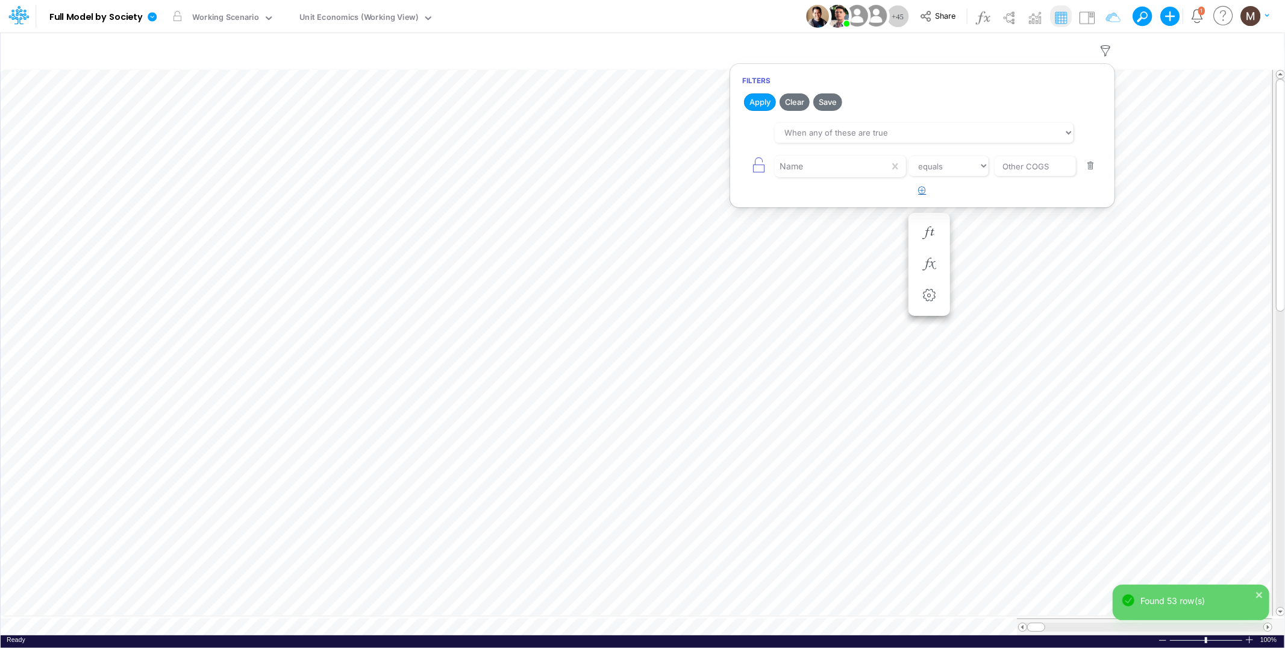
click at [919, 188] on icon "button" at bounding box center [923, 190] width 8 height 8
click at [868, 177] on div at bounding box center [832, 166] width 114 height 20
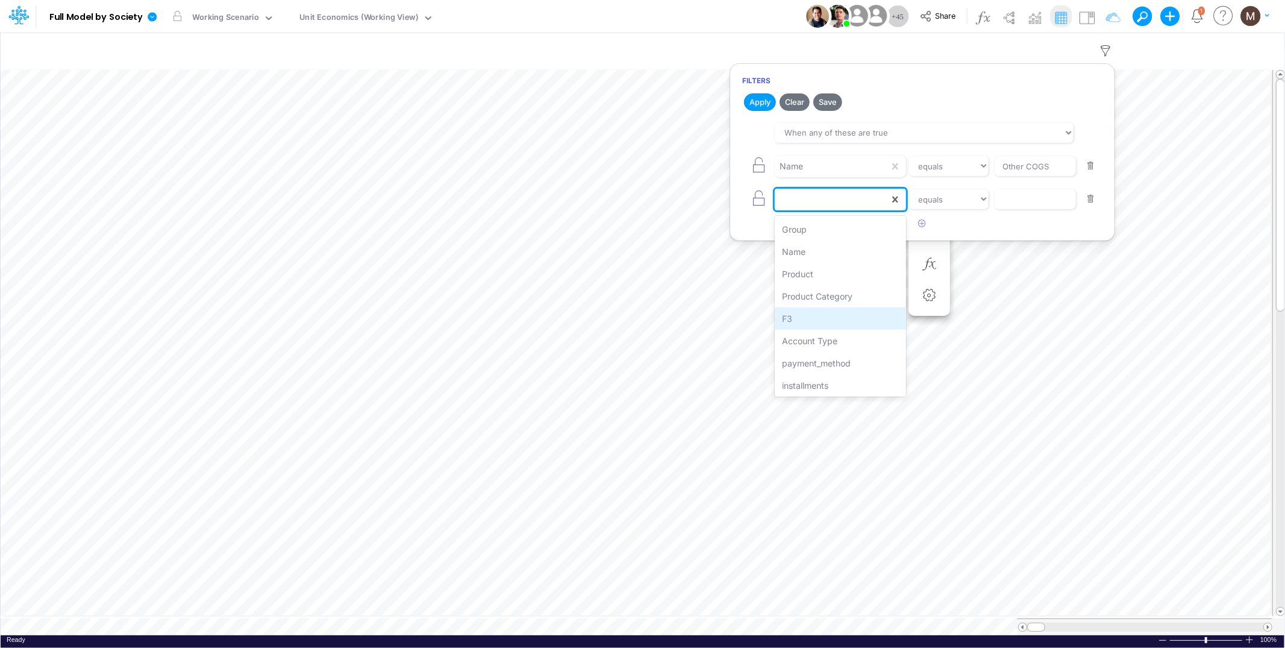
click at [853, 318] on div "F3" at bounding box center [840, 318] width 131 height 22
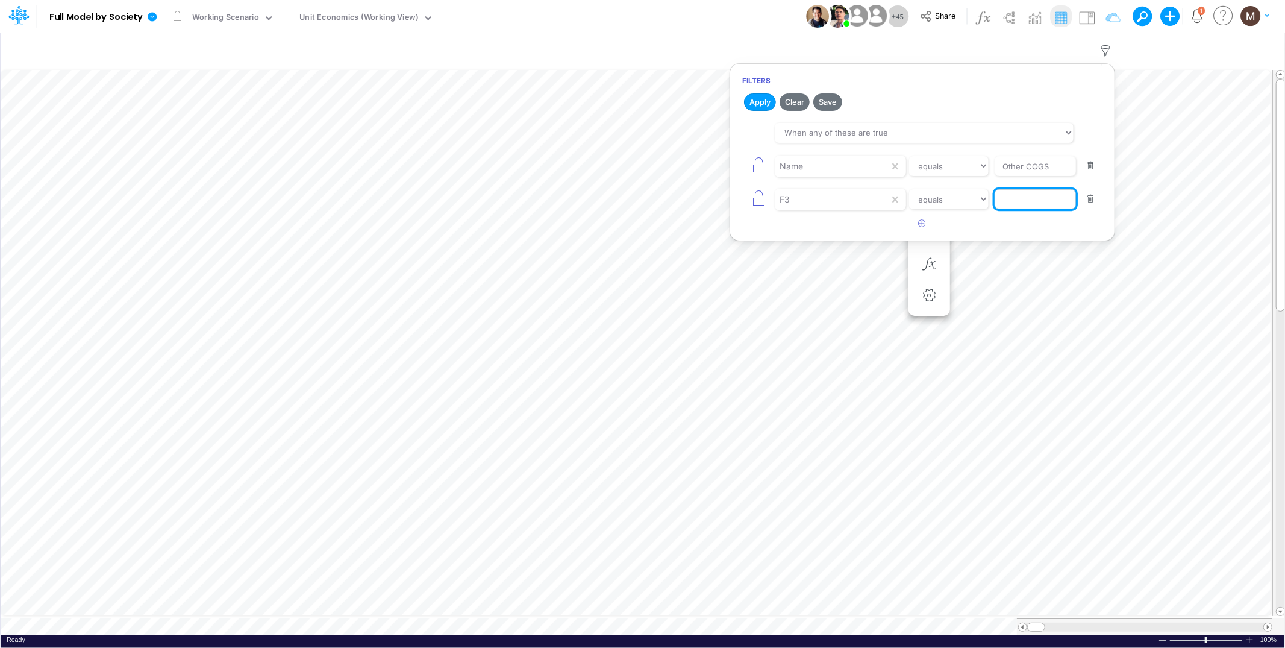
click at [1004, 177] on input "text" at bounding box center [1035, 166] width 81 height 20
type input "cc rpay"
click at [976, 204] on select "equals not equal starts with ends with contains" at bounding box center [949, 199] width 81 height 20
select select "contains"
click at [909, 189] on select "equals not equal starts with ends with contains" at bounding box center [949, 199] width 81 height 20
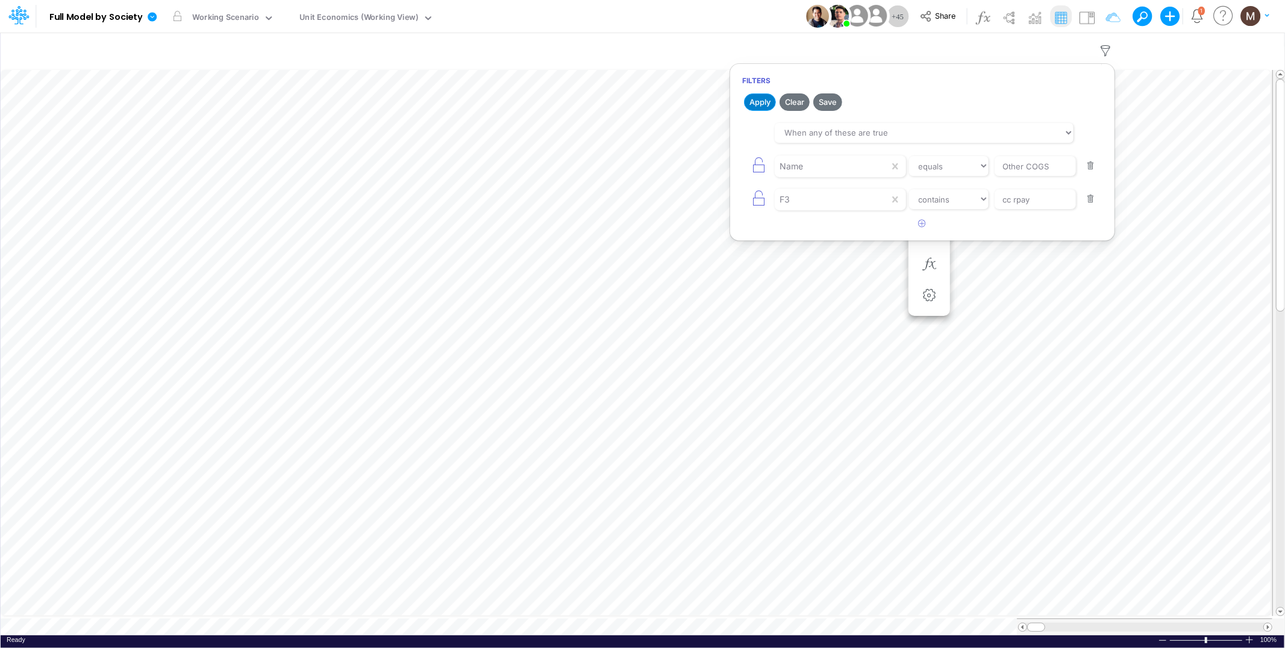
click at [768, 108] on button "Apply" at bounding box center [760, 101] width 32 height 17
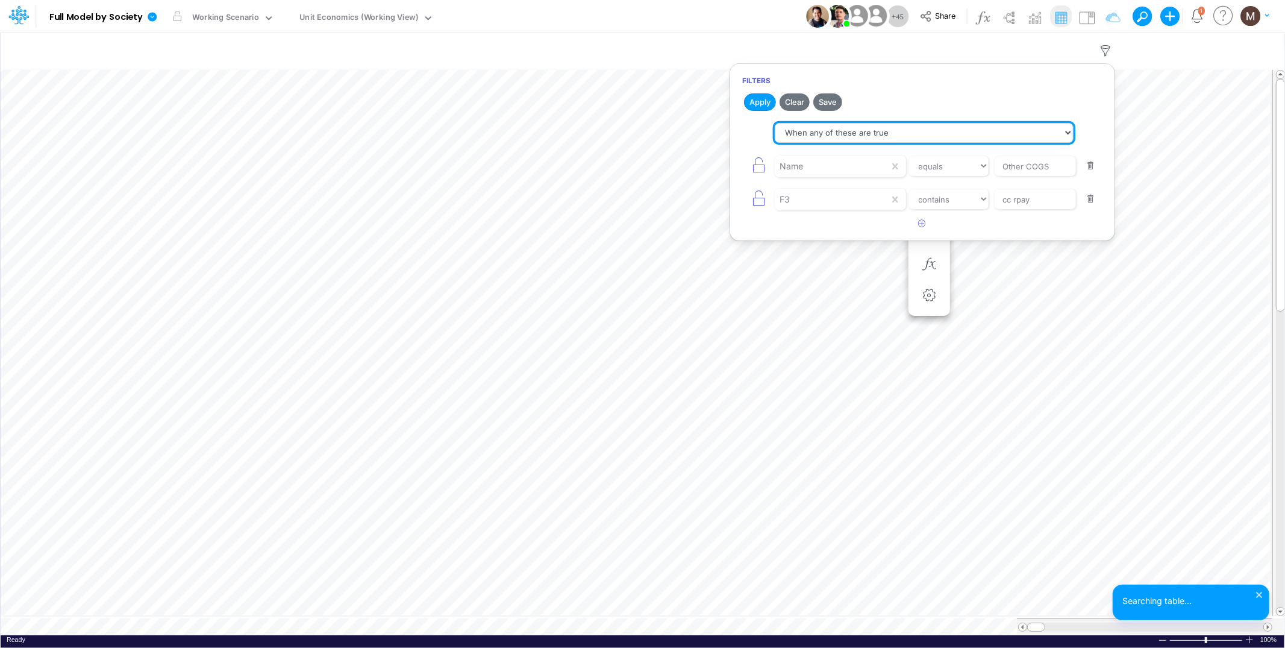
click at [822, 136] on select "When all of these are true When any of these are true" at bounding box center [924, 133] width 299 height 20
click at [756, 103] on button "Apply" at bounding box center [760, 101] width 32 height 17
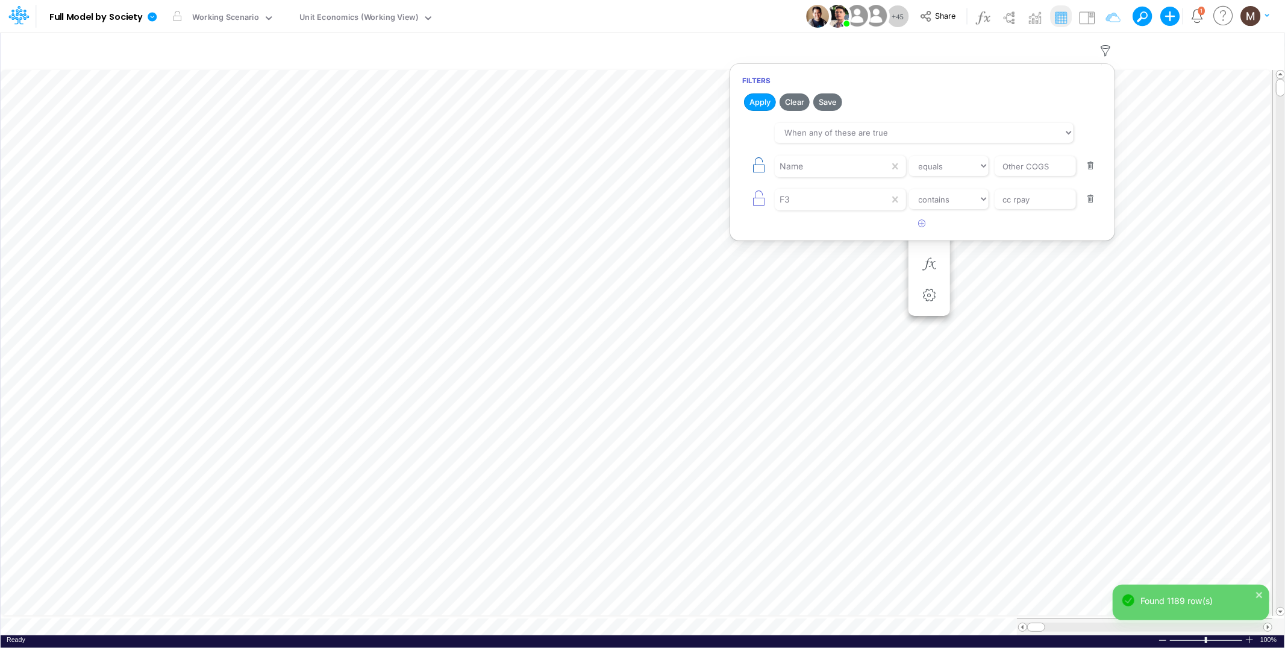
scroll to position [0, 1]
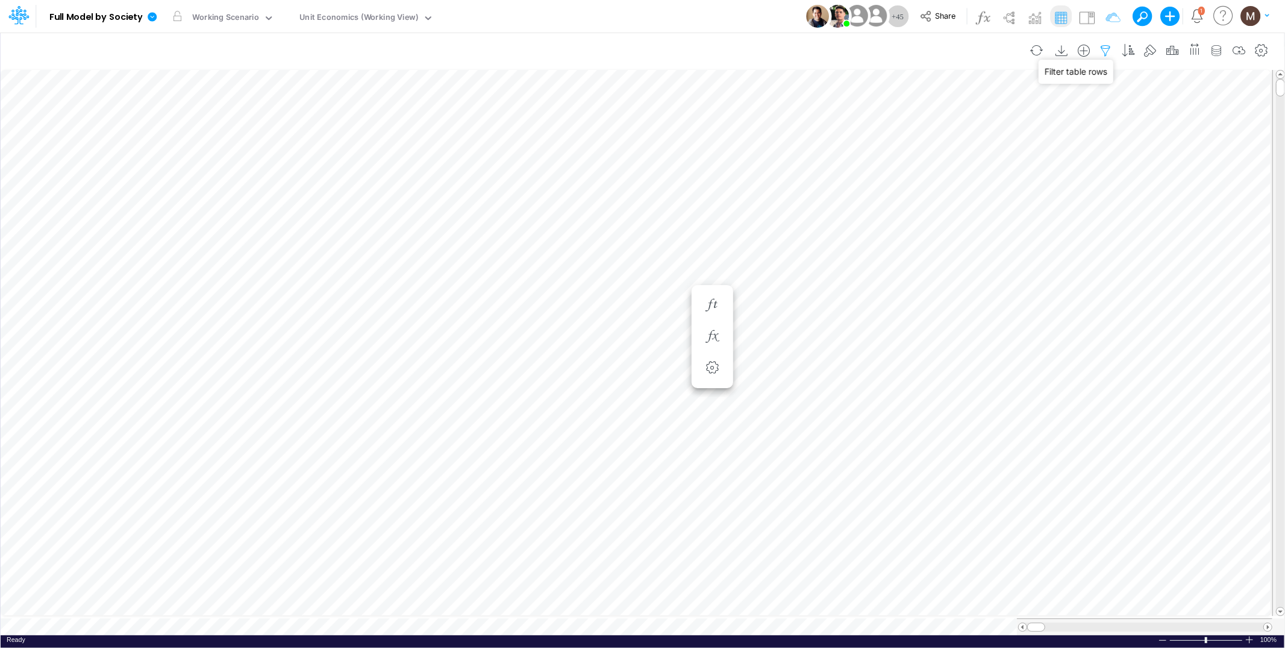
click at [1107, 46] on icon "button" at bounding box center [1106, 51] width 18 height 13
select select "tableSearchOR"
select select "contains"
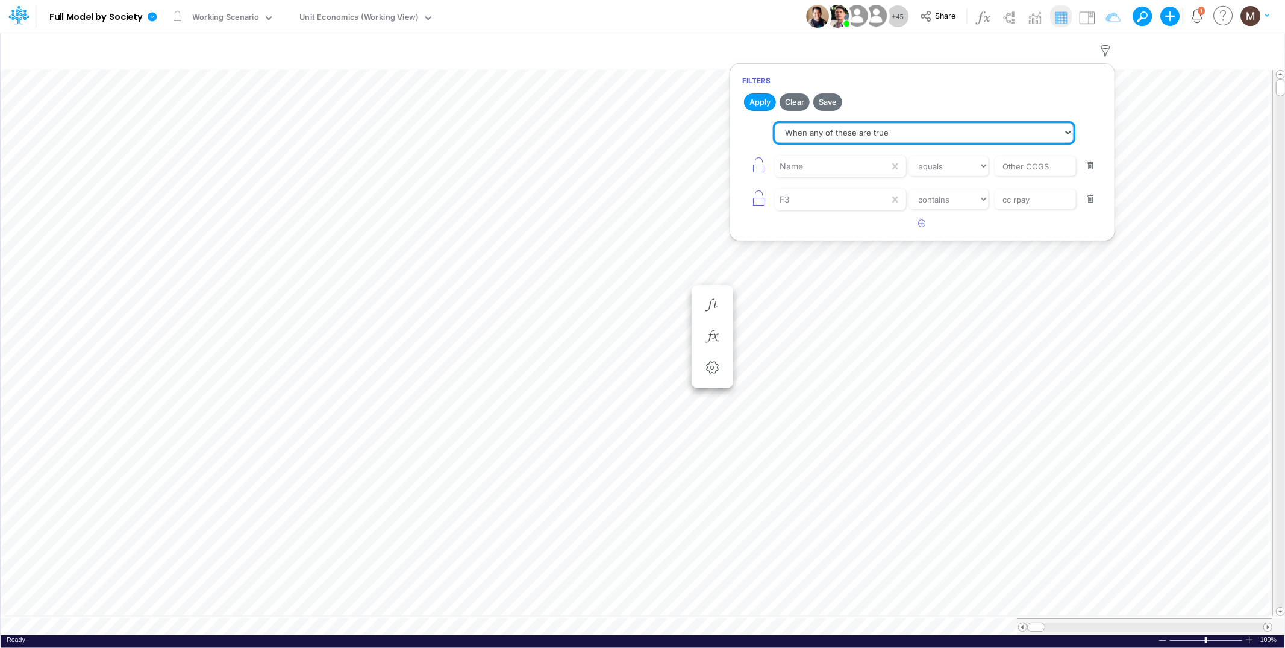
click at [855, 131] on select "When all of these are true When any of these are true" at bounding box center [924, 133] width 299 height 20
select select "tableSearchAND"
click at [775, 123] on select "When all of these are true When any of these are true" at bounding box center [924, 133] width 299 height 20
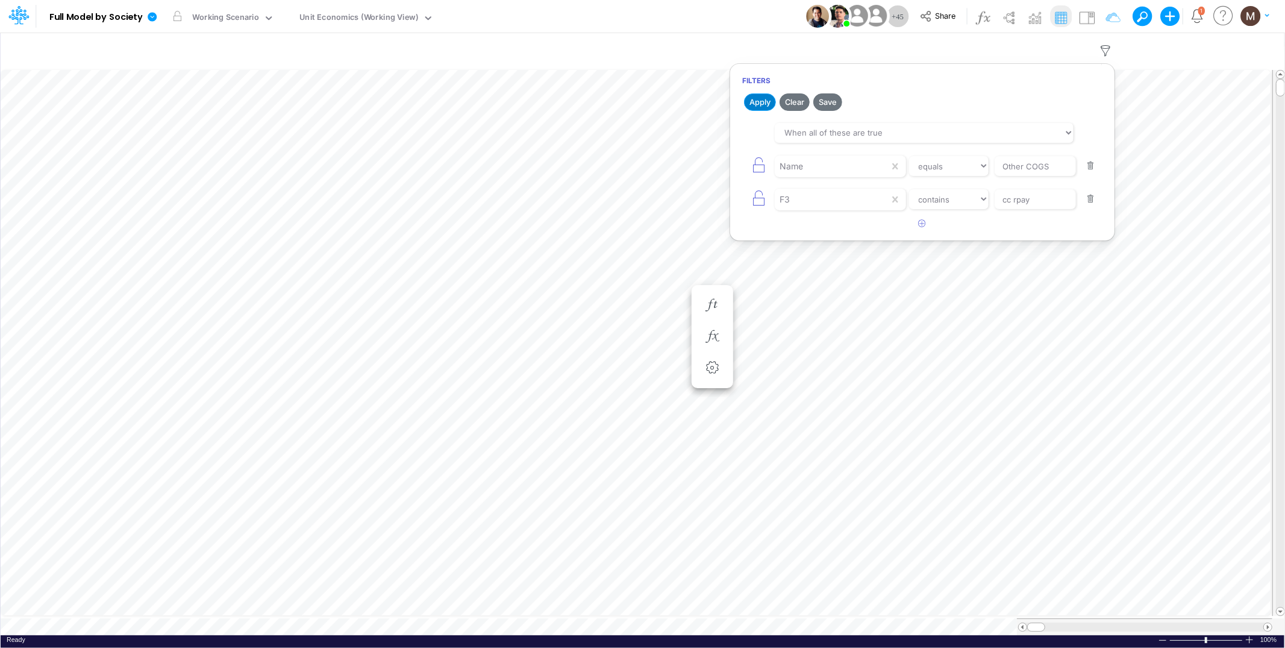
click at [754, 101] on button "Apply" at bounding box center [760, 101] width 32 height 17
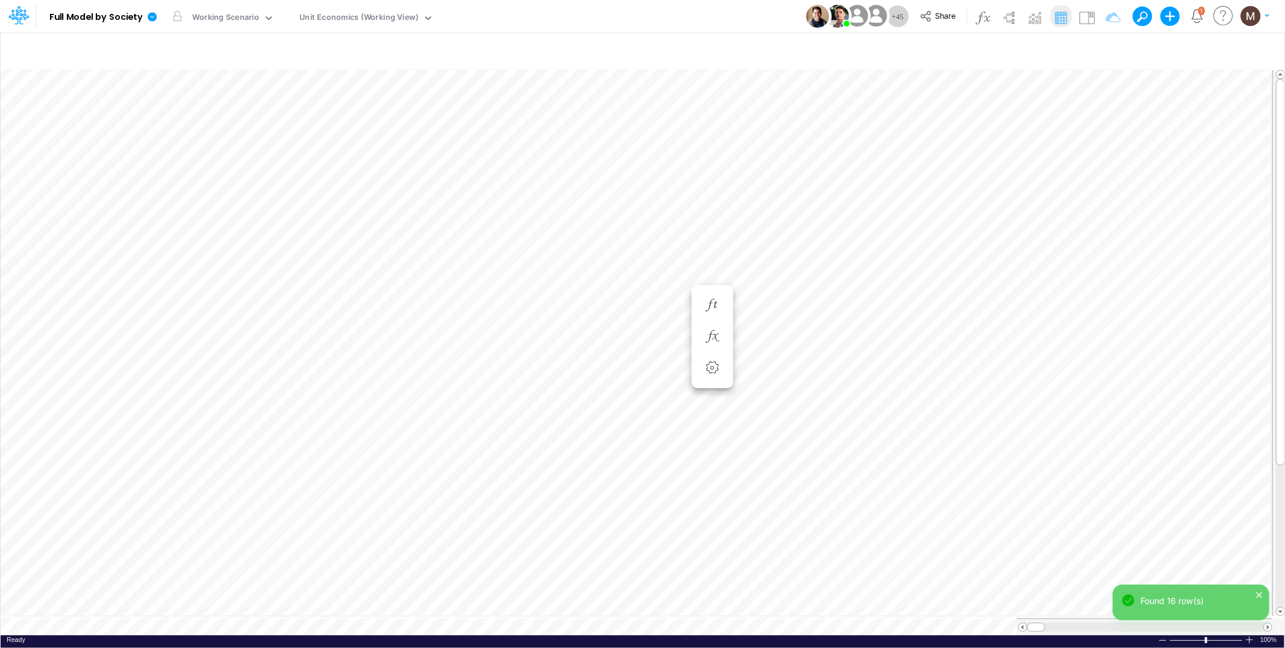
scroll to position [0, 1]
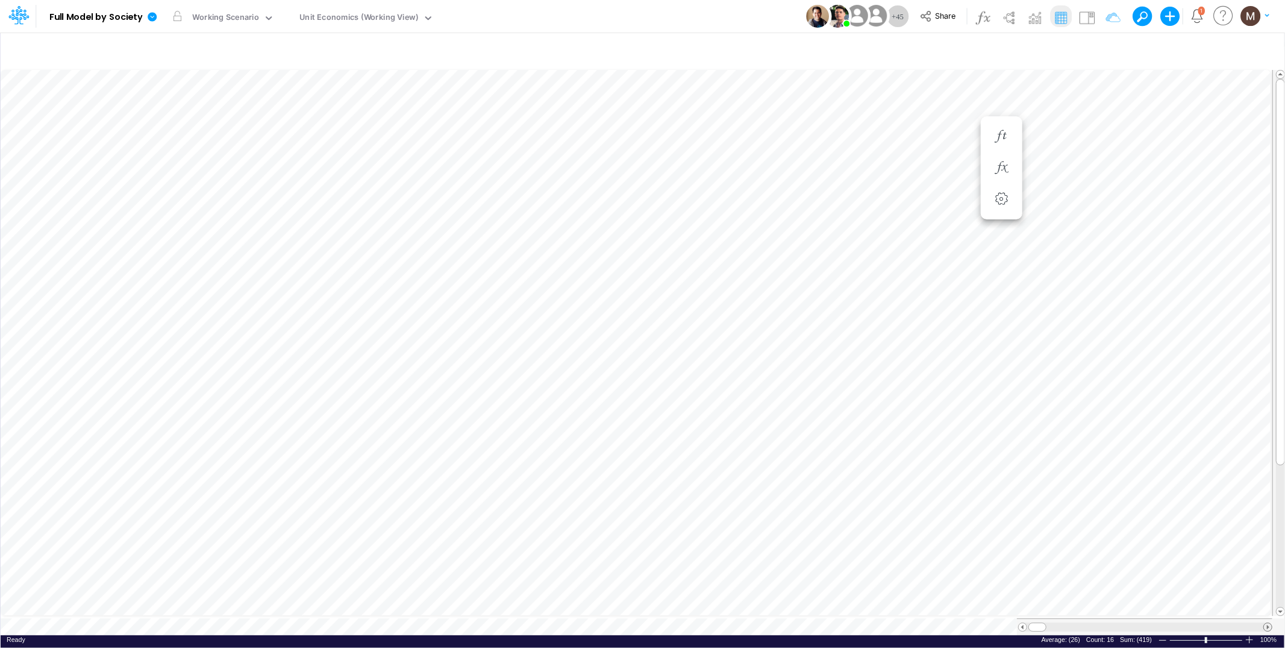
click at [1266, 623] on span at bounding box center [1268, 627] width 8 height 8
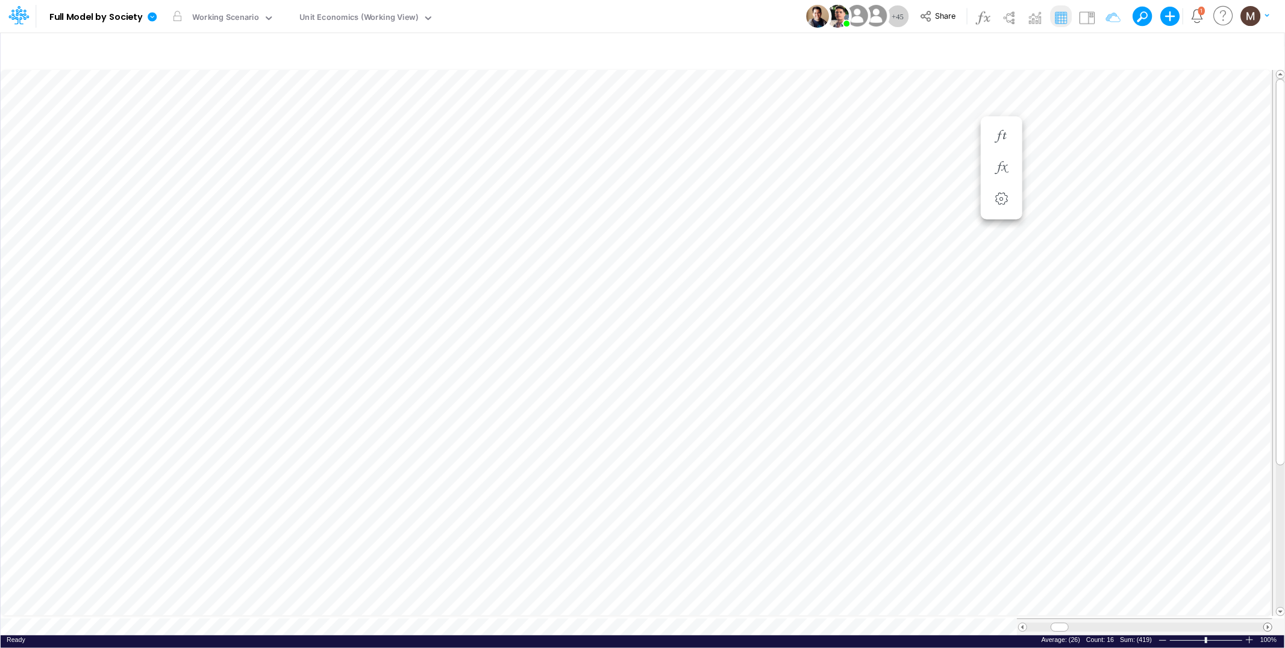
click at [1266, 623] on span at bounding box center [1268, 627] width 8 height 8
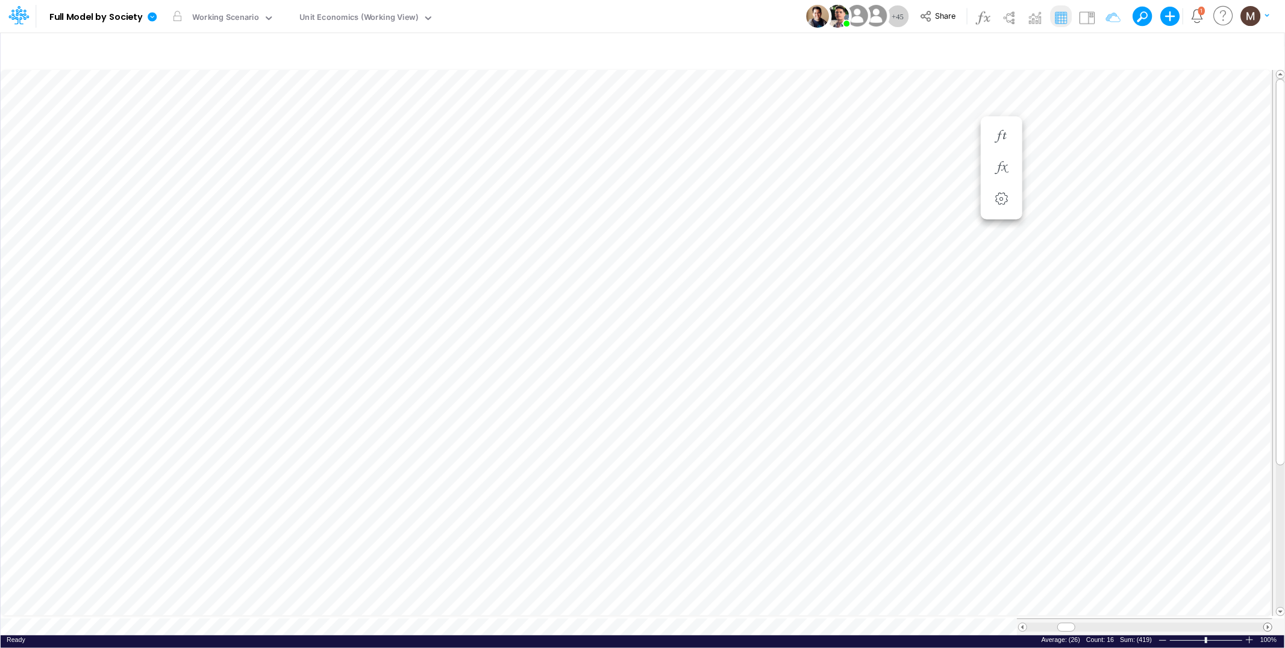
click at [1266, 623] on span at bounding box center [1268, 627] width 8 height 8
click at [1106, 57] on button "button" at bounding box center [1106, 51] width 22 height 24
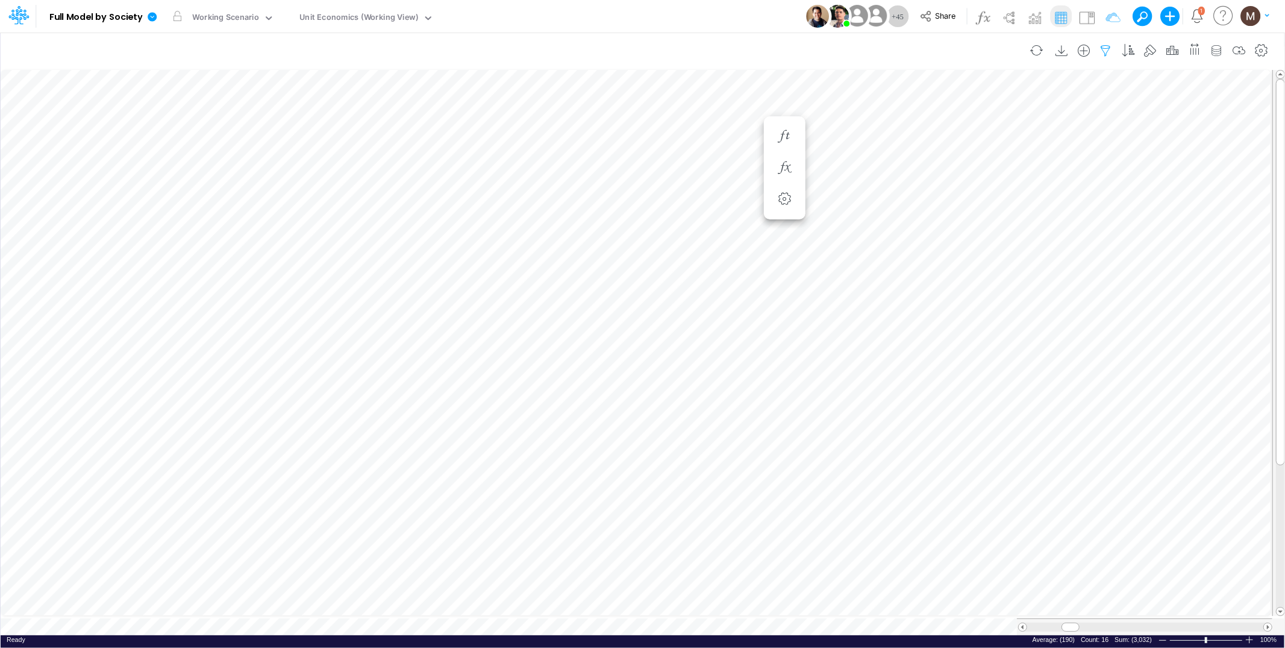
select select "contains"
click at [1090, 194] on button "button" at bounding box center [1090, 199] width 23 height 16
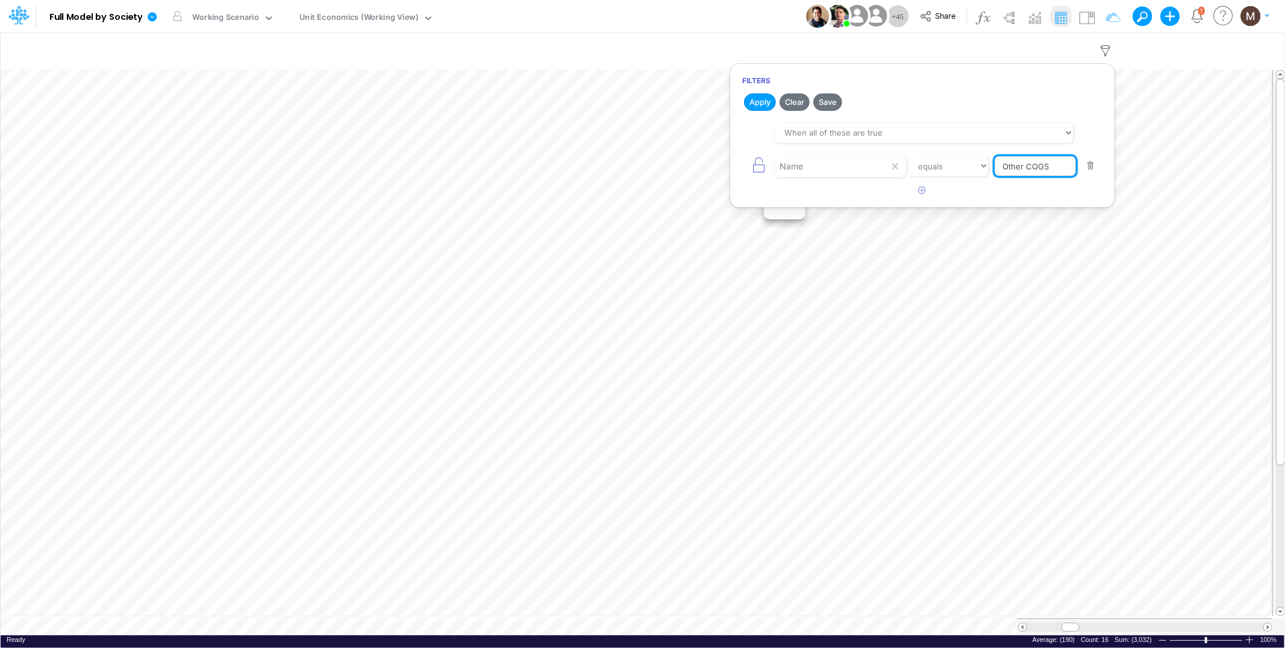
click at [1063, 169] on input "Other COGS" at bounding box center [1035, 166] width 81 height 20
type input "Other COGS %"
click at [765, 99] on button "Apply" at bounding box center [760, 101] width 32 height 17
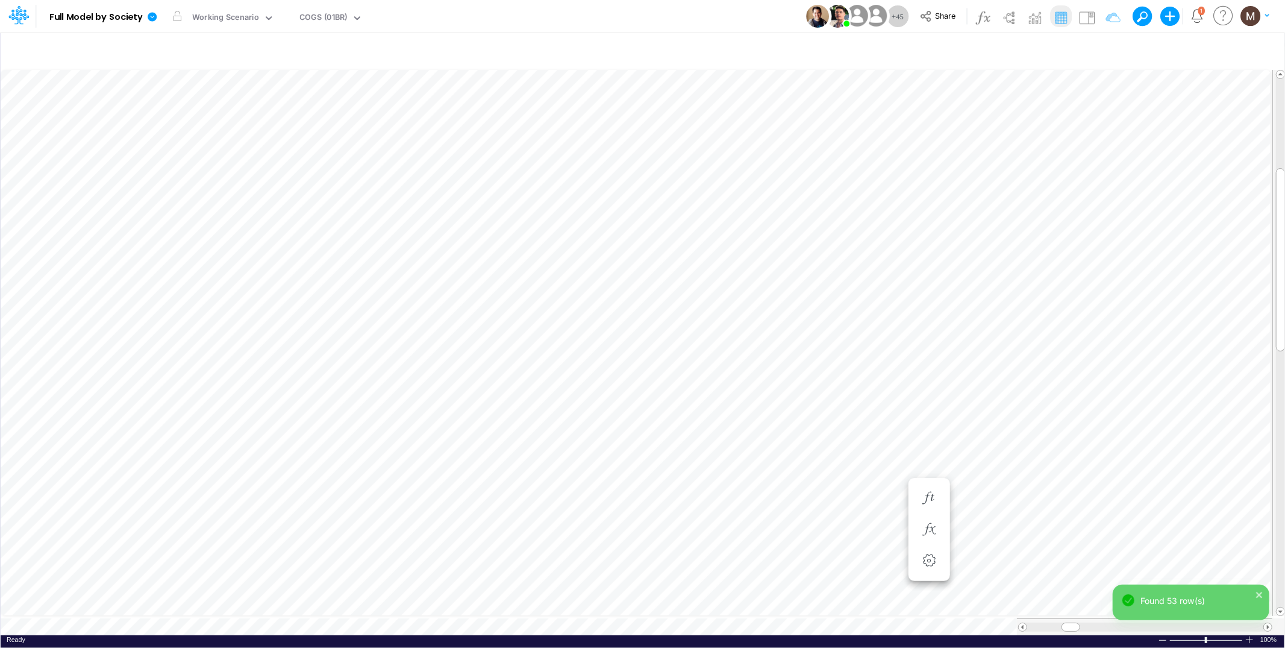
scroll to position [0, 1]
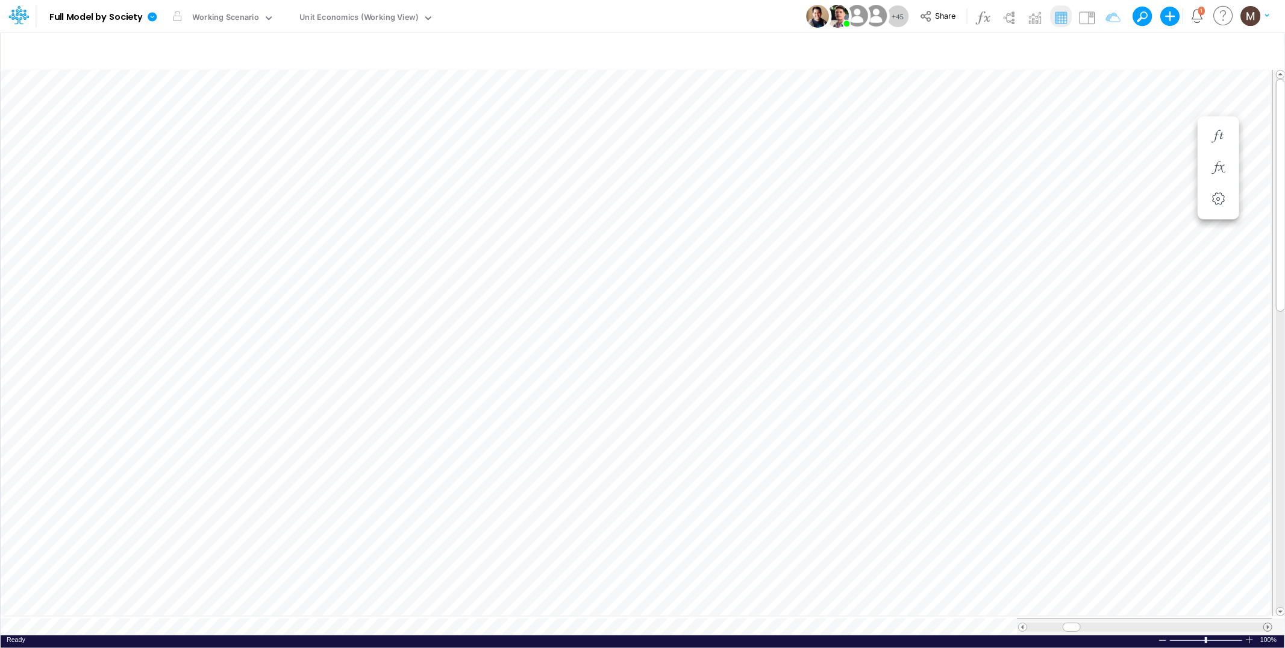
click at [1270, 623] on span at bounding box center [1268, 627] width 8 height 8
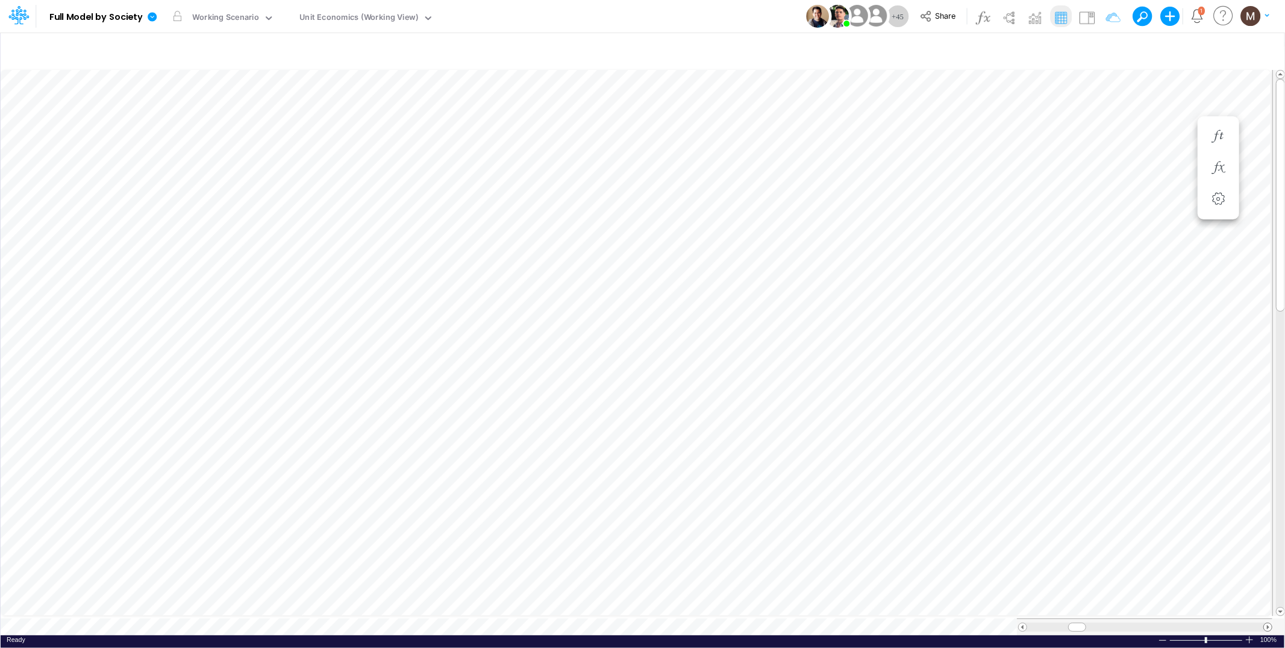
click at [1270, 623] on span at bounding box center [1268, 627] width 8 height 8
click at [633, 219] on icon "button" at bounding box center [640, 220] width 18 height 13
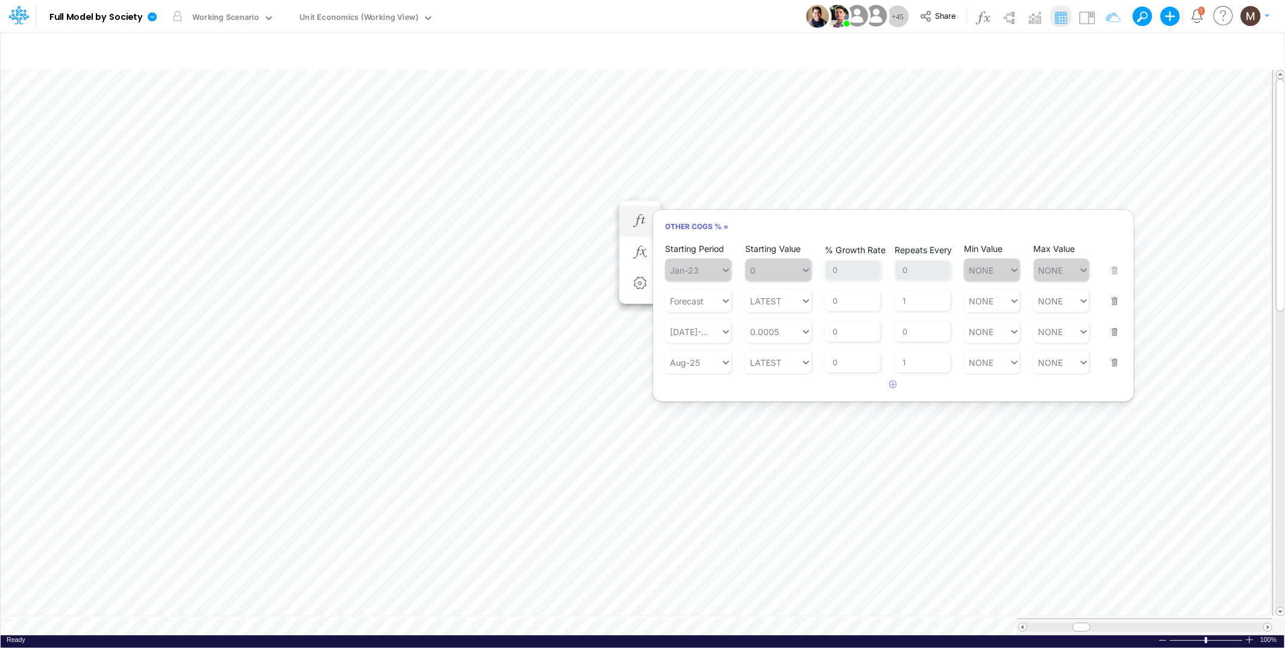
scroll to position [0, 1]
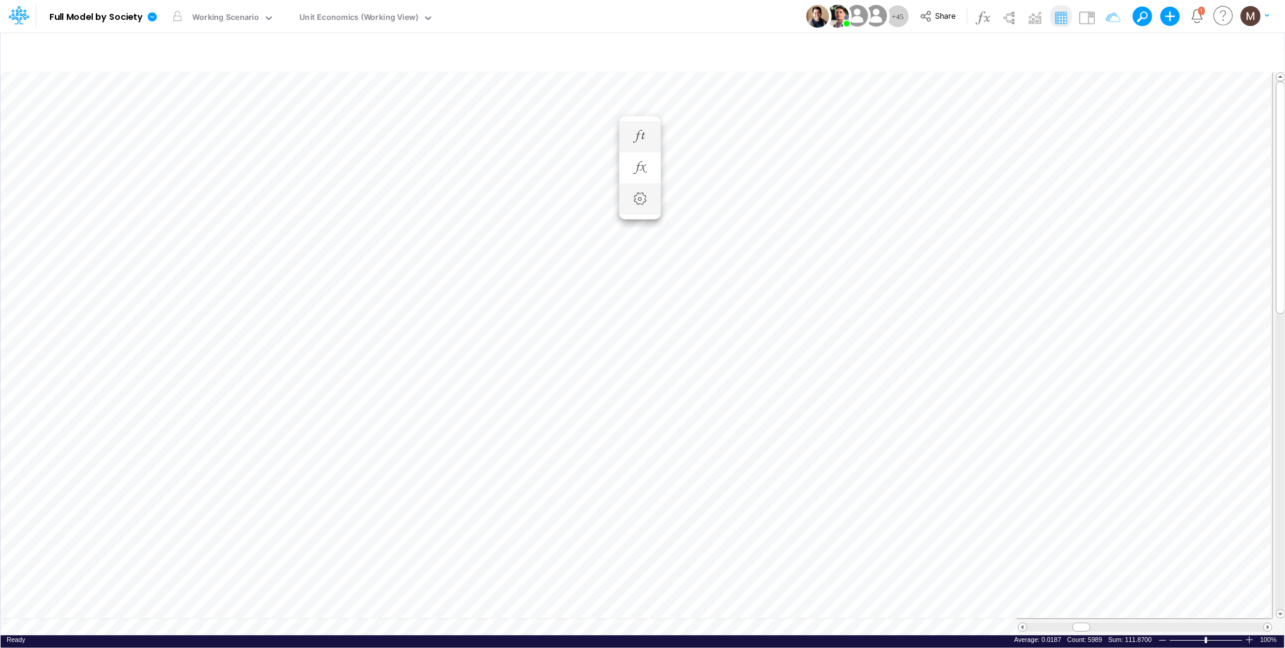
scroll to position [0, 1]
click at [1103, 53] on icon "button" at bounding box center [1106, 51] width 18 height 13
click at [1035, 163] on input "Other COGS %" at bounding box center [1035, 166] width 81 height 20
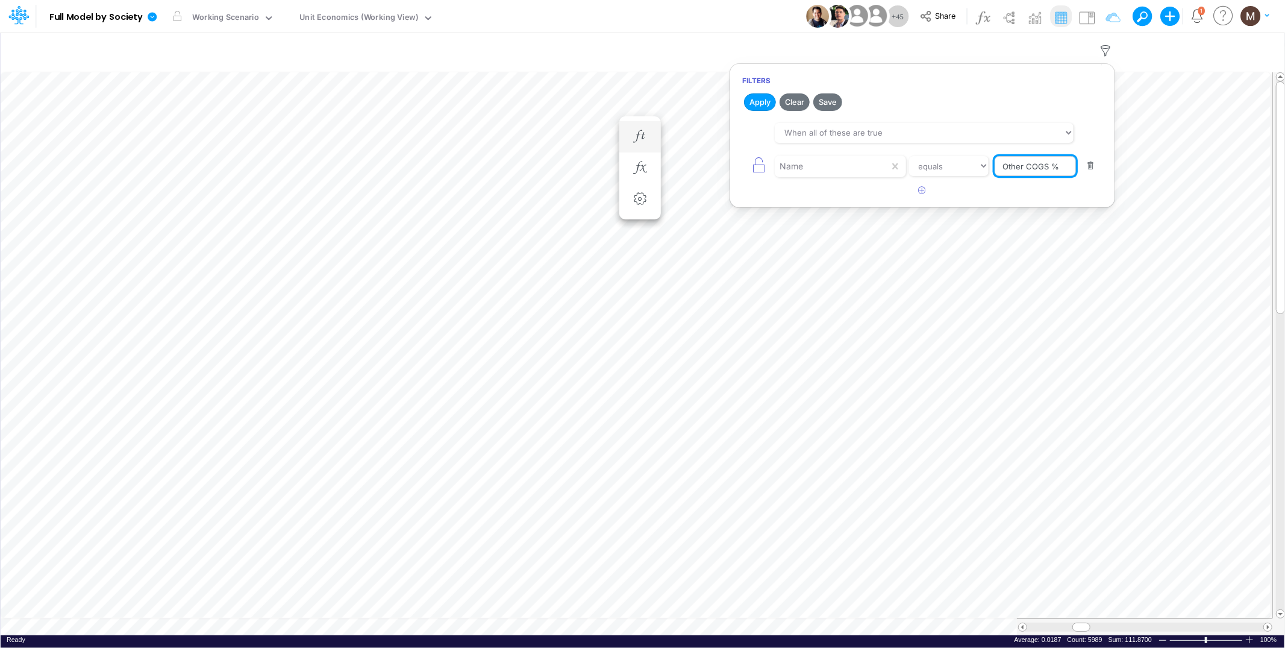
click at [1035, 163] on input "Other COGS %" at bounding box center [1035, 166] width 81 height 20
type input "Fees from Clients %"
click at [924, 193] on icon "button" at bounding box center [923, 190] width 8 height 8
click at [868, 177] on div at bounding box center [832, 166] width 114 height 20
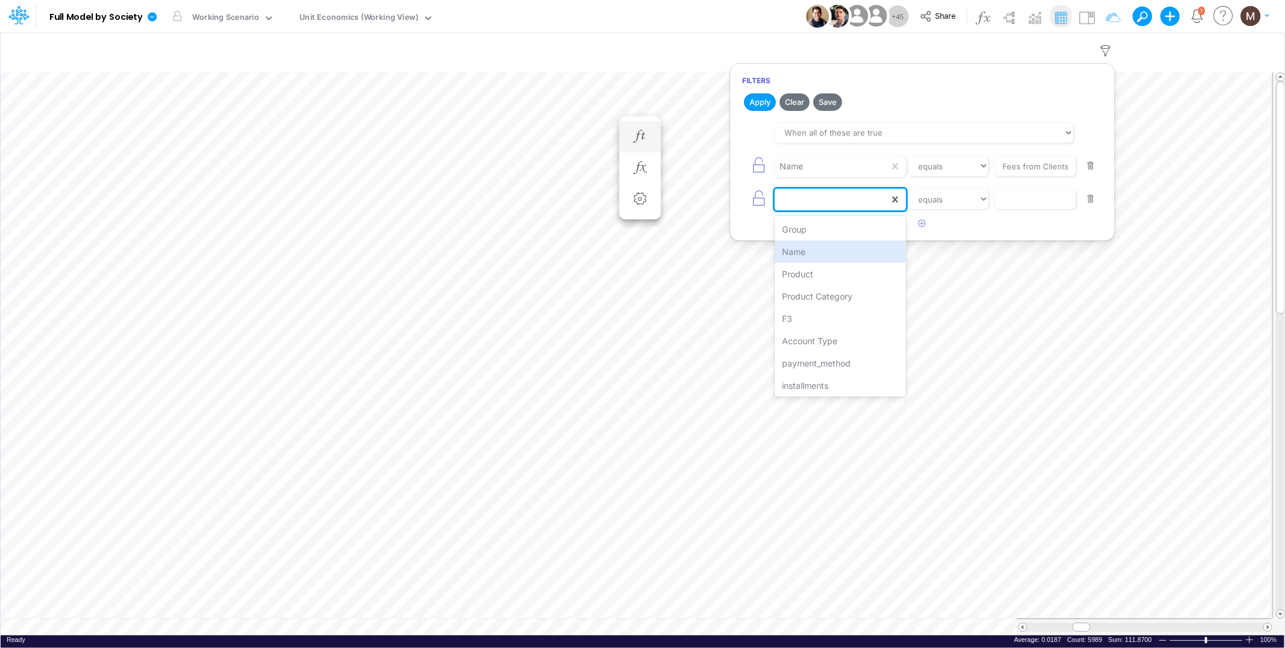
drag, startPoint x: 820, startPoint y: 246, endPoint x: 888, endPoint y: 238, distance: 67.9
click at [821, 246] on div "Name" at bounding box center [840, 251] width 131 height 22
click at [1047, 177] on input "text" at bounding box center [1035, 166] width 81 height 20
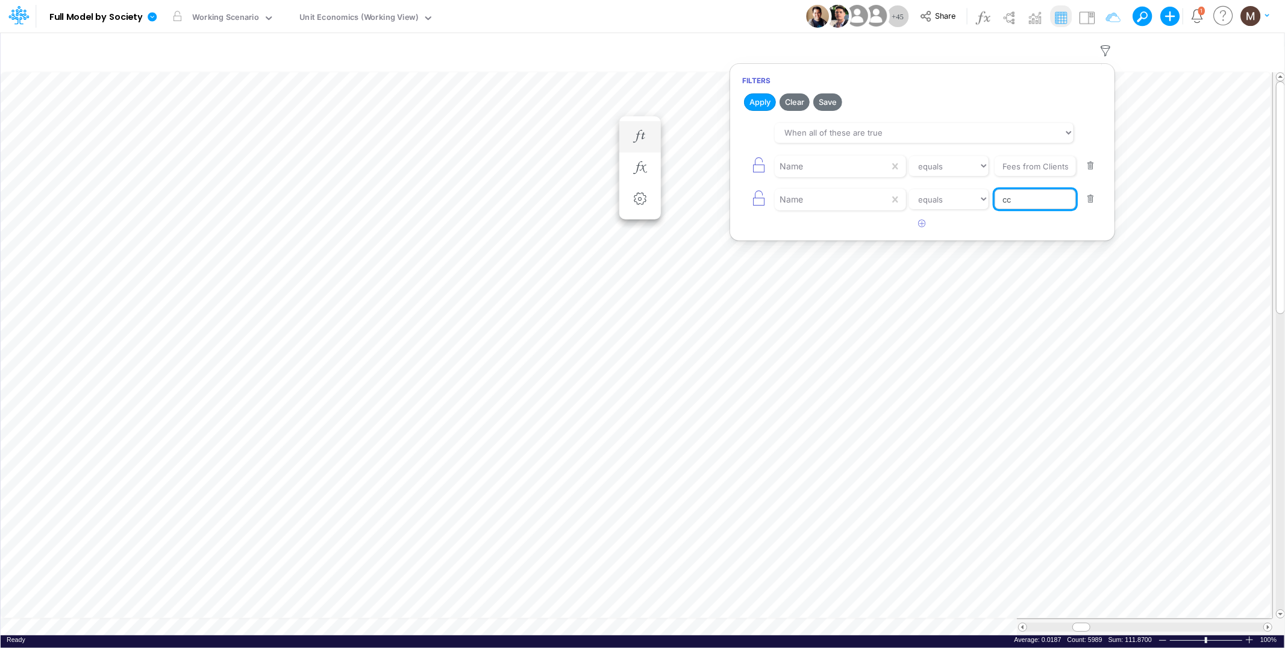
type input "CC Installment %"
click at [756, 99] on button "Apply" at bounding box center [760, 101] width 32 height 17
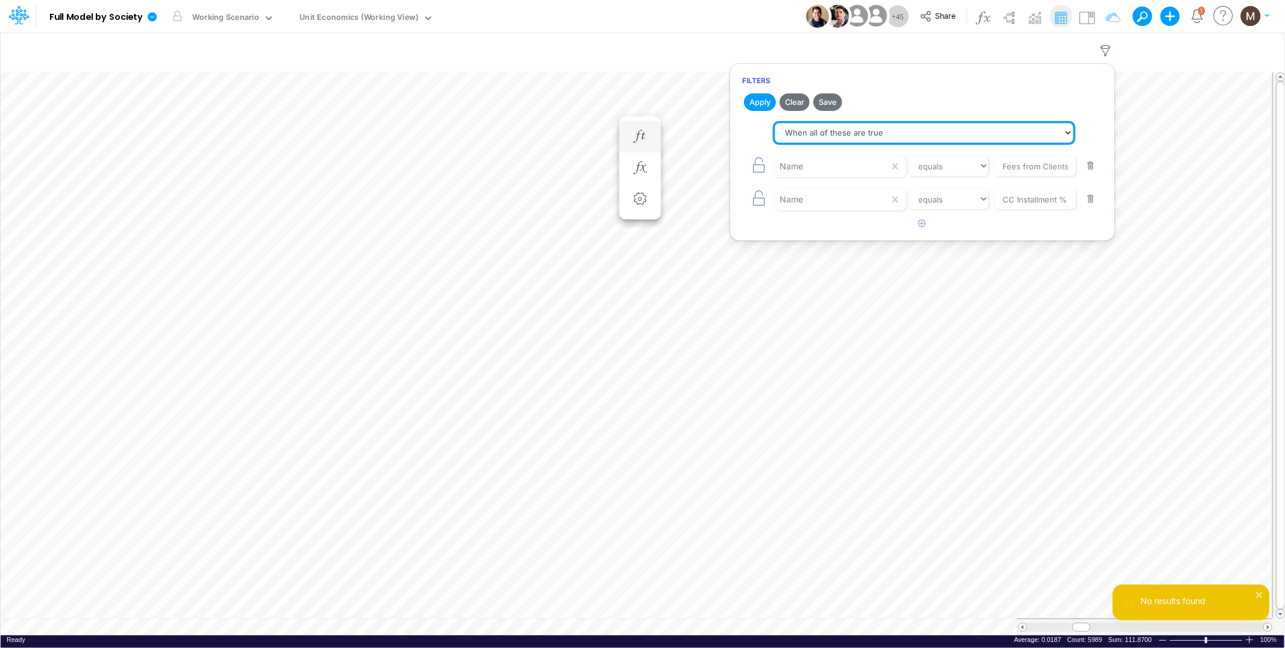
click at [879, 128] on select "When all of these are true When any of these are true" at bounding box center [924, 133] width 299 height 20
select select "tableSearchOR"
click at [775, 123] on select "When all of these are true When any of these are true" at bounding box center [924, 133] width 299 height 20
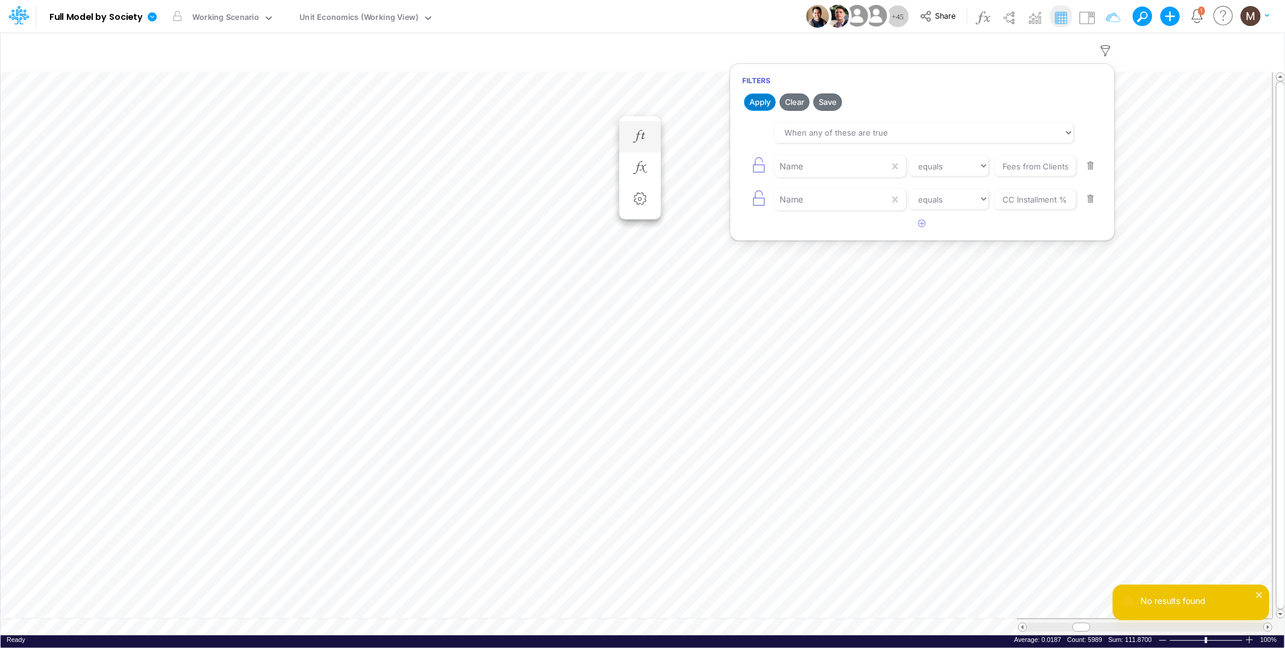
click at [760, 97] on button "Apply" at bounding box center [760, 101] width 32 height 17
click at [925, 222] on icon "button" at bounding box center [923, 223] width 8 height 8
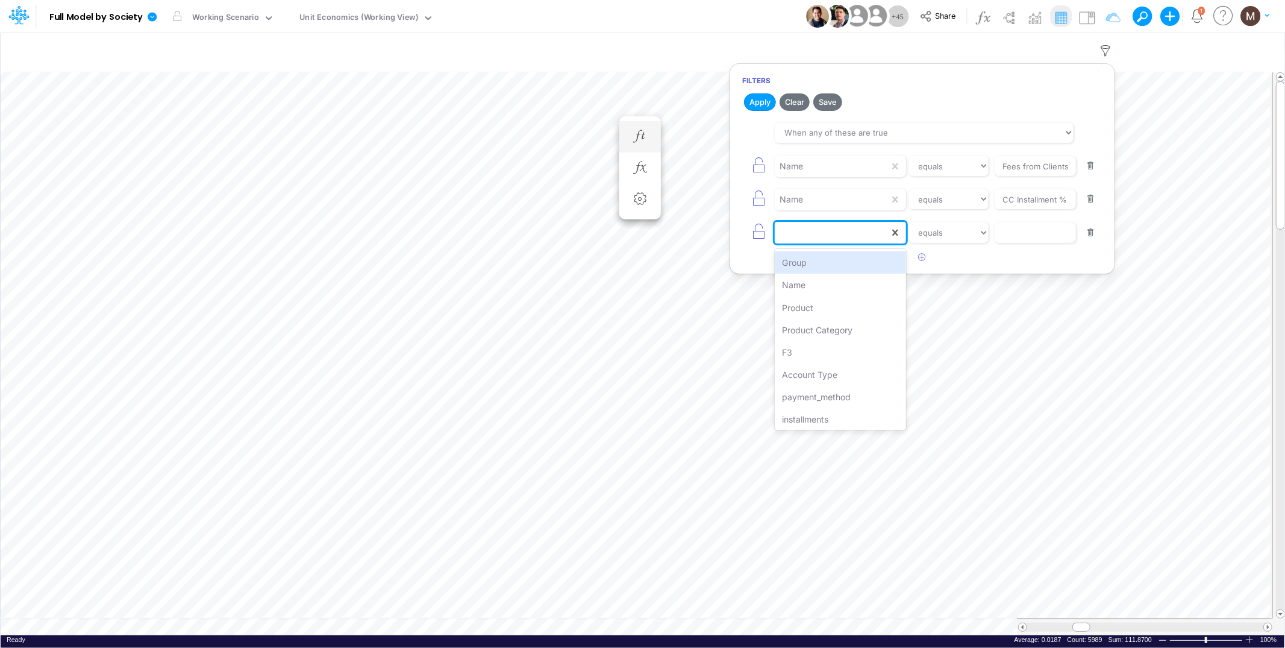
click at [863, 235] on div at bounding box center [832, 232] width 114 height 20
click at [844, 313] on div "Product" at bounding box center [840, 307] width 131 height 22
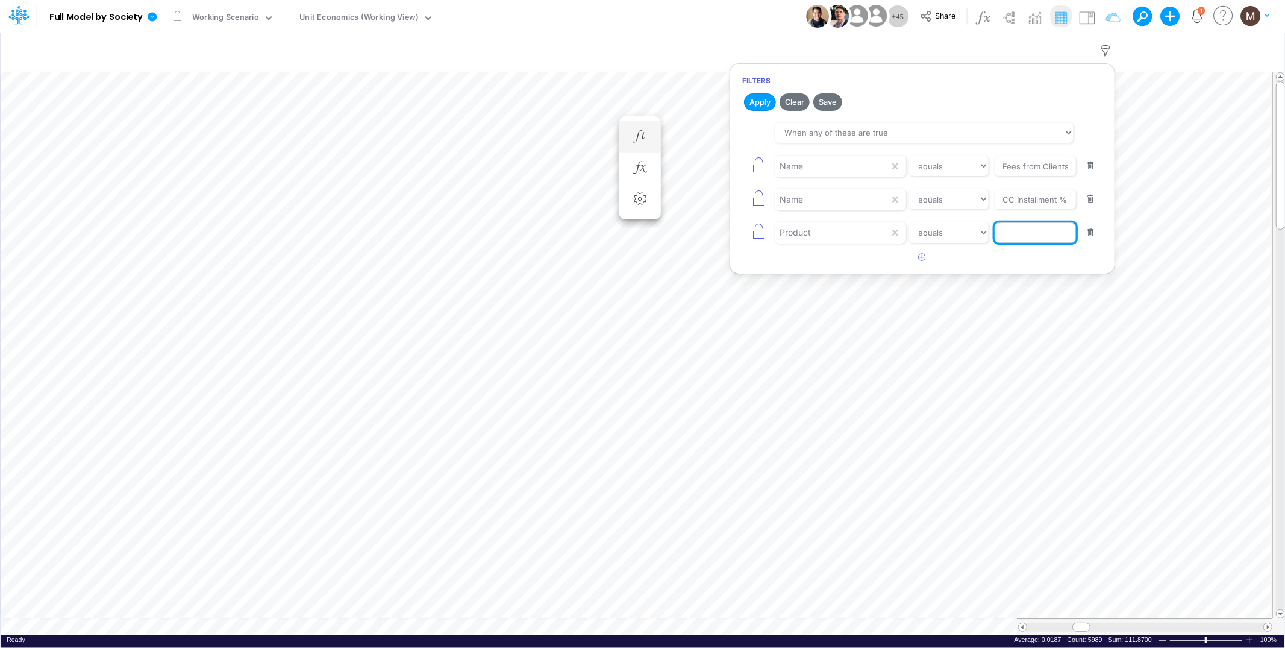
click at [1020, 177] on input "text" at bounding box center [1035, 166] width 81 height 20
drag, startPoint x: 1066, startPoint y: 233, endPoint x: 1025, endPoint y: 233, distance: 41.6
click at [1025, 177] on input "pix / cc / a vista" at bounding box center [1035, 166] width 81 height 20
type input "pix"
click at [759, 100] on button "Apply" at bounding box center [760, 101] width 32 height 17
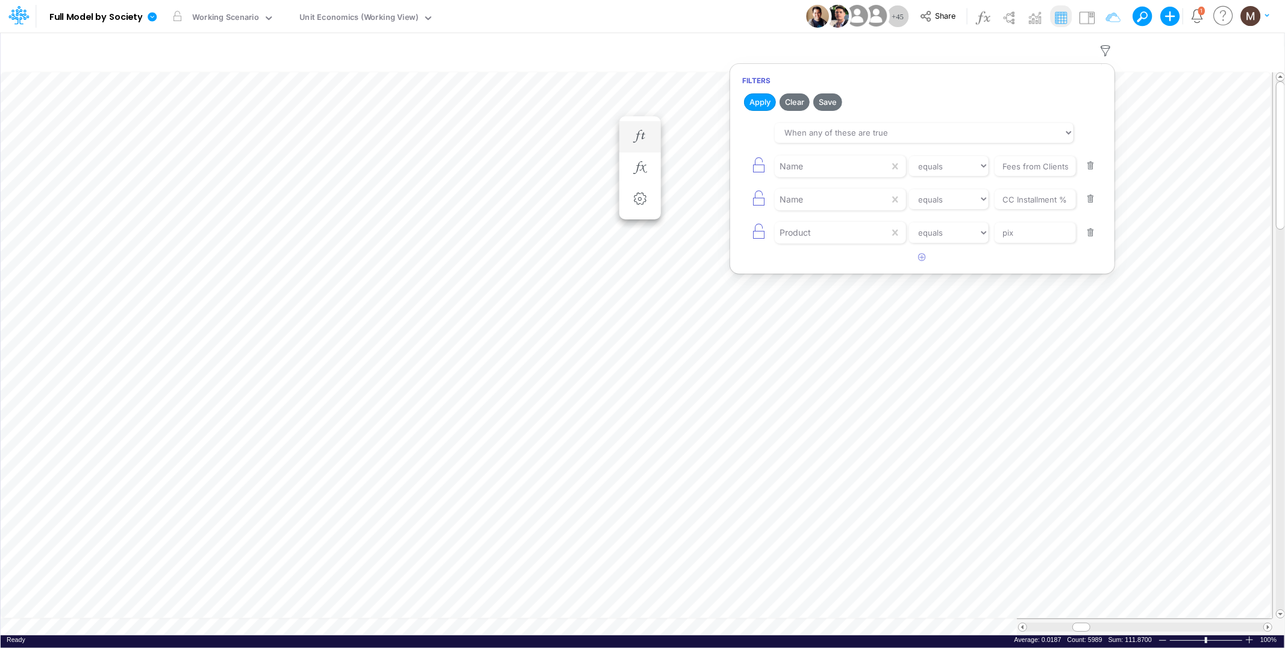
click at [1096, 229] on button "button" at bounding box center [1090, 233] width 23 height 16
click at [752, 98] on button "Apply" at bounding box center [760, 101] width 32 height 17
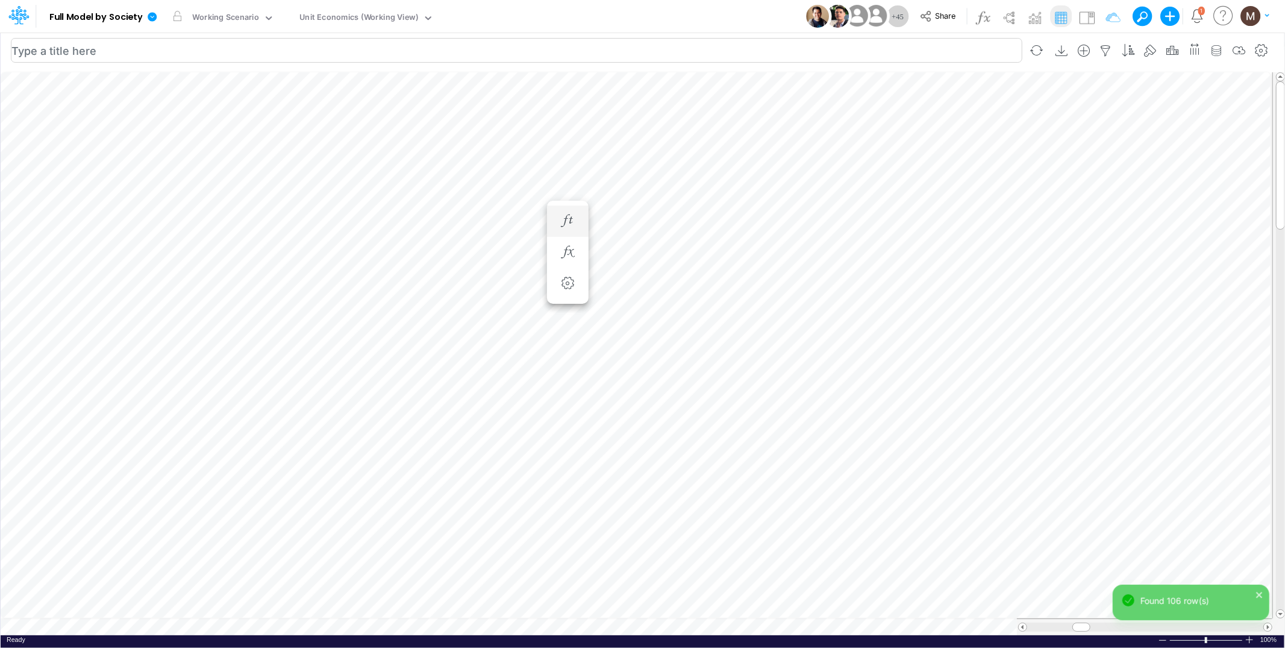
click at [455, 57] on div "Insert new Conditional formatting Paste Cut Copy AutoFill - - - - - - - - - - -…" at bounding box center [642, 340] width 1285 height 616
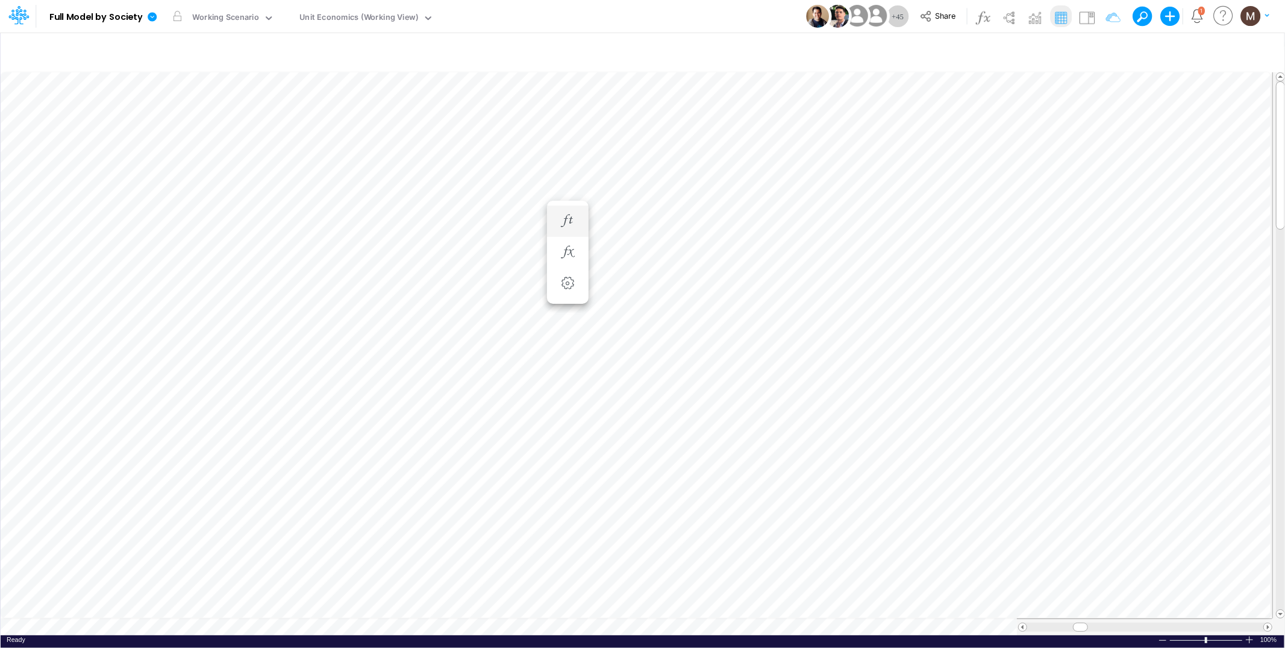
scroll to position [0, 1]
click at [1106, 48] on icon "button" at bounding box center [1106, 51] width 18 height 13
select select "tableSearchOR"
click at [916, 228] on button "button" at bounding box center [922, 224] width 23 height 20
click at [864, 177] on div at bounding box center [832, 166] width 114 height 20
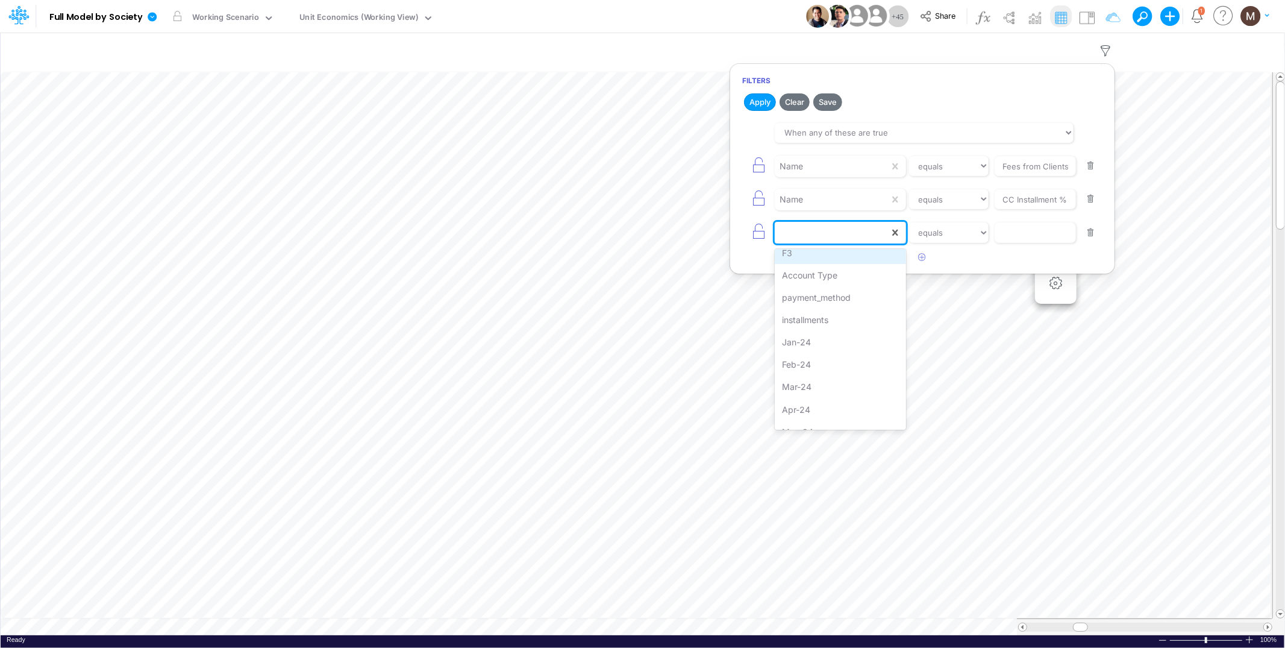
scroll to position [0, 0]
click at [849, 316] on div "Product" at bounding box center [840, 307] width 131 height 22
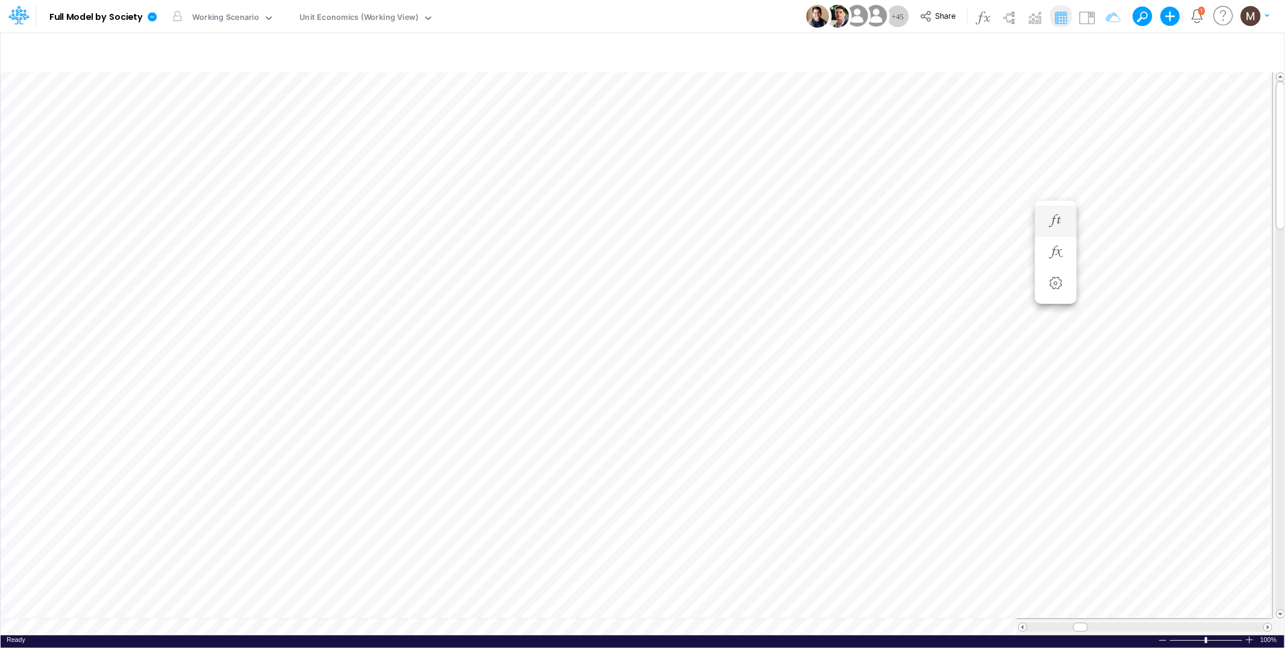
scroll to position [0, 1]
click at [696, 208] on icon "button" at bounding box center [694, 208] width 18 height 13
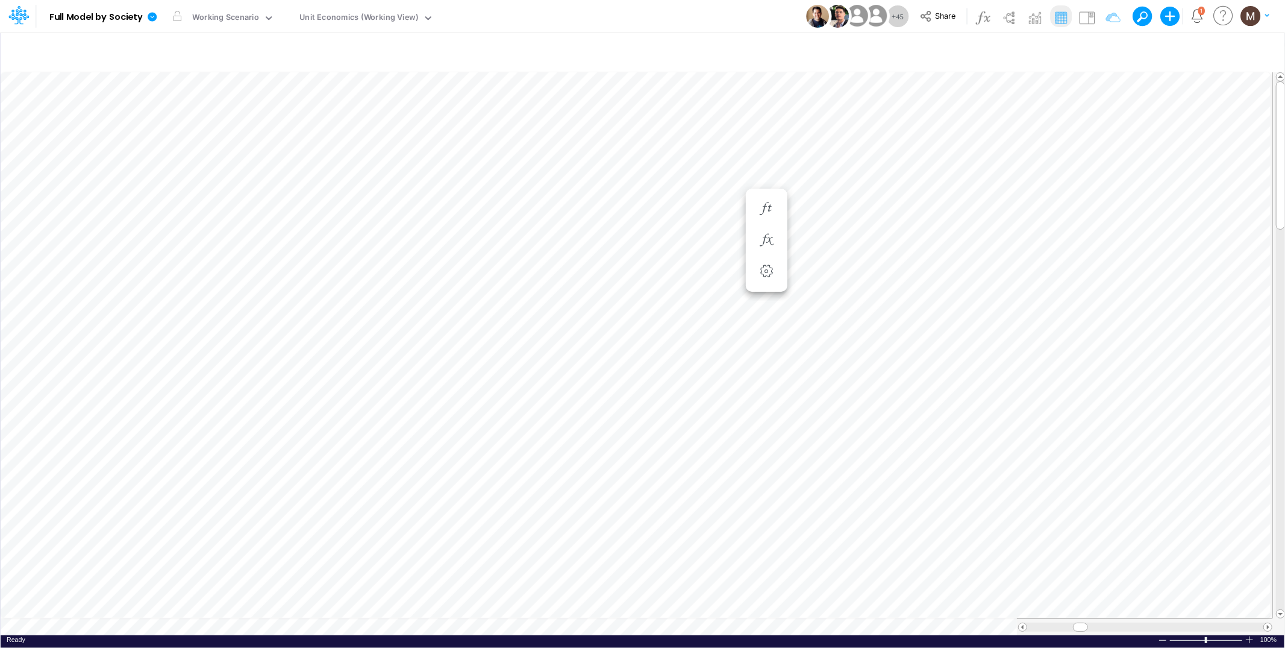
scroll to position [0, 1]
click at [764, 205] on icon "button" at bounding box center [766, 208] width 18 height 13
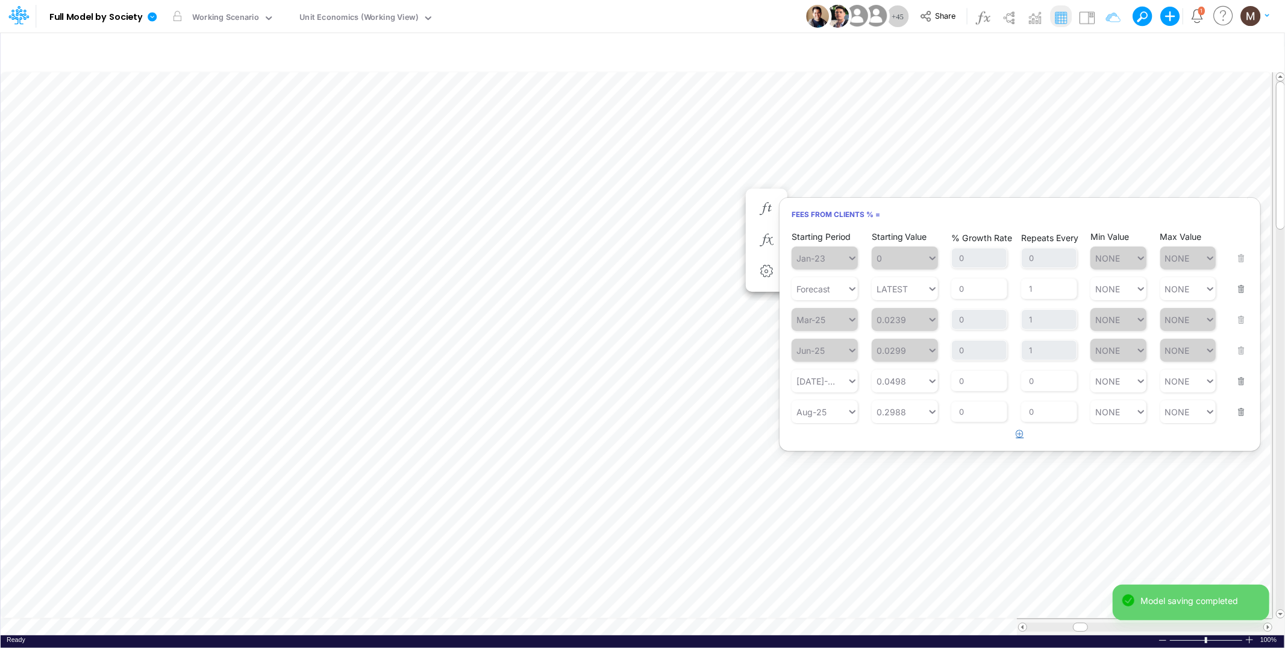
click at [1015, 431] on button "button" at bounding box center [1020, 434] width 23 height 20
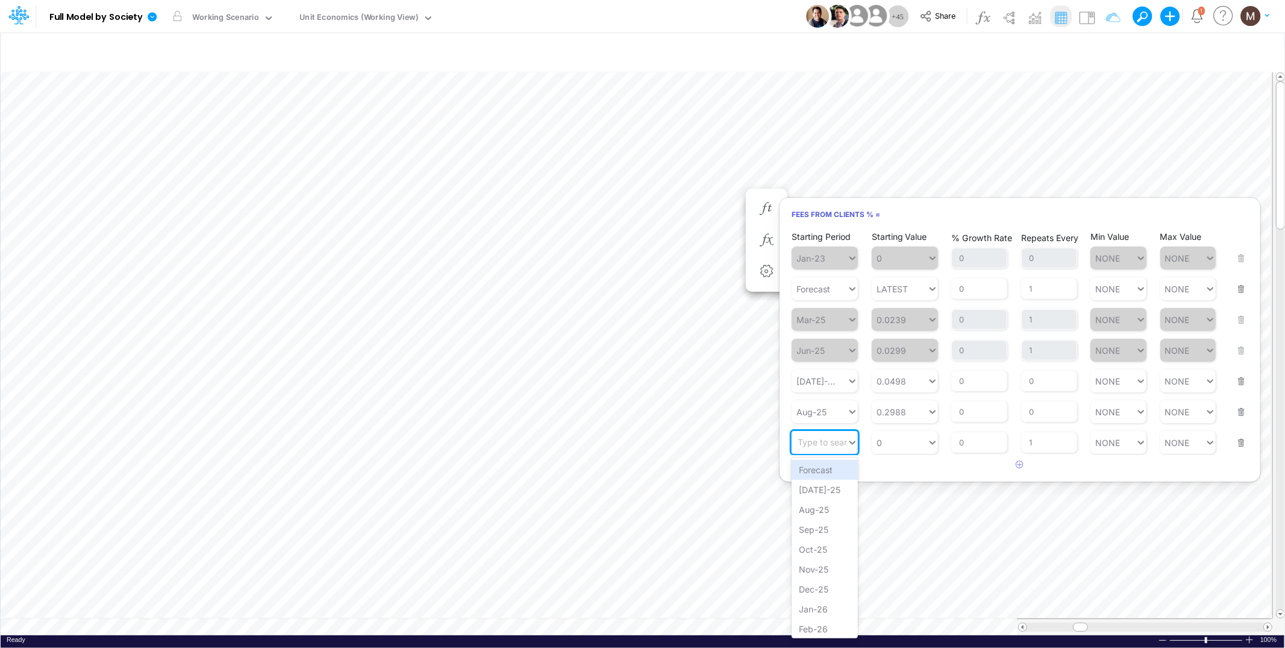
click at [840, 440] on div "Type to search..." at bounding box center [831, 442] width 66 height 10
click at [812, 530] on div "Sep-25" at bounding box center [825, 529] width 66 height 20
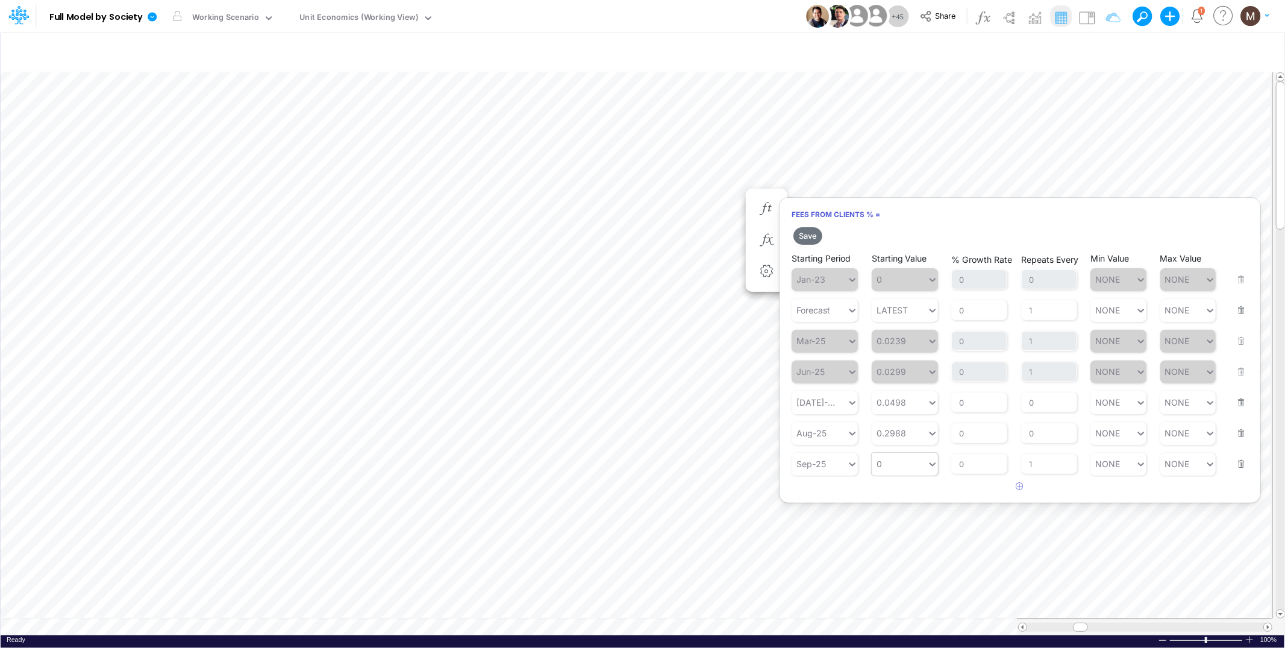
type input "0"
click at [889, 460] on div "0 0" at bounding box center [899, 463] width 55 height 17
click at [902, 495] on div "LATEST" at bounding box center [905, 491] width 66 height 20
click at [810, 234] on button "Save" at bounding box center [808, 235] width 29 height 17
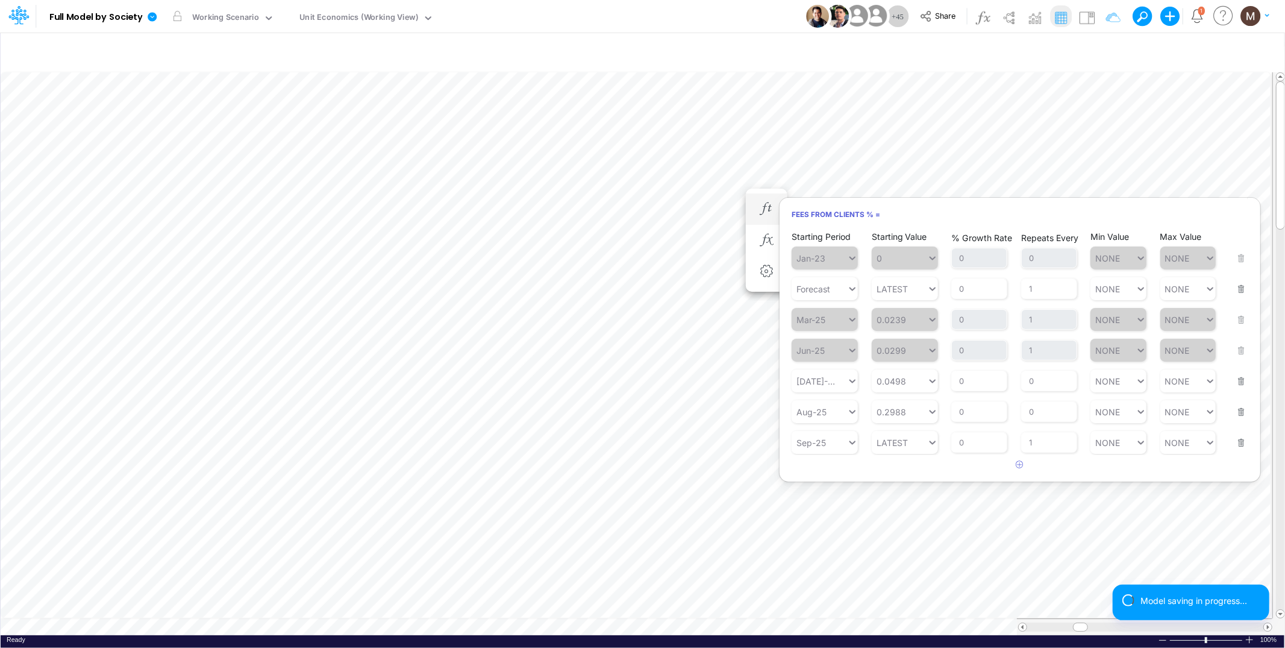
scroll to position [0, 1]
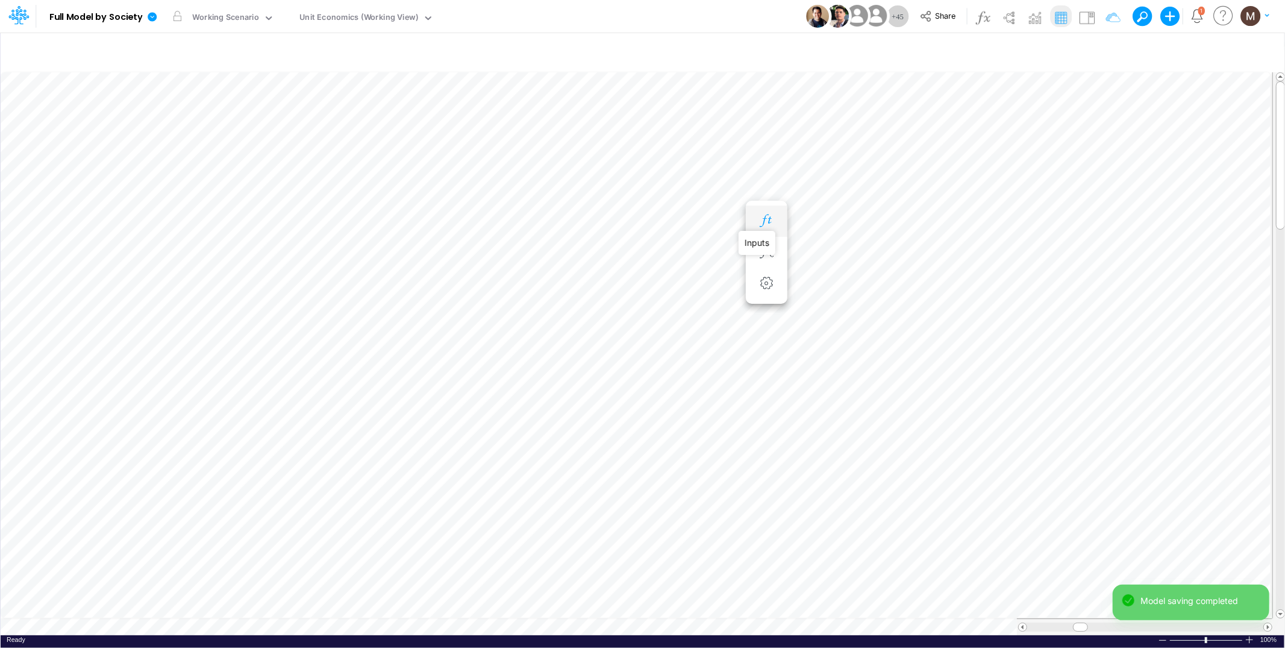
click at [762, 220] on icon "button" at bounding box center [766, 220] width 18 height 13
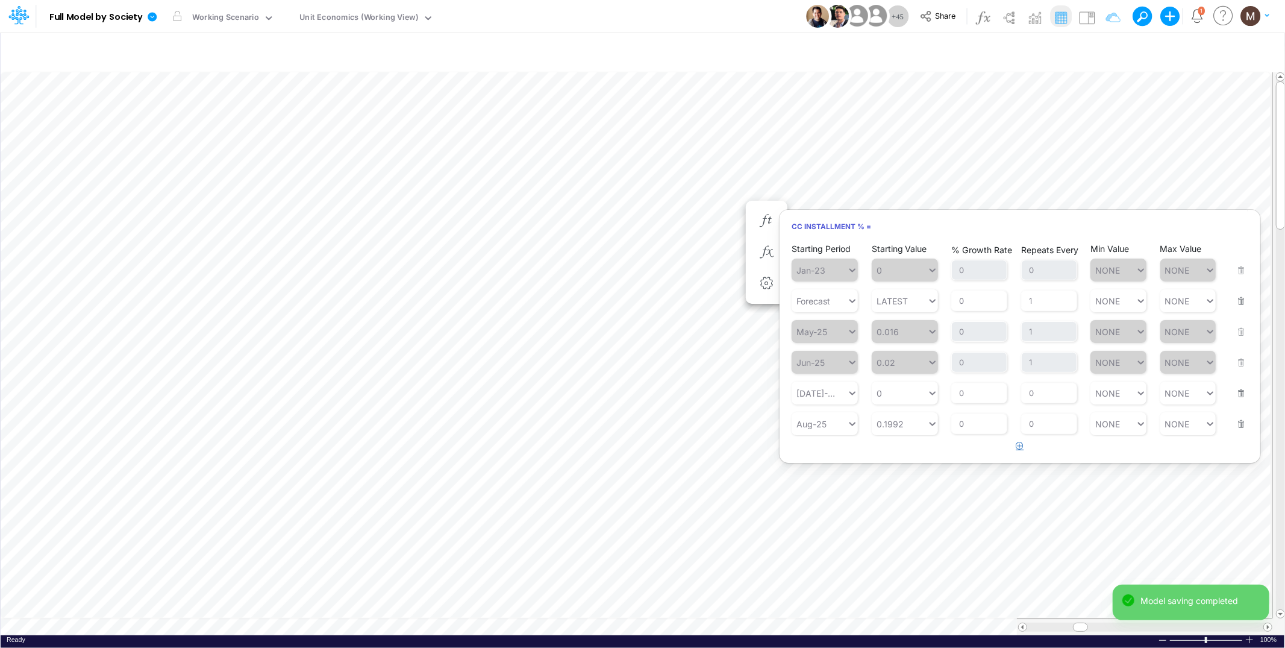
click at [1021, 446] on icon "button" at bounding box center [1020, 446] width 8 height 8
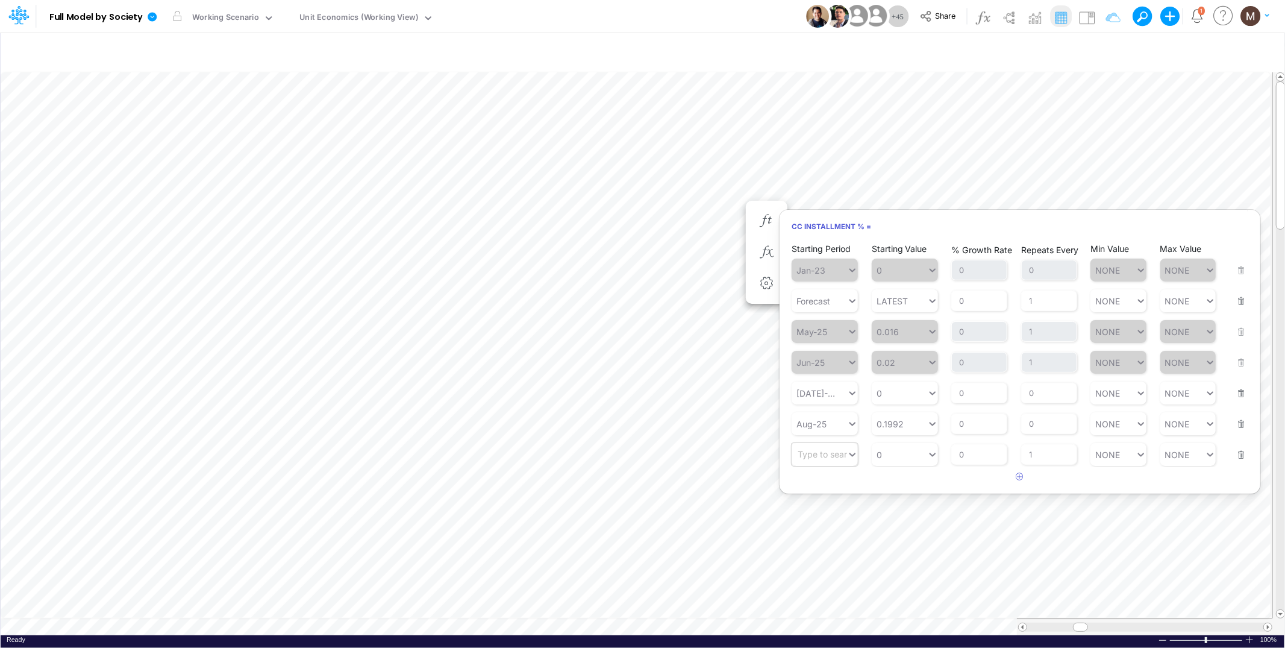
click at [841, 451] on div "Type to search..." at bounding box center [831, 454] width 66 height 10
click at [825, 543] on div "Sep-25" at bounding box center [825, 541] width 66 height 20
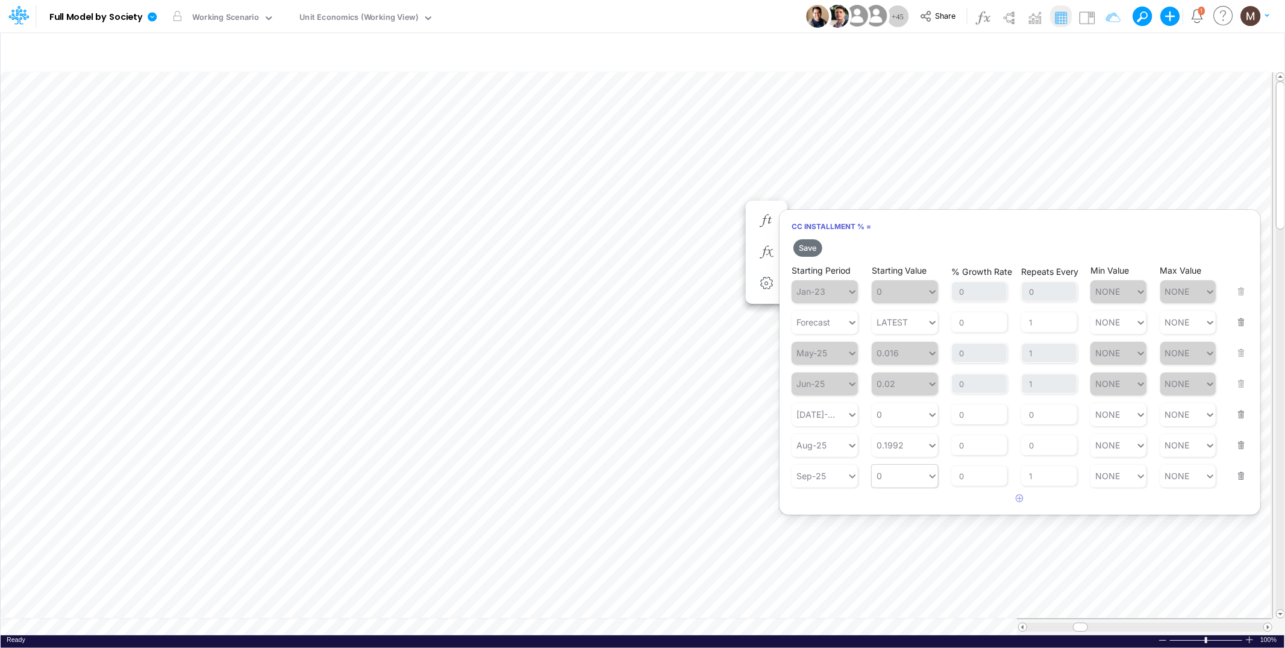
type input "0"
click at [883, 475] on div "0 0" at bounding box center [899, 475] width 55 height 17
click at [889, 504] on div "LATEST" at bounding box center [905, 503] width 66 height 20
click at [804, 245] on button "Save" at bounding box center [808, 247] width 29 height 17
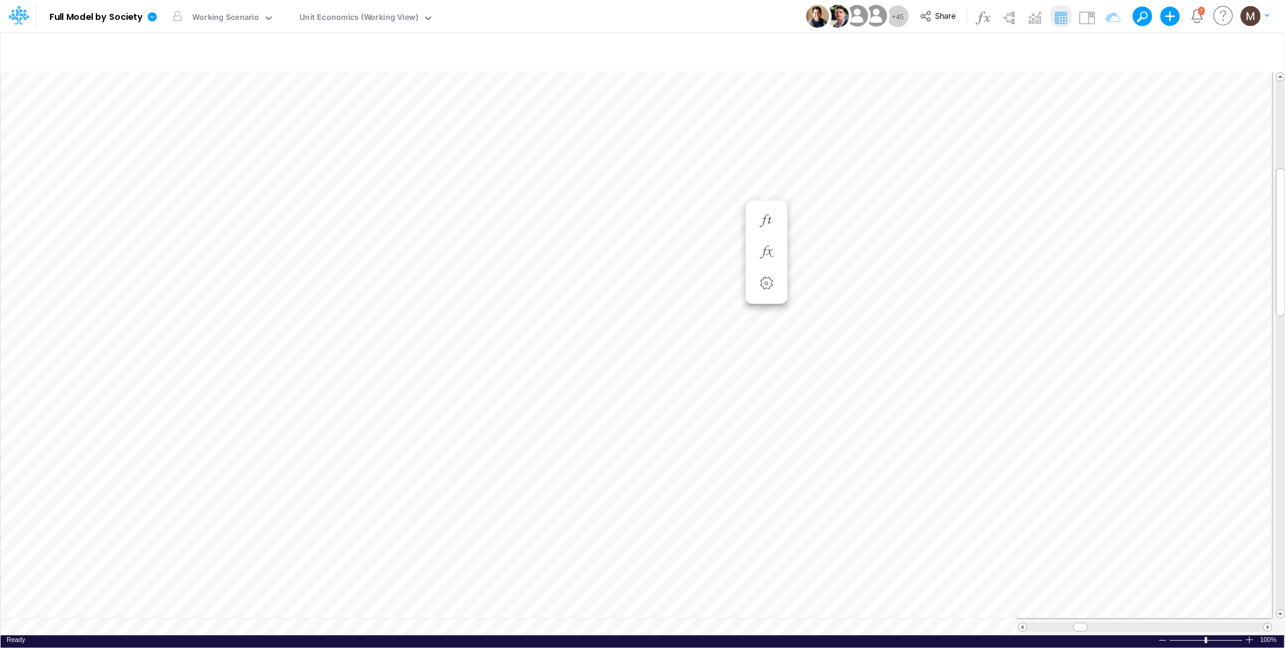
scroll to position [0, 1]
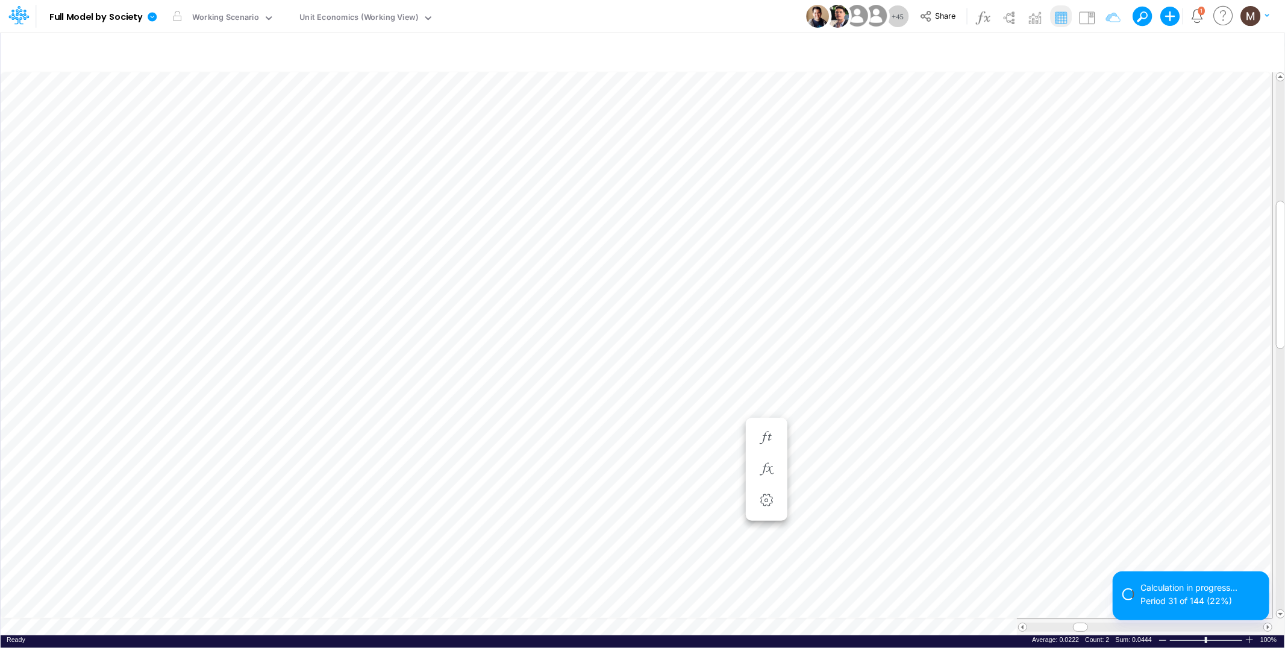
scroll to position [0, 1]
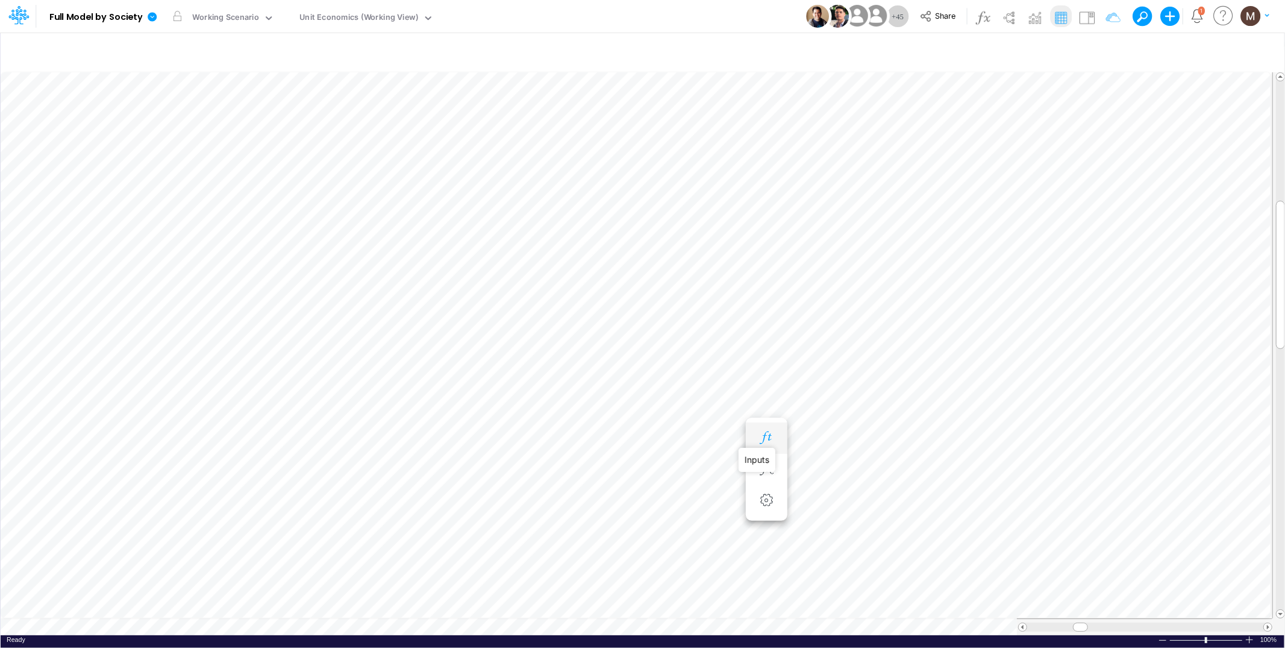
click at [771, 440] on icon "button" at bounding box center [766, 437] width 18 height 13
click at [768, 434] on icon "button" at bounding box center [766, 437] width 18 height 13
click at [774, 452] on icon "button" at bounding box center [766, 449] width 18 height 13
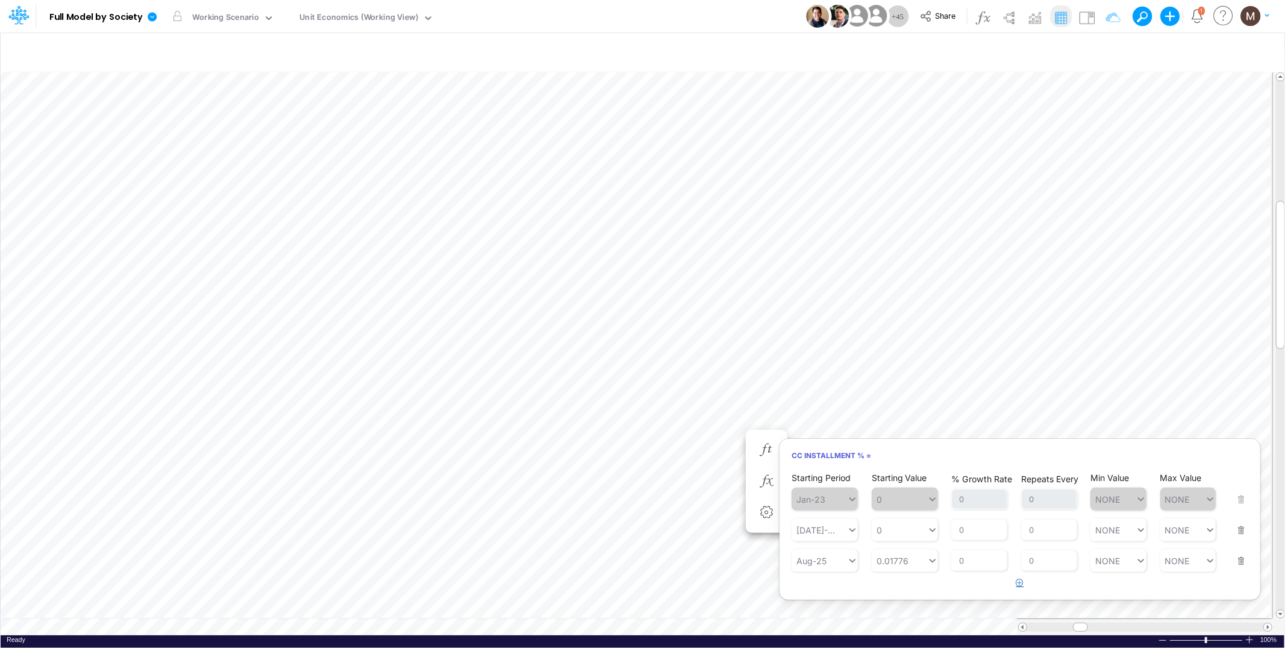
click at [1015, 584] on button "button" at bounding box center [1020, 583] width 23 height 20
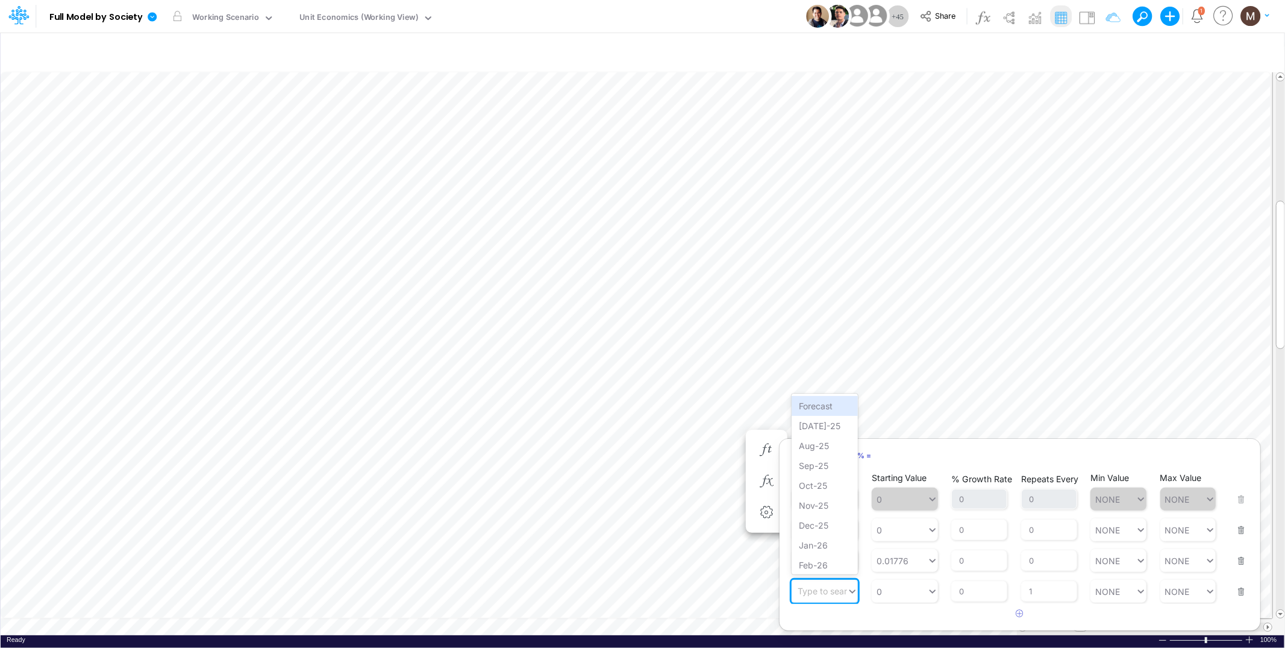
click at [847, 591] on div "Type to search..." at bounding box center [831, 591] width 66 height 10
click at [827, 471] on div "Sep-25" at bounding box center [825, 466] width 66 height 20
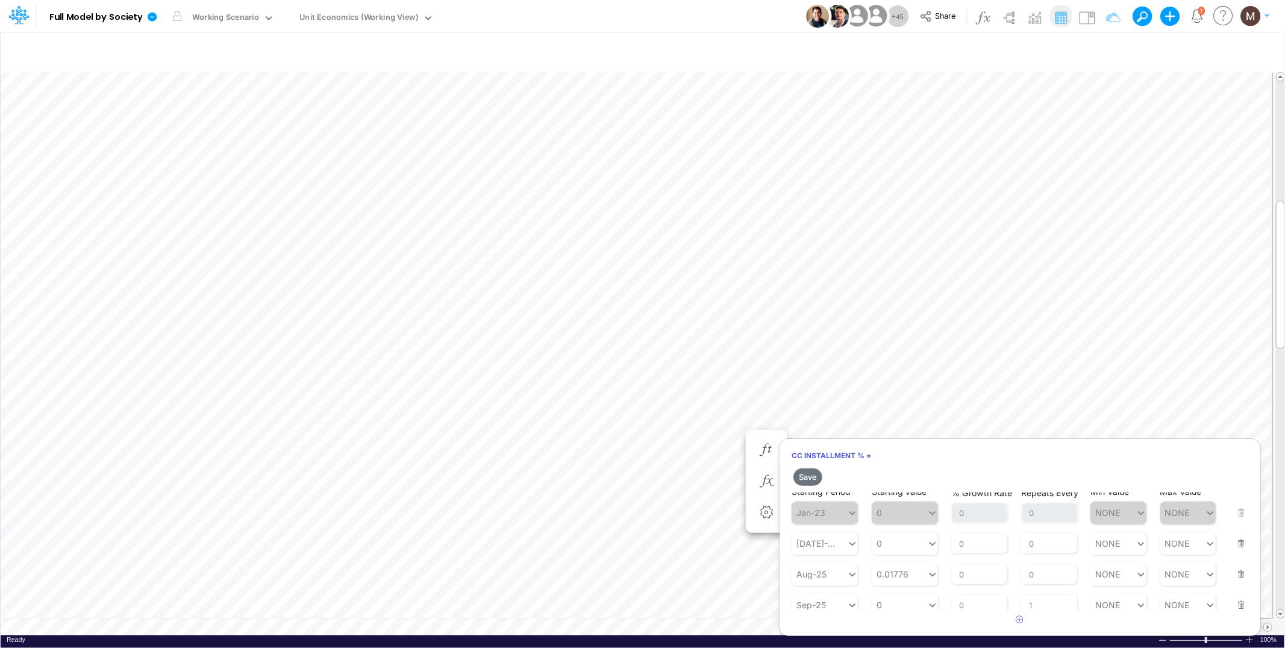
scroll to position [15, 0]
type input "0"
click at [901, 589] on div "0 0" at bounding box center [899, 597] width 55 height 17
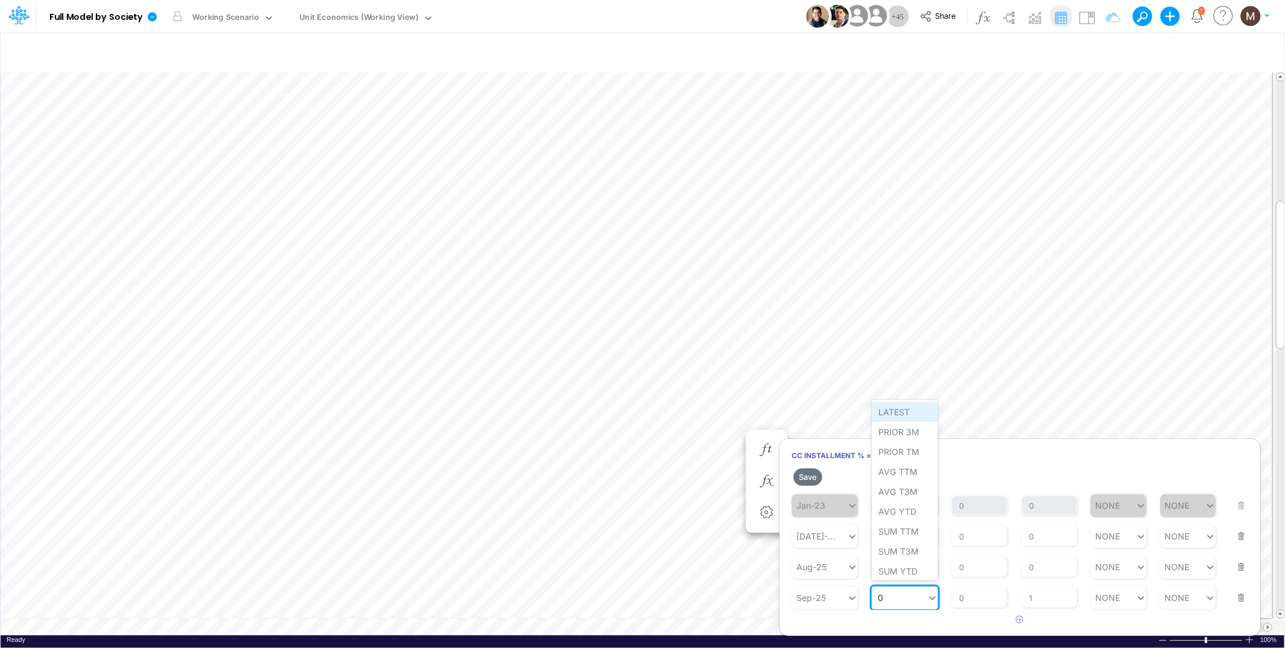
click at [910, 416] on div "LATEST" at bounding box center [905, 412] width 66 height 20
click at [804, 472] on button "Save" at bounding box center [808, 476] width 29 height 17
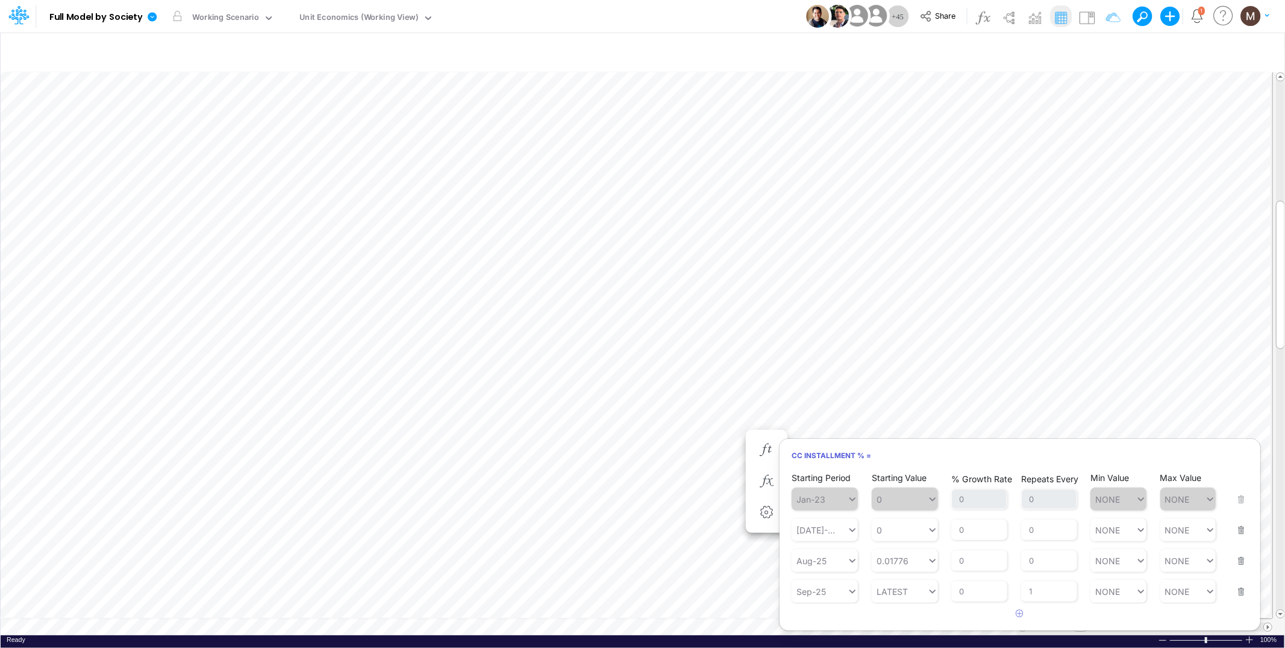
scroll to position [0, 1]
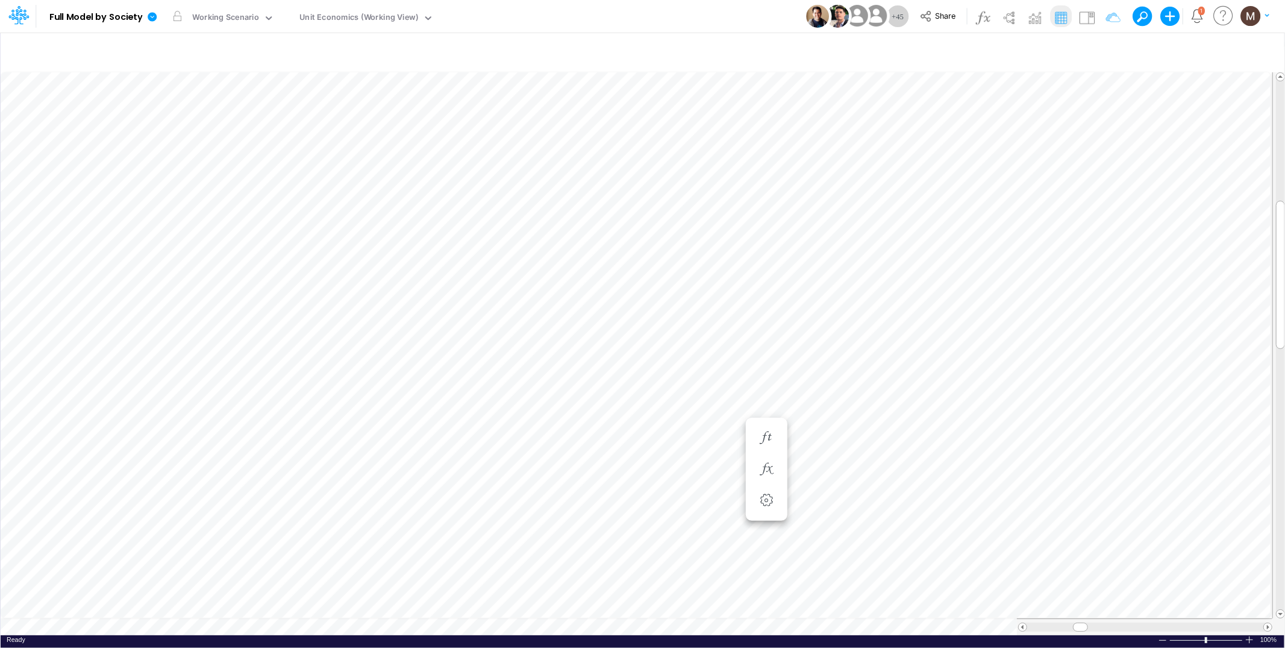
scroll to position [0, 1]
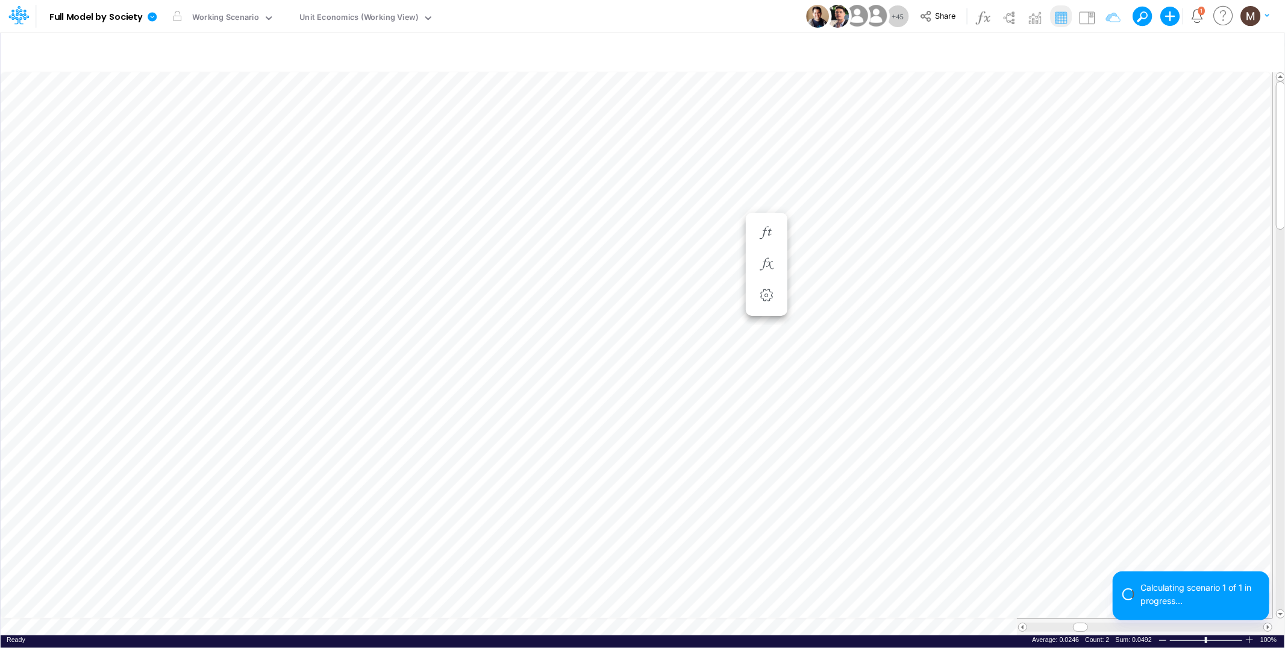
scroll to position [0, 1]
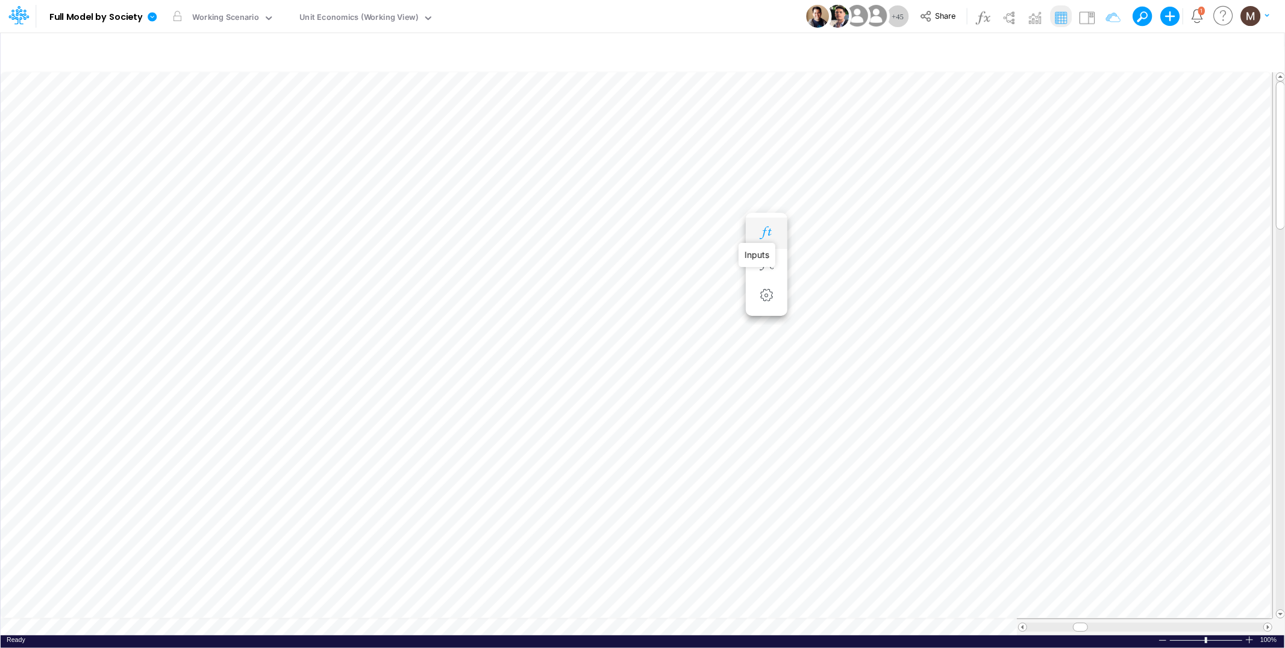
click at [763, 229] on icon "button" at bounding box center [766, 233] width 18 height 13
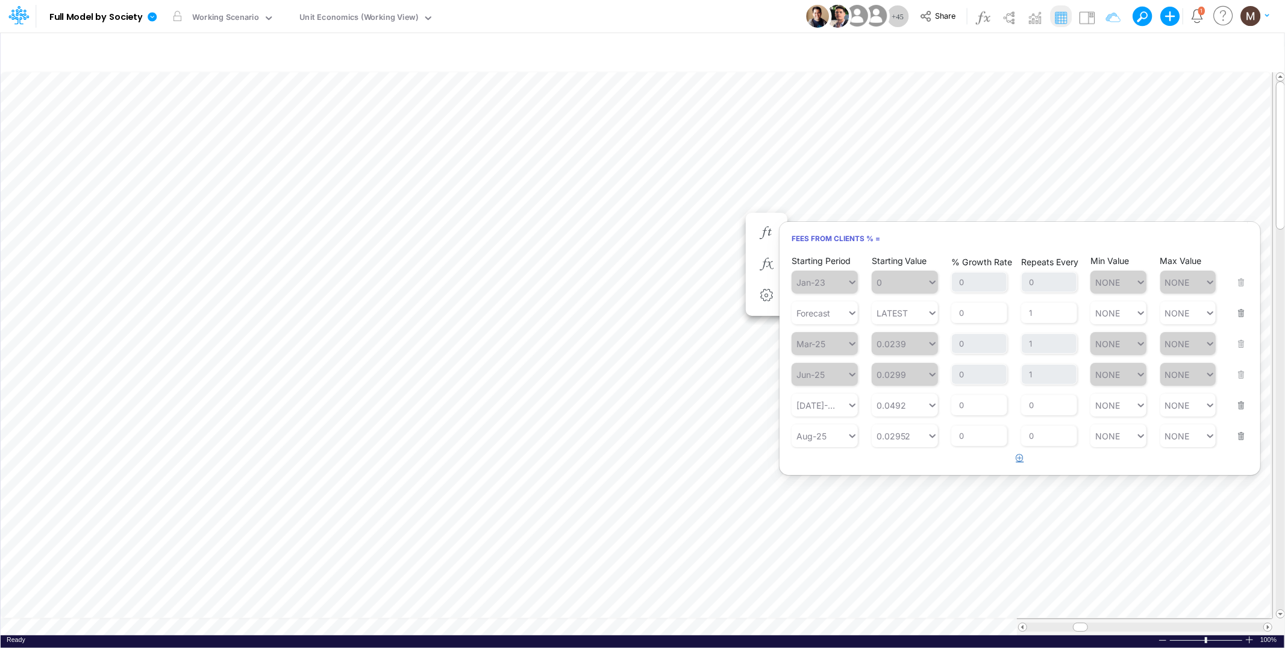
click at [1022, 455] on icon "button" at bounding box center [1020, 458] width 8 height 8
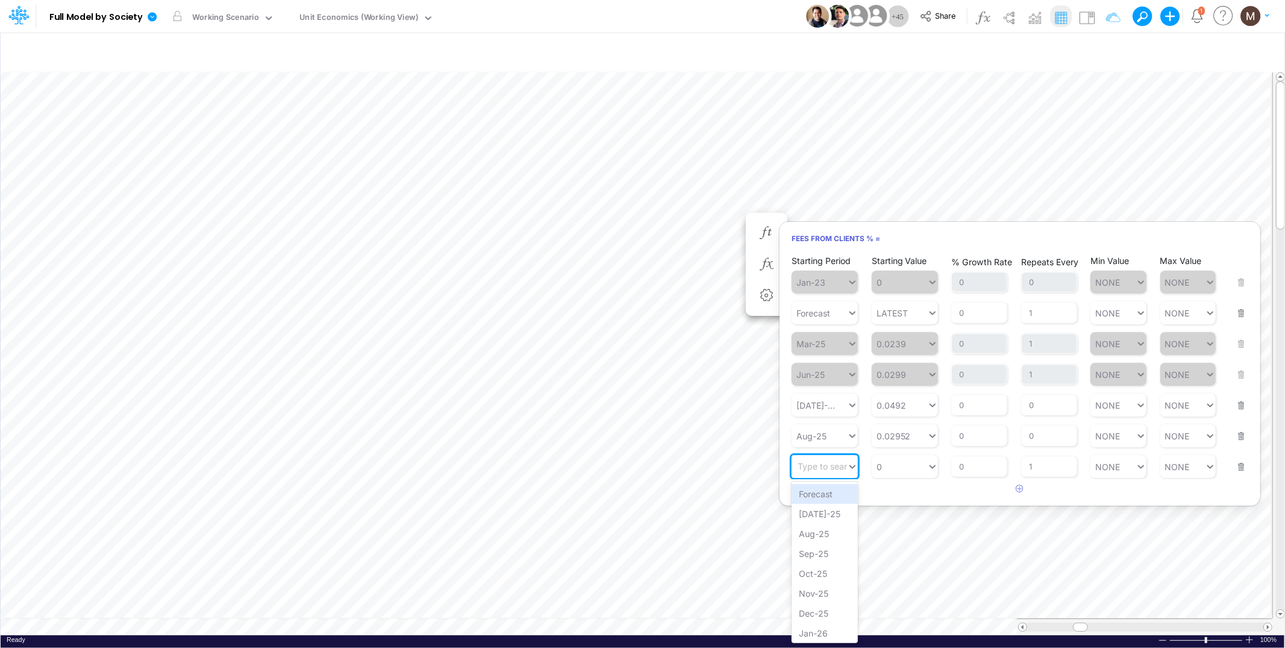
click at [842, 466] on div "Type to search..." at bounding box center [831, 467] width 66 height 10
click at [811, 545] on div "Sep-25" at bounding box center [825, 553] width 66 height 20
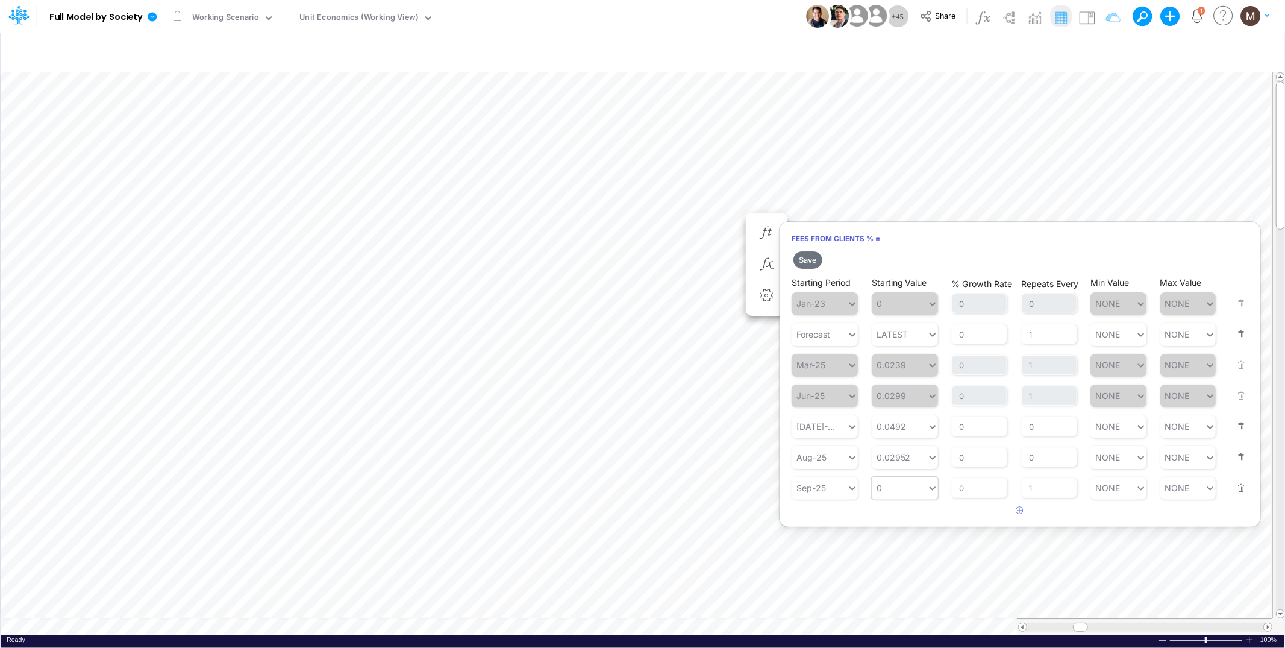
type input "0"
click at [898, 486] on div "0 0" at bounding box center [899, 487] width 55 height 17
click at [896, 518] on div "LATEST" at bounding box center [905, 515] width 66 height 20
drag, startPoint x: 808, startPoint y: 261, endPoint x: 794, endPoint y: 252, distance: 16.9
click at [809, 261] on button "Save" at bounding box center [808, 259] width 29 height 17
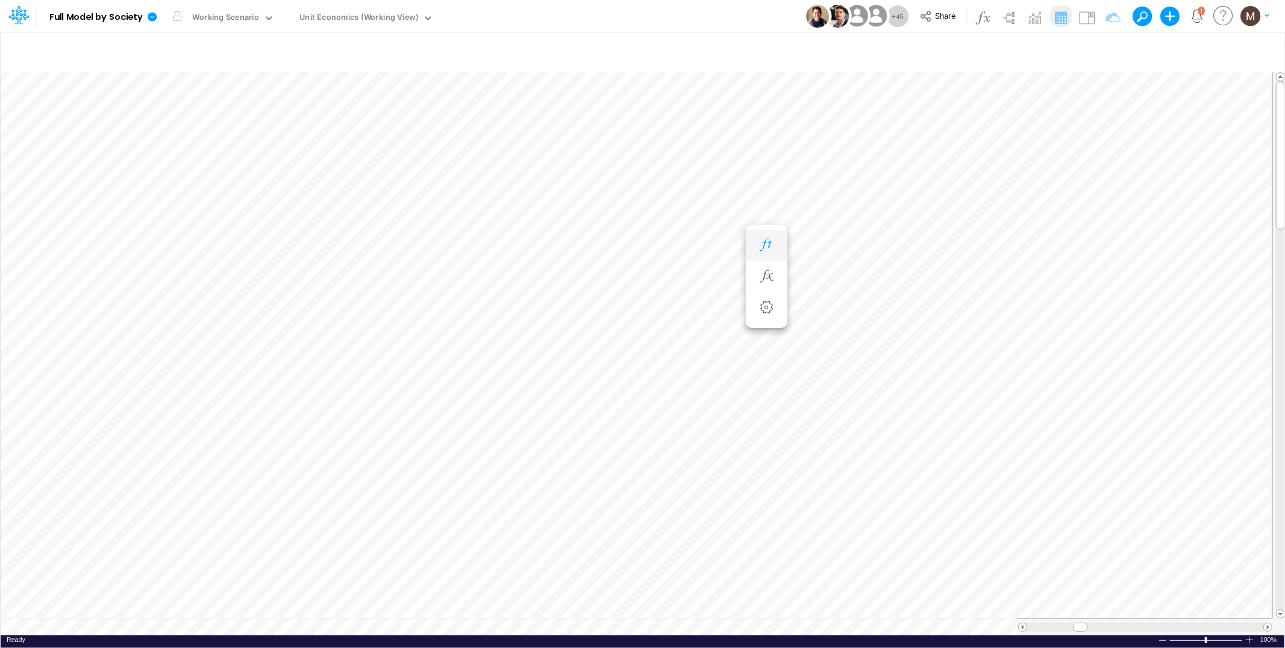
click at [769, 249] on icon "button" at bounding box center [766, 245] width 18 height 13
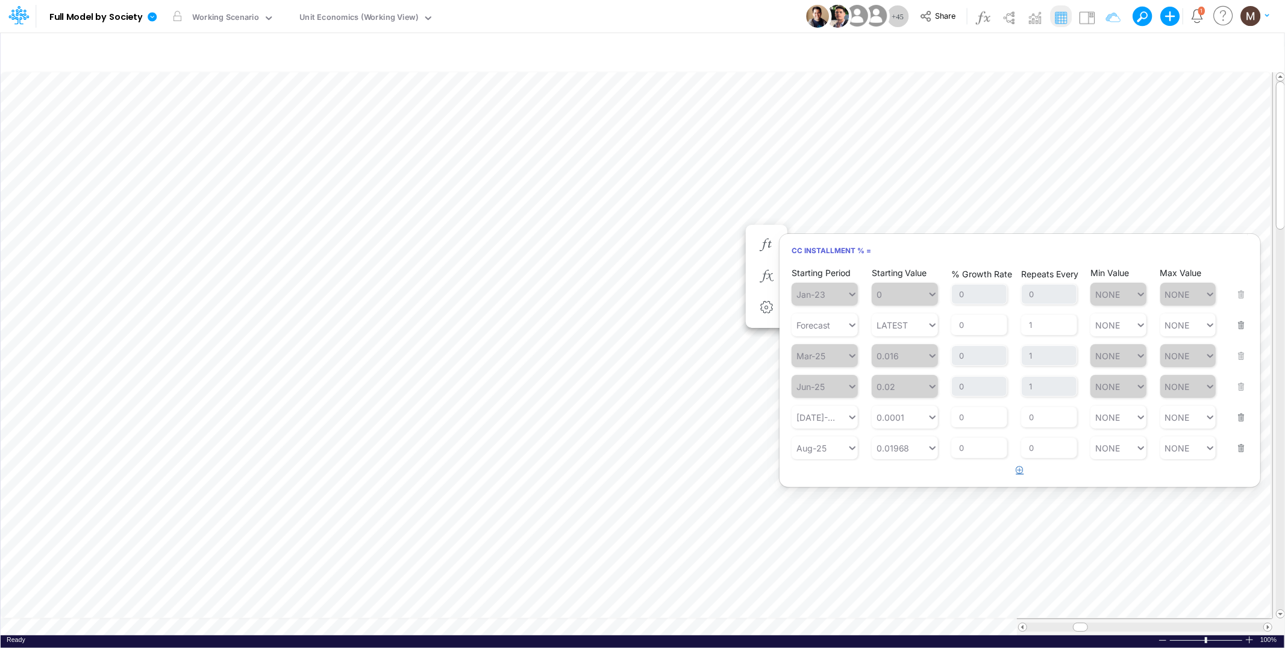
click at [1019, 468] on icon "button" at bounding box center [1020, 470] width 8 height 8
click at [820, 480] on div "Type to search..." at bounding box center [831, 479] width 66 height 10
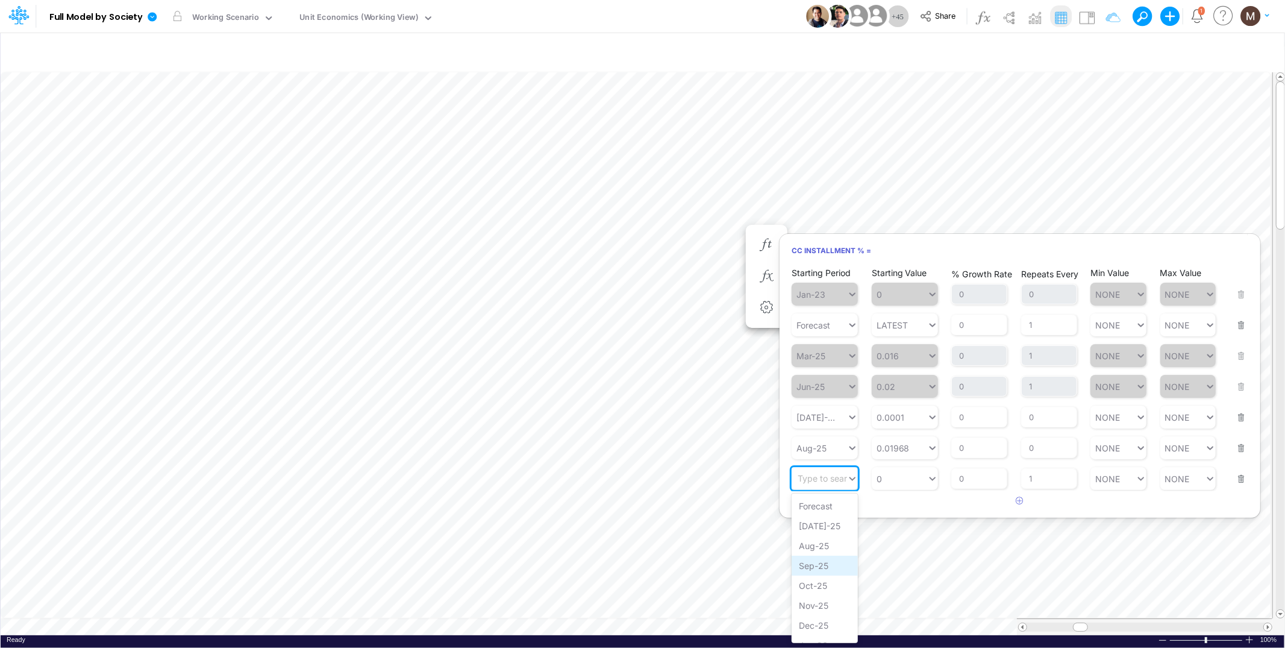
click at [814, 566] on div "Sep-25" at bounding box center [825, 566] width 66 height 20
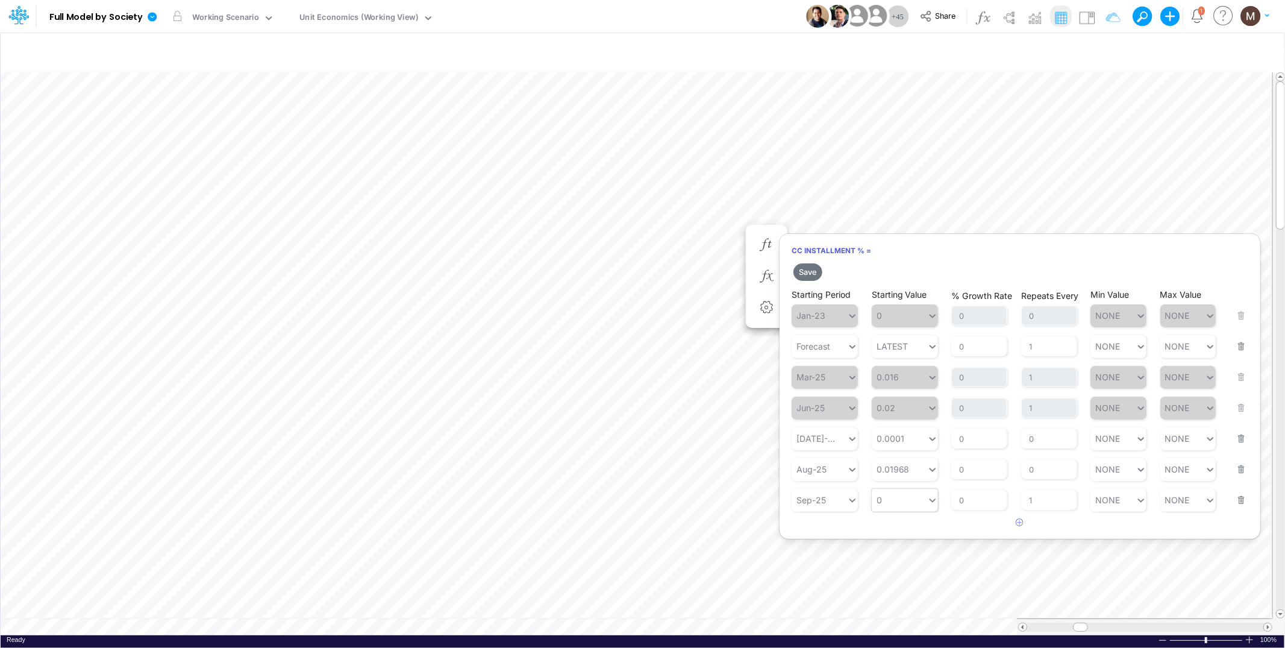
type input "0"
click at [897, 499] on div "0 0" at bounding box center [899, 499] width 55 height 17
click at [886, 533] on div "LATEST" at bounding box center [905, 527] width 66 height 20
click at [811, 274] on button "Save" at bounding box center [808, 271] width 29 height 17
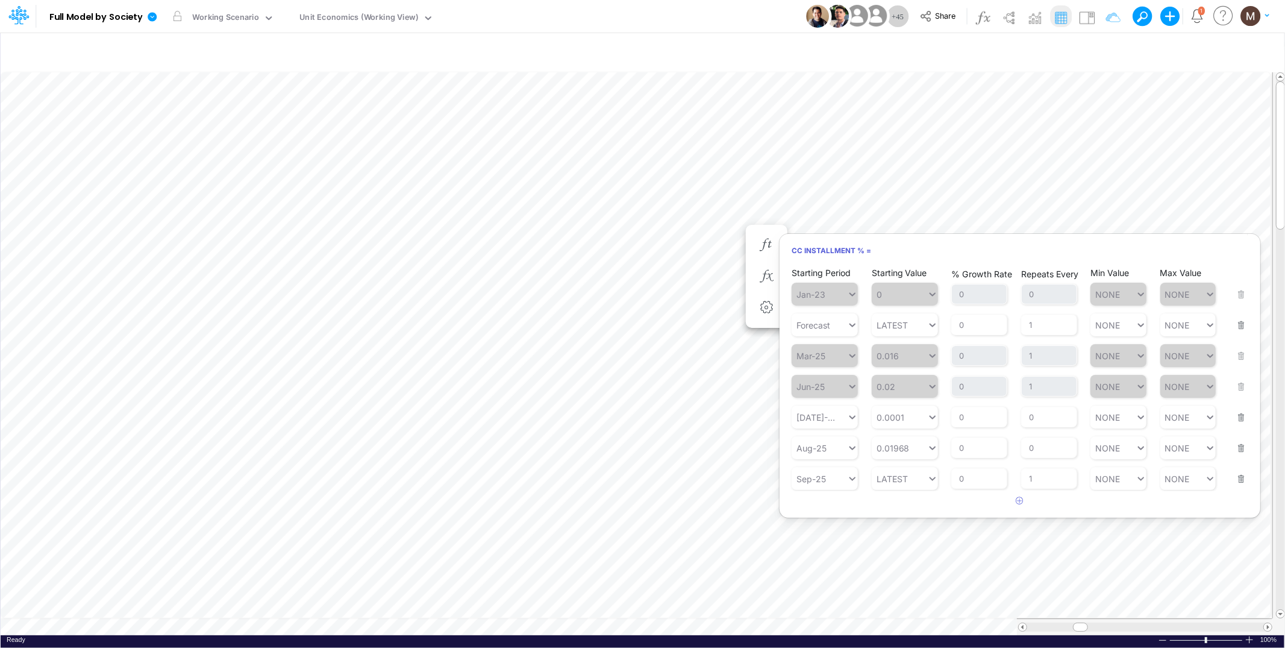
scroll to position [0, 1]
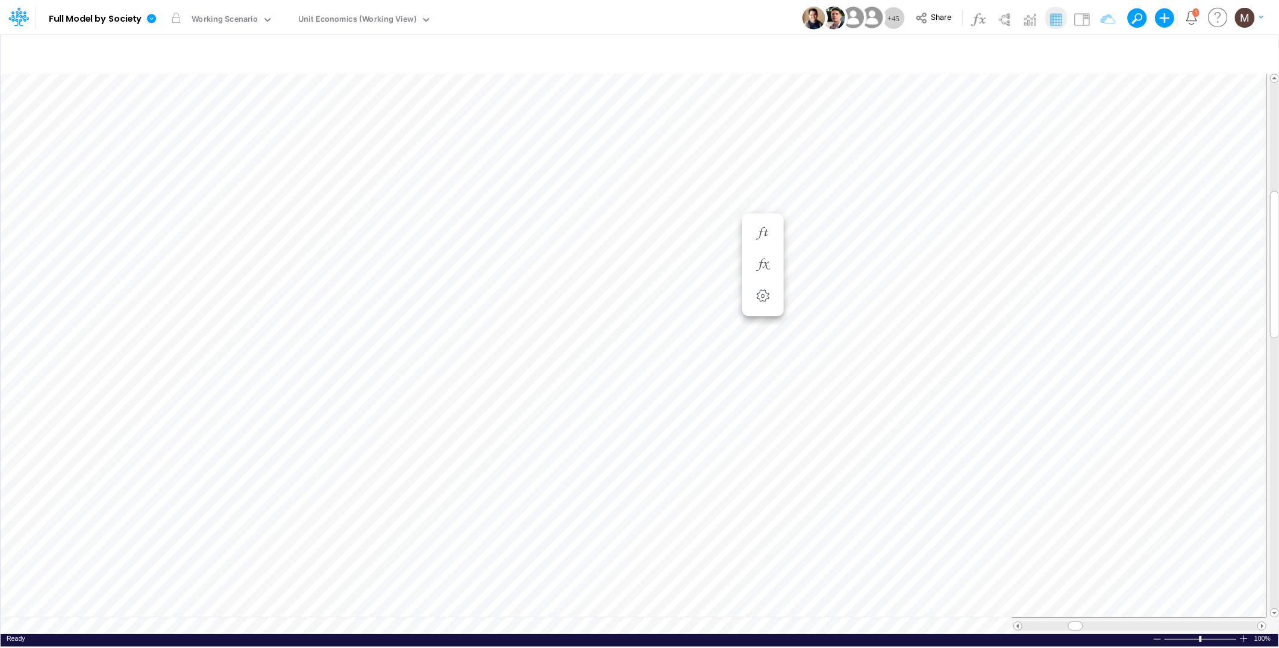
scroll to position [0, 1]
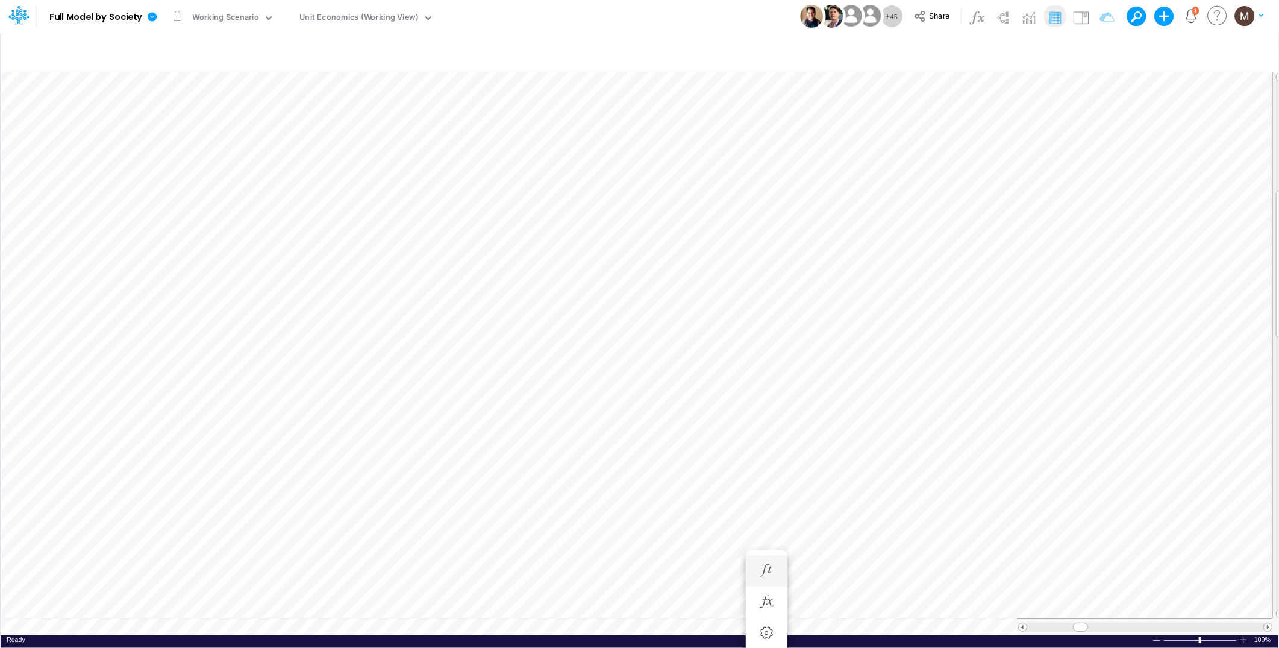
scroll to position [0, 1]
click at [760, 586] on icon "button" at bounding box center [766, 582] width 18 height 13
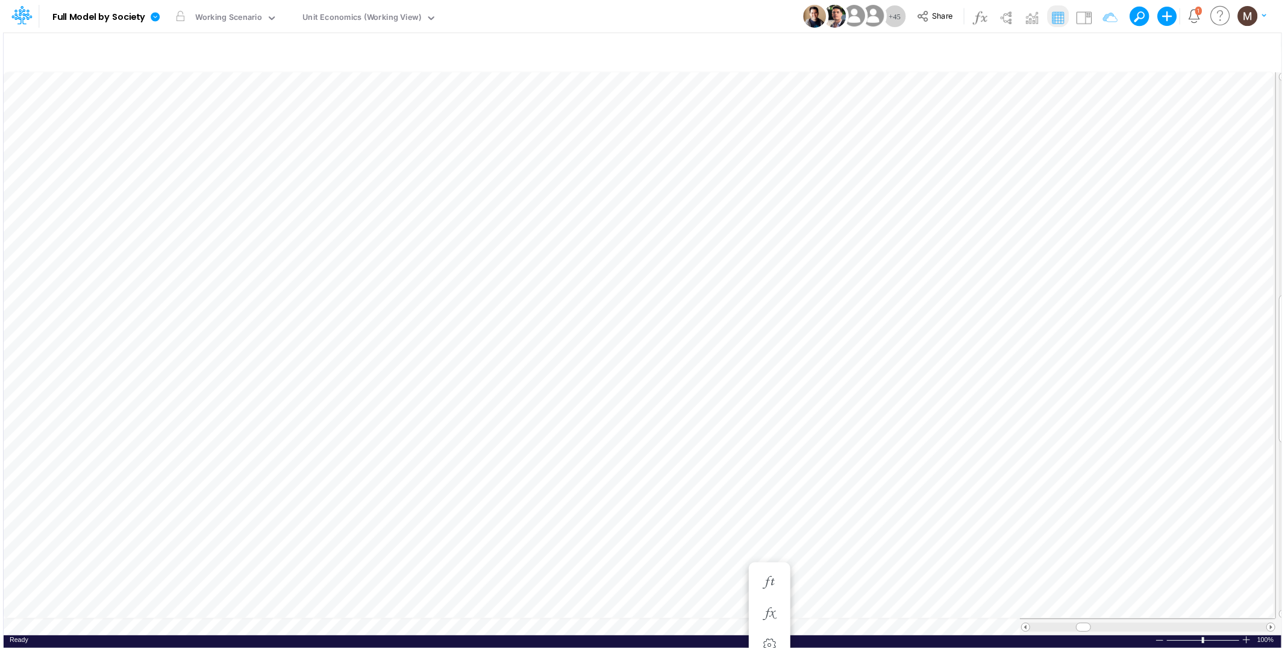
scroll to position [0, 1]
click at [763, 231] on icon "button" at bounding box center [766, 233] width 18 height 13
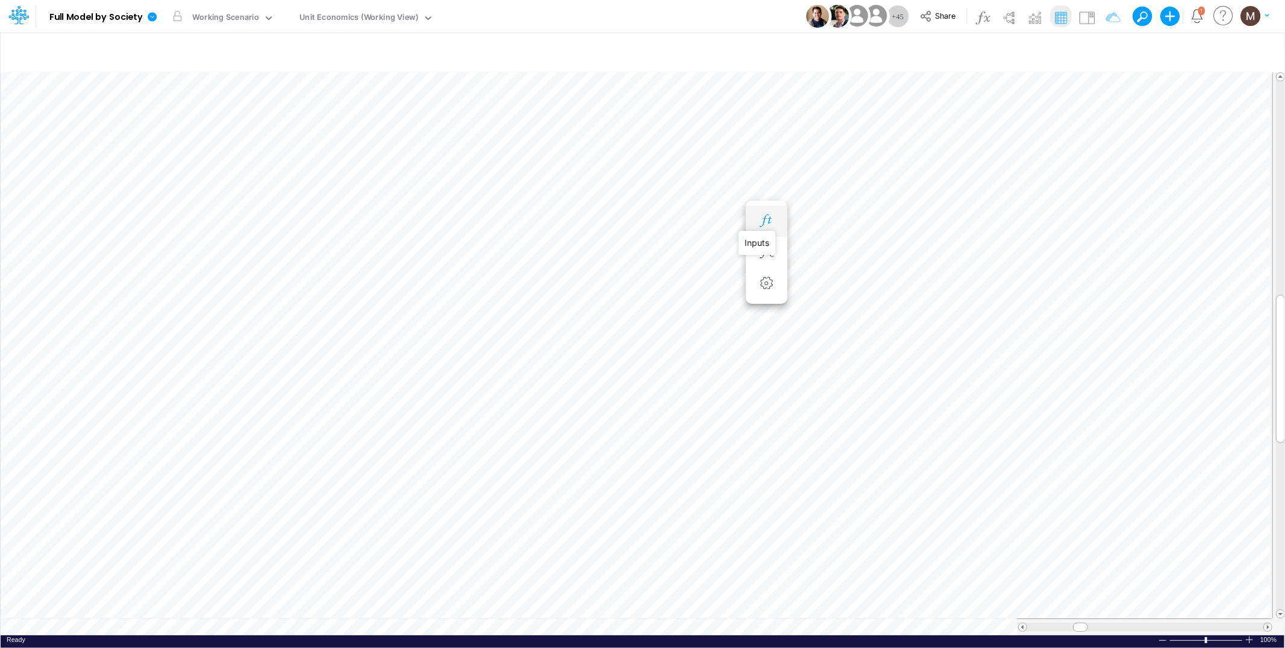
click at [764, 219] on icon "button" at bounding box center [766, 220] width 18 height 13
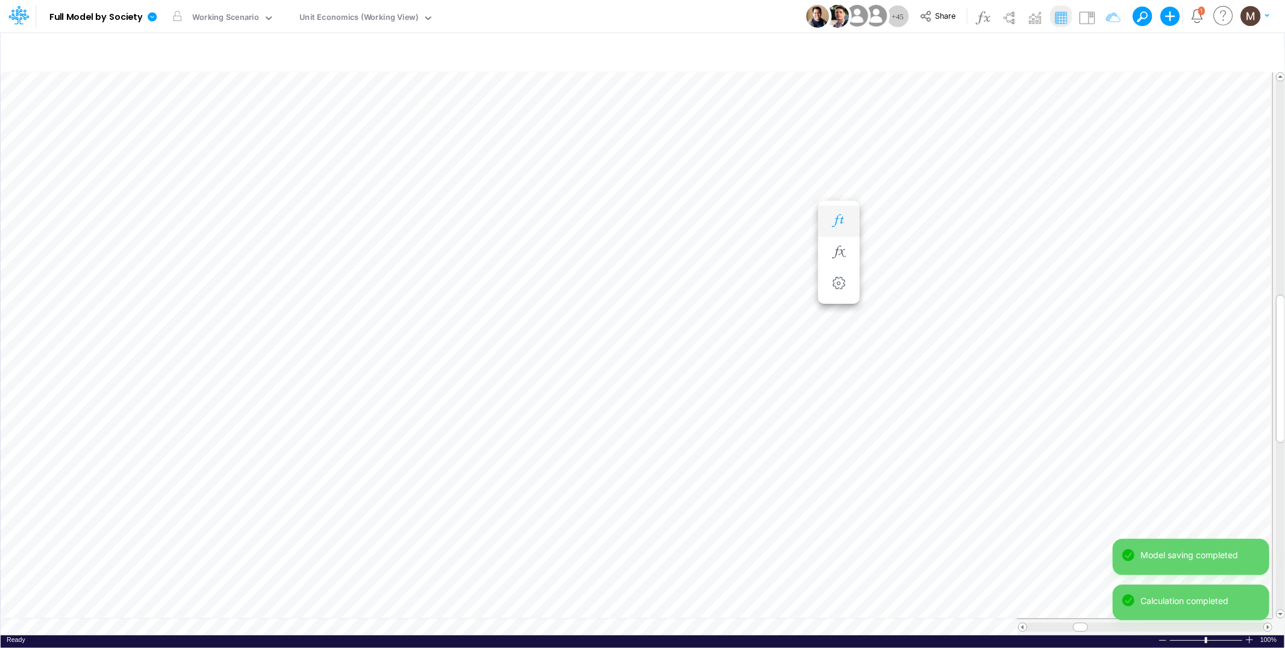
click at [840, 228] on button "button" at bounding box center [839, 221] width 22 height 24
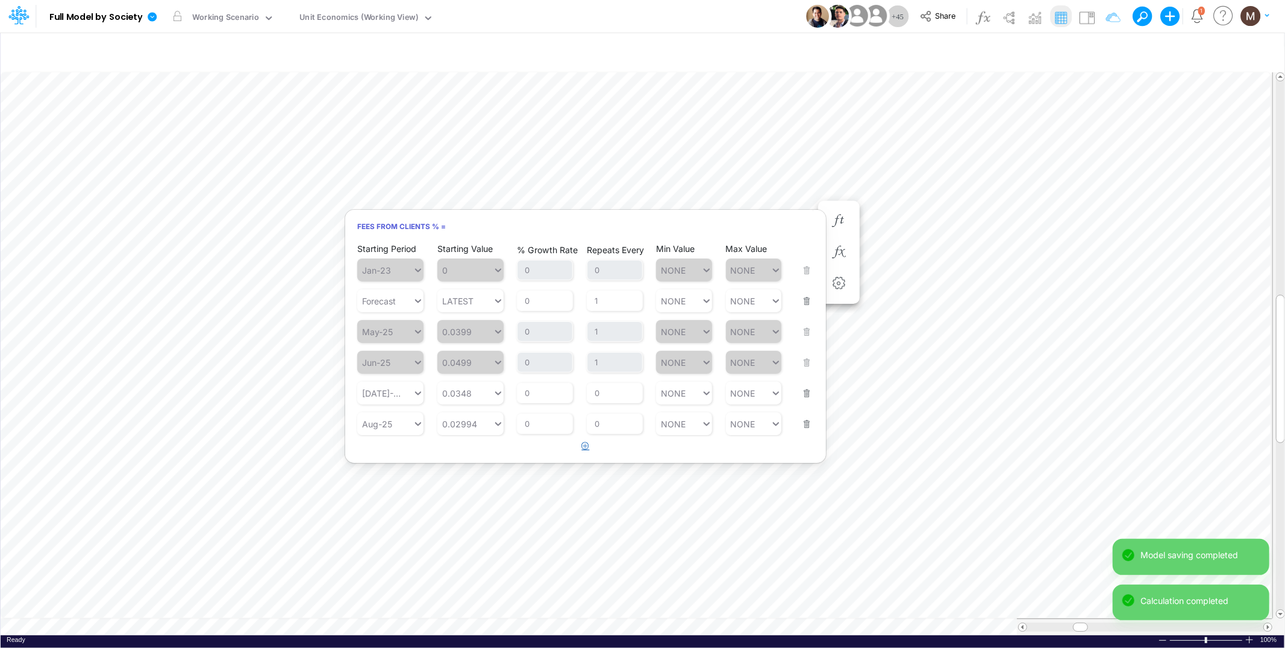
click at [575, 446] on button "button" at bounding box center [585, 446] width 23 height 20
click at [415, 454] on icon at bounding box center [418, 454] width 11 height 12
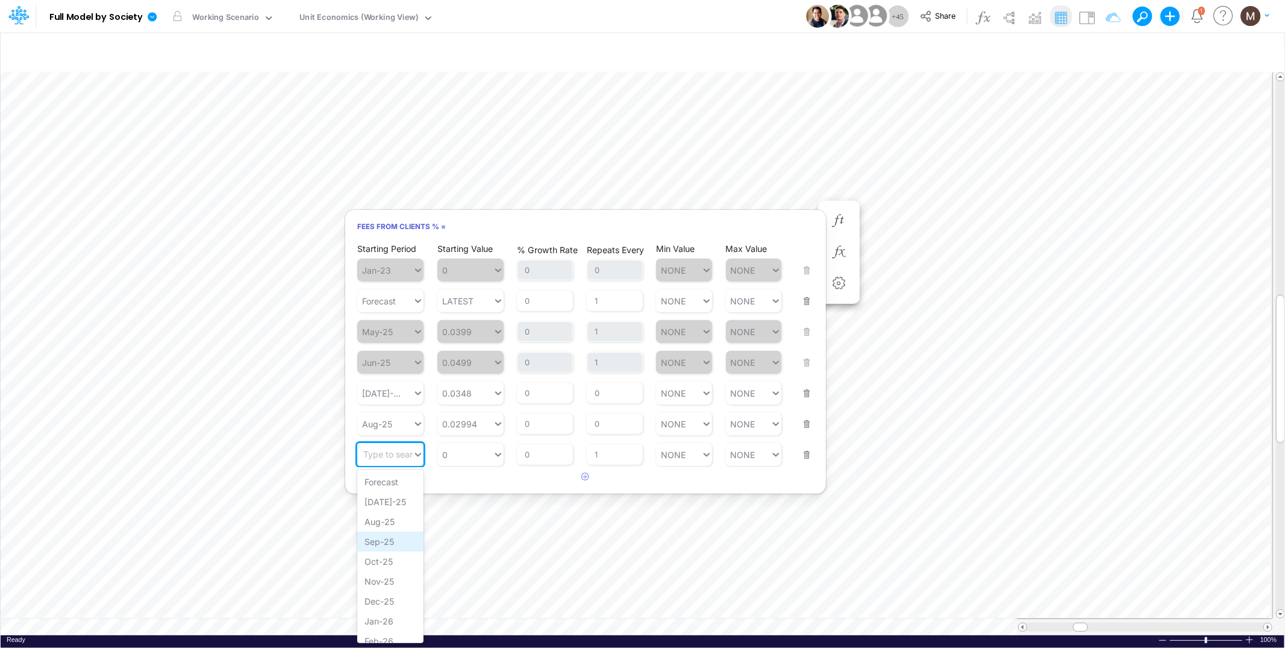
click at [368, 538] on div "Sep-25" at bounding box center [390, 541] width 66 height 20
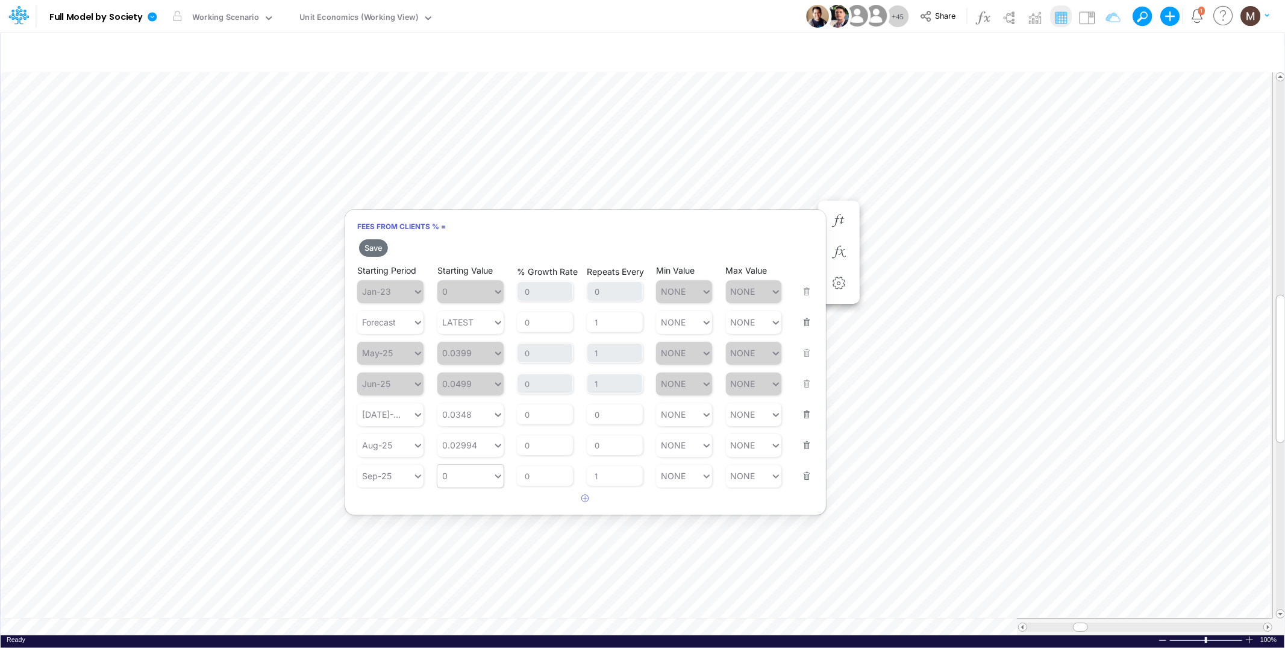
type input "0"
click at [467, 478] on div "0 0" at bounding box center [464, 475] width 55 height 17
click at [463, 498] on div "LATEST" at bounding box center [470, 503] width 66 height 20
click at [369, 246] on button "Save" at bounding box center [373, 247] width 29 height 17
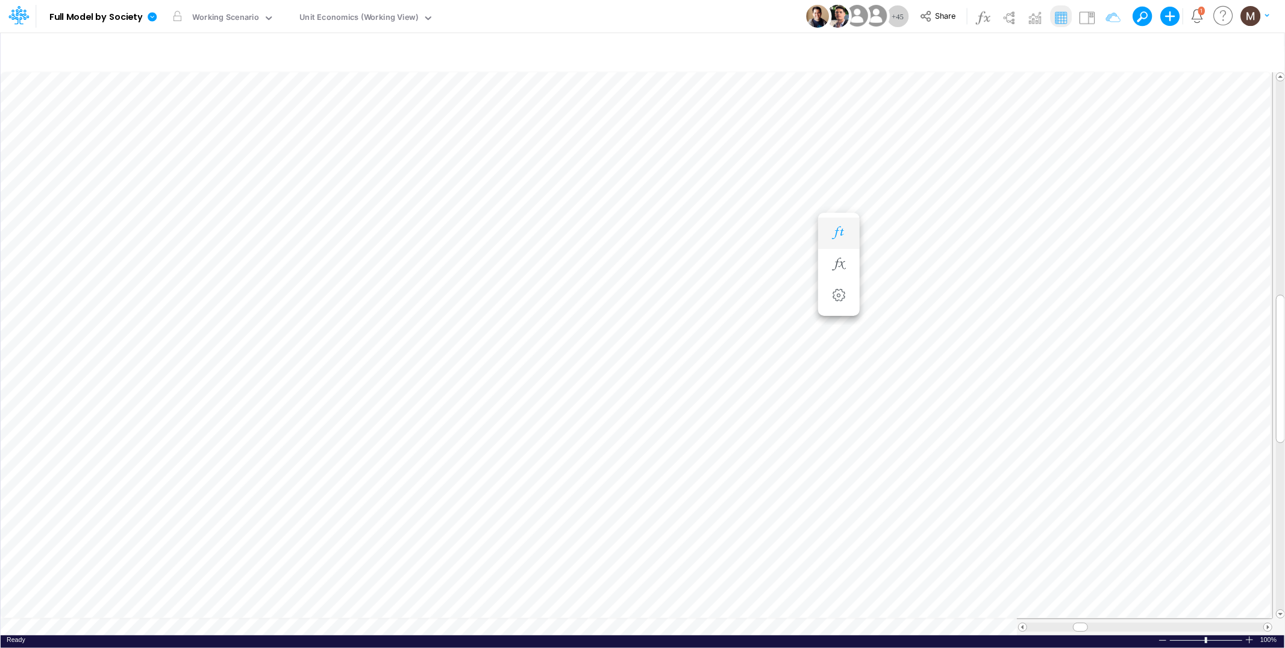
click at [840, 233] on icon "button" at bounding box center [839, 233] width 18 height 13
